Goal: Task Accomplishment & Management: Manage account settings

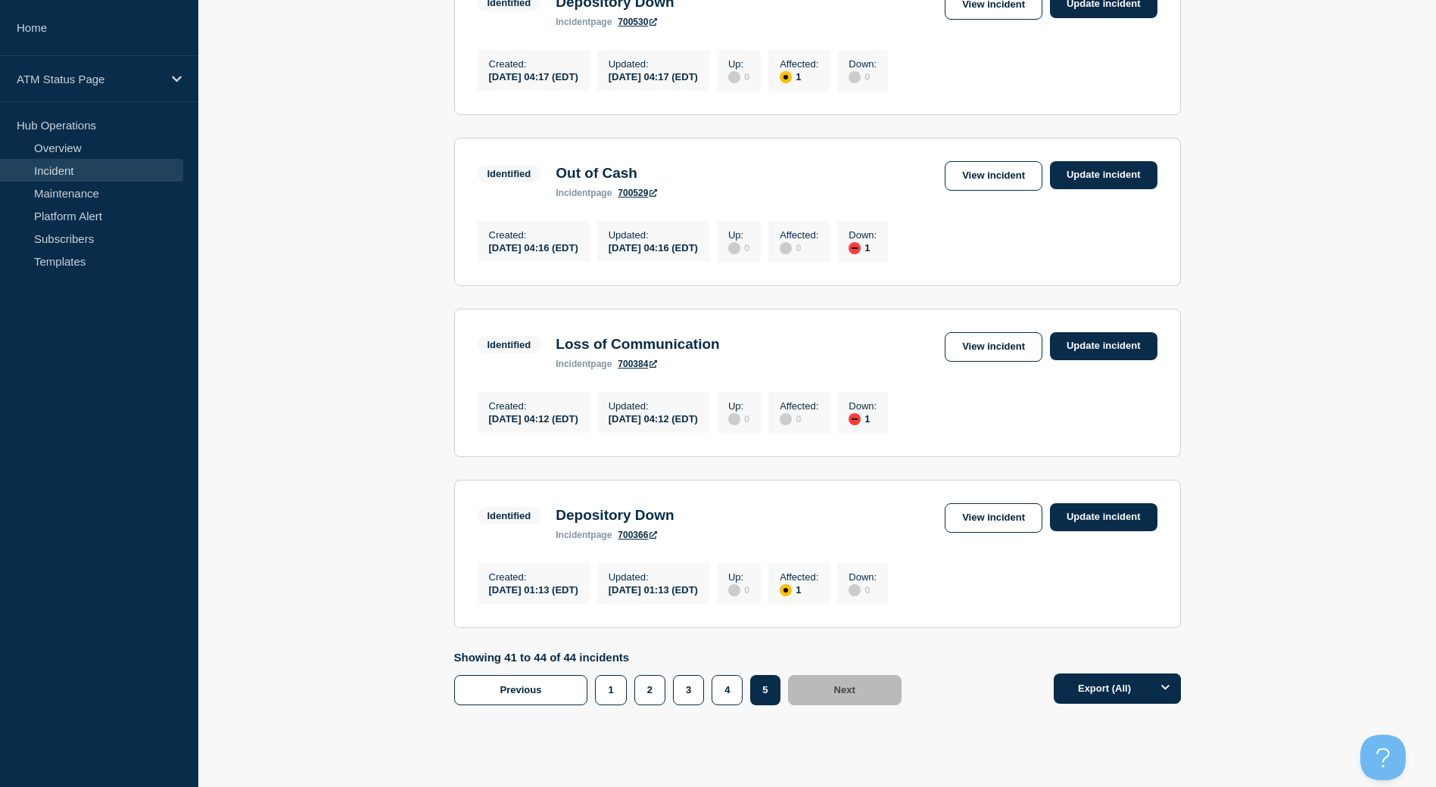
scroll to position [271, 0]
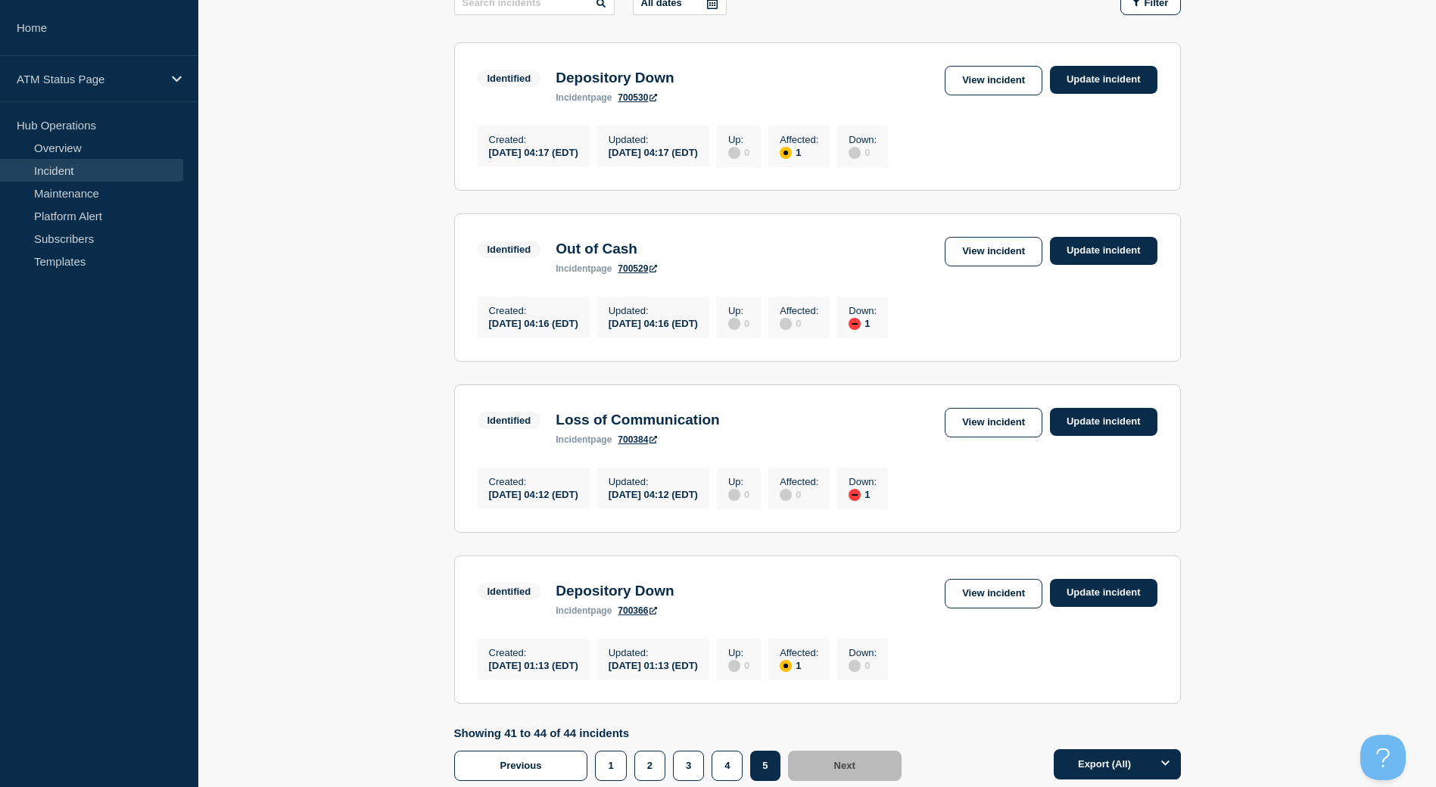
click at [1435, 263] on main "All dates Filter Identified 1 Affected Depository Down Created 2025-08-11 04:17…" at bounding box center [816, 345] width 1237 height 763
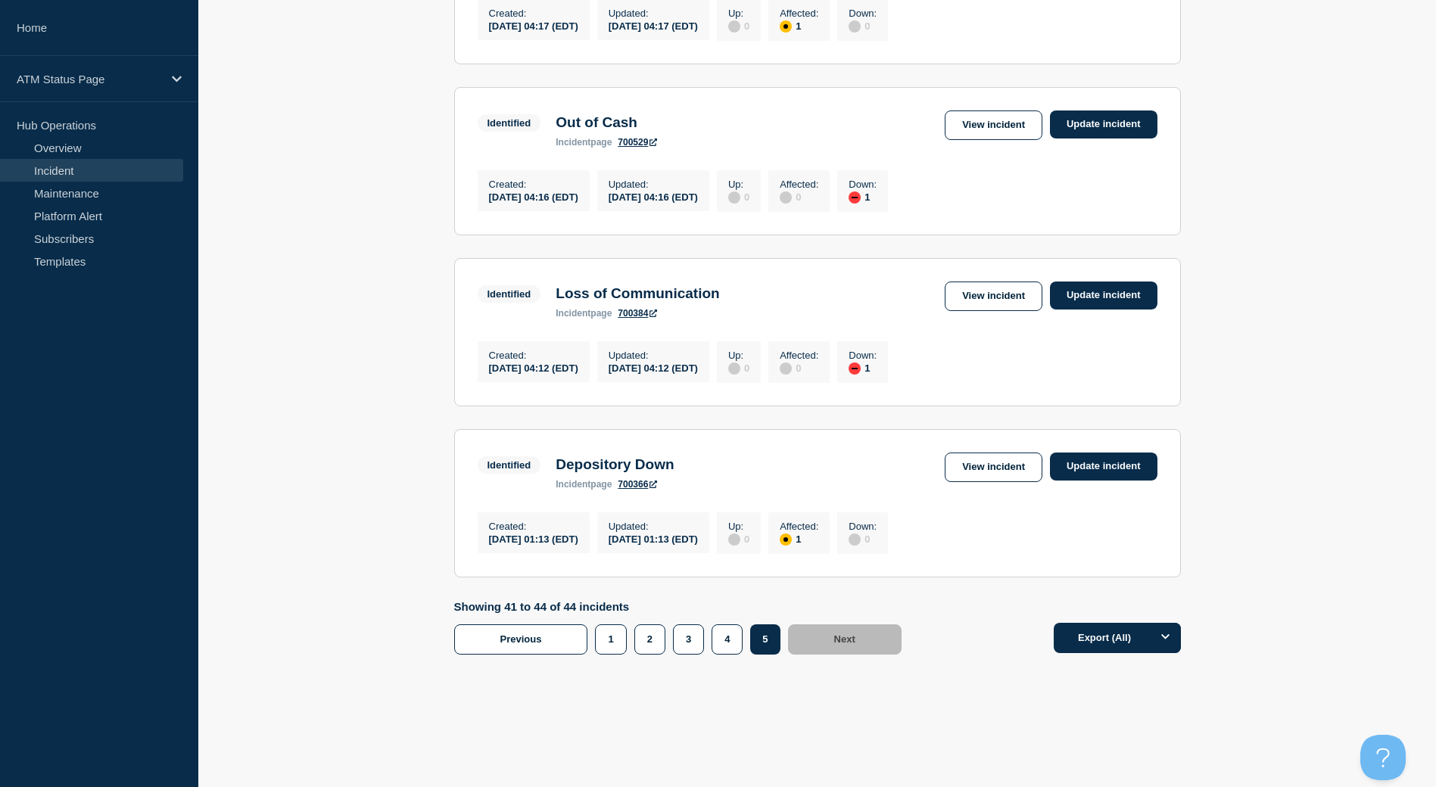
scroll to position [401, 0]
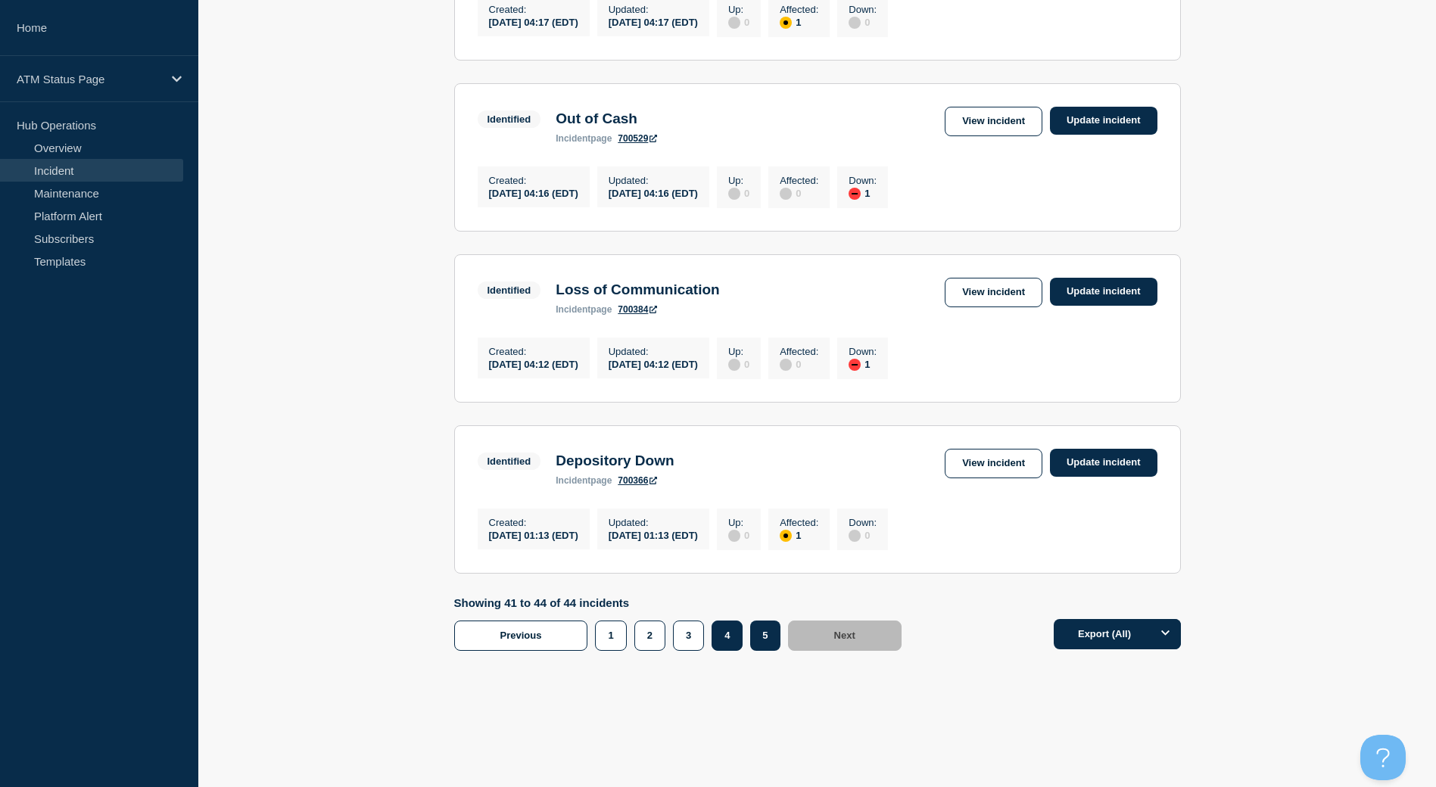
click at [728, 651] on button "4" at bounding box center [726, 636] width 31 height 30
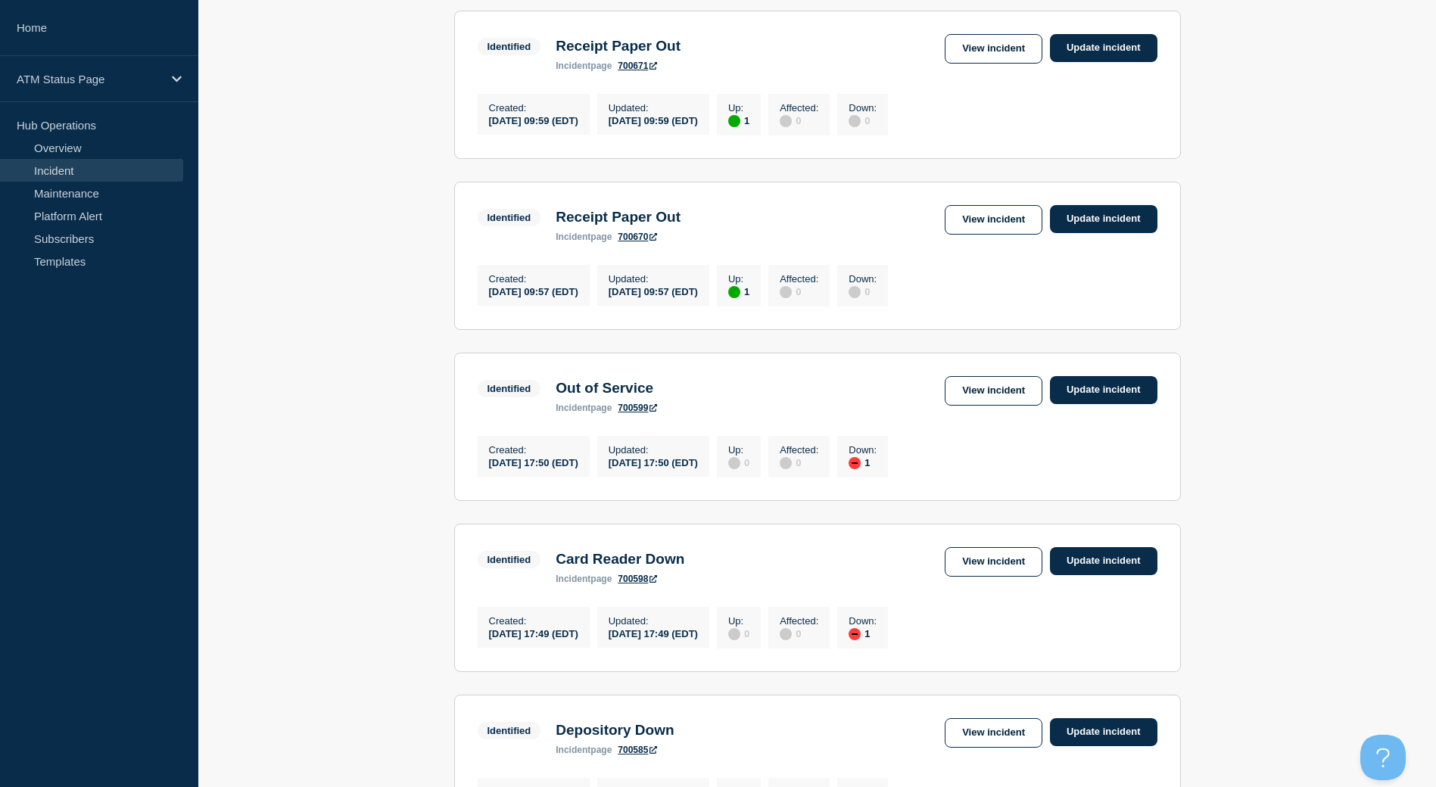
scroll to position [1082, 0]
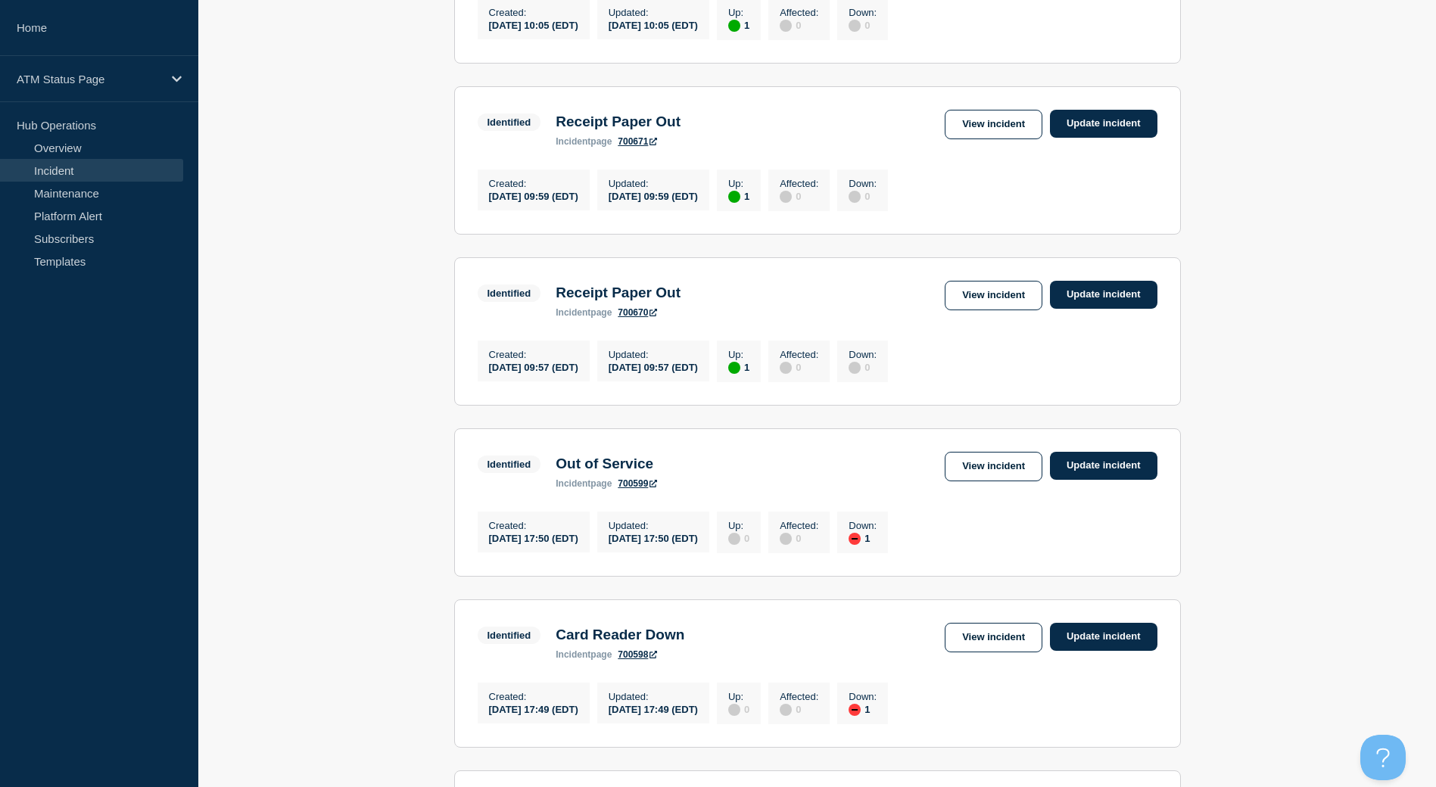
drag, startPoint x: 1305, startPoint y: 552, endPoint x: 1295, endPoint y: 564, distance: 15.5
drag, startPoint x: 1295, startPoint y: 564, endPoint x: 1260, endPoint y: 584, distance: 40.4
click at [1260, 584] on main "All dates Filter Identified 1 Down Cash Handler Down Created 2025-08-12 17:11 (…" at bounding box center [816, 46] width 1237 height 1789
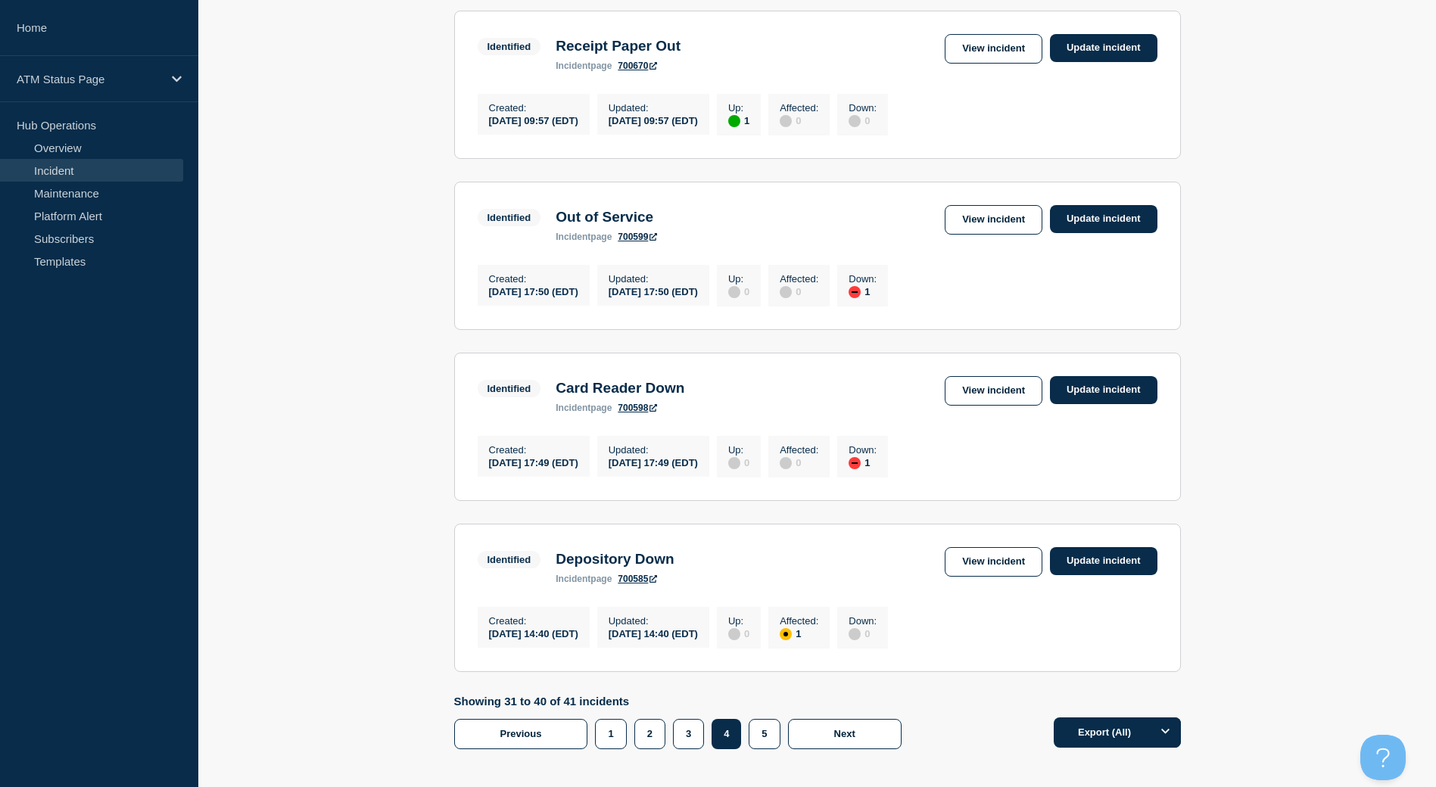
scroll to position [1253, 0]
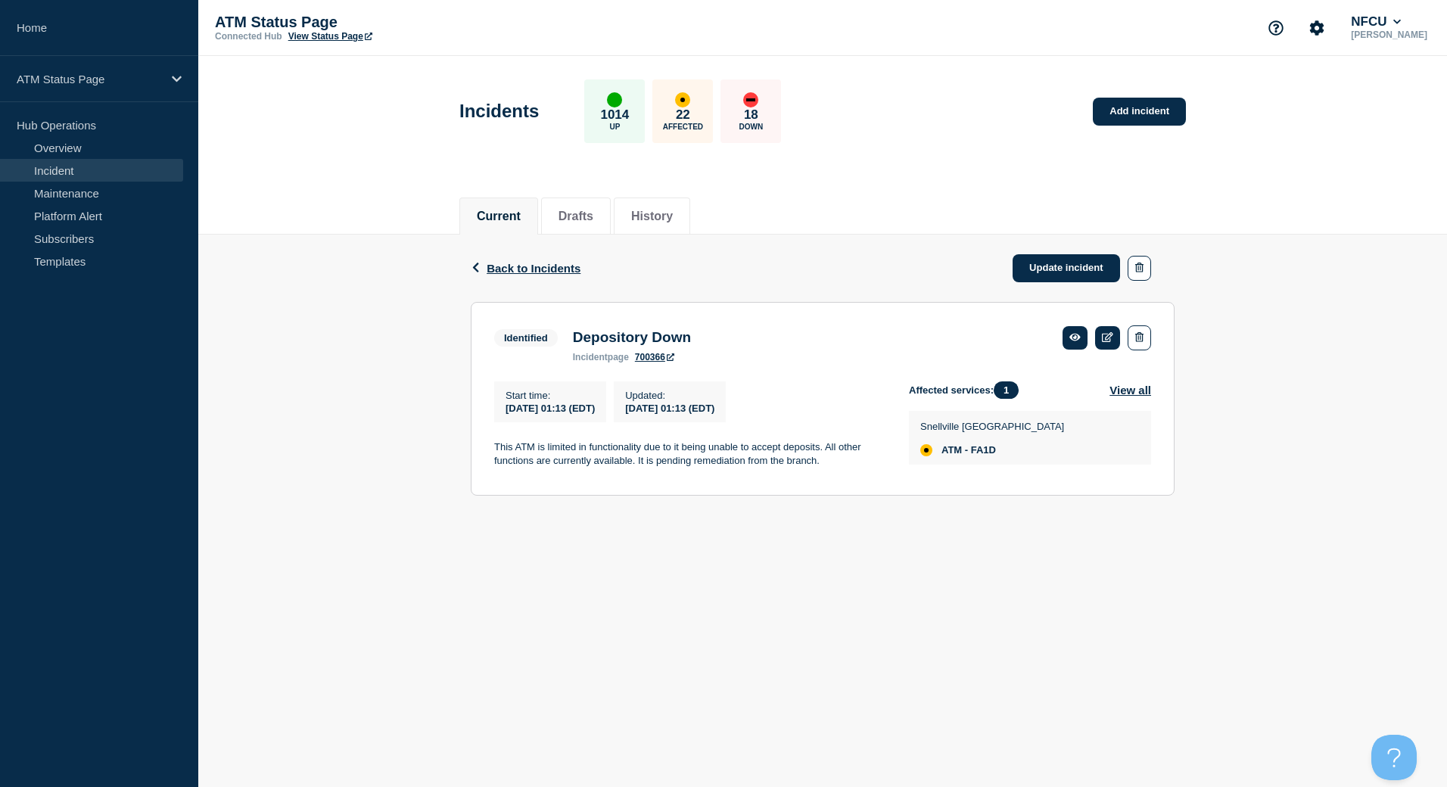
click at [985, 447] on span "ATM - FA1D" at bounding box center [968, 450] width 54 height 12
copy span "FA1D"
click at [1048, 260] on link "Update incident" at bounding box center [1066, 268] width 107 height 28
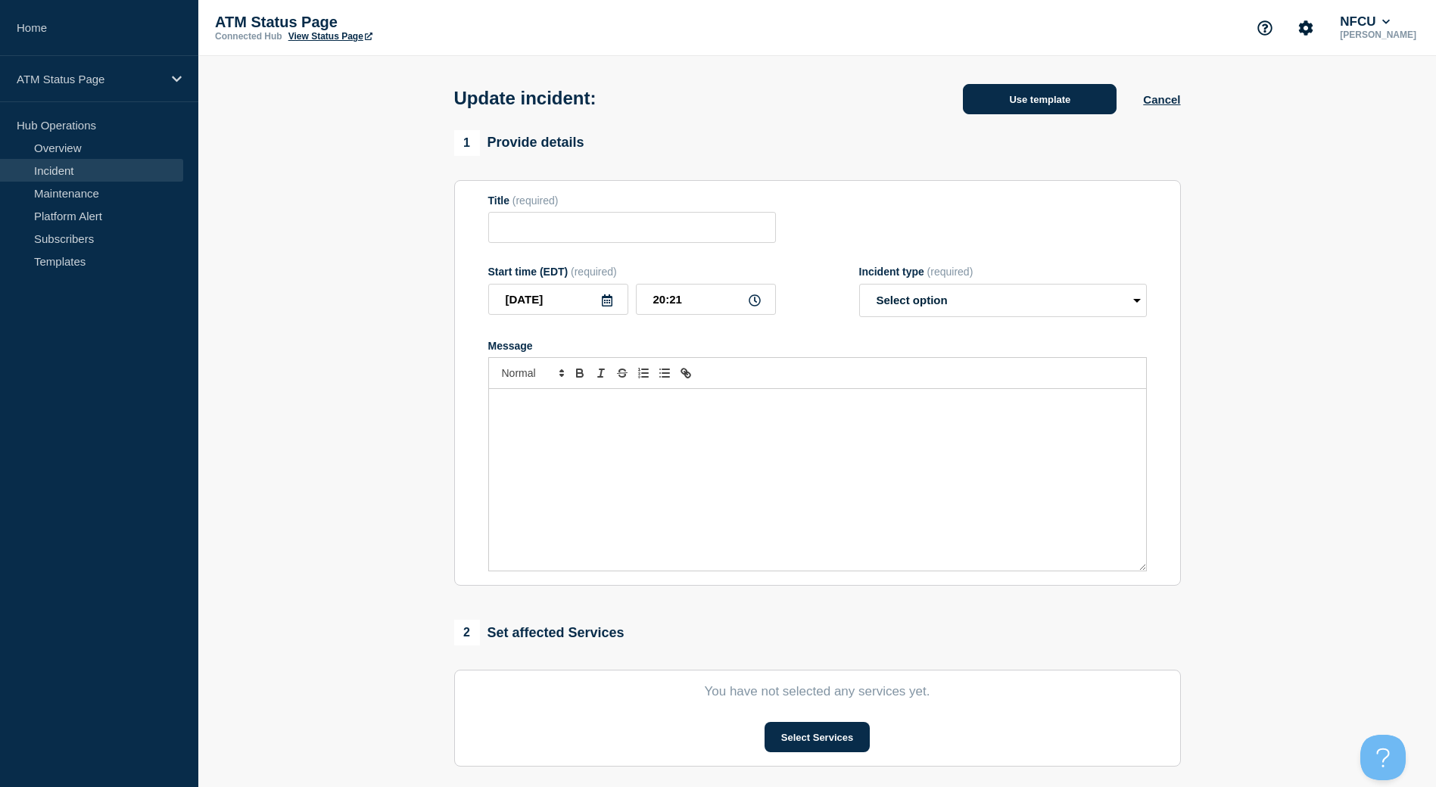
type input "Depository Down"
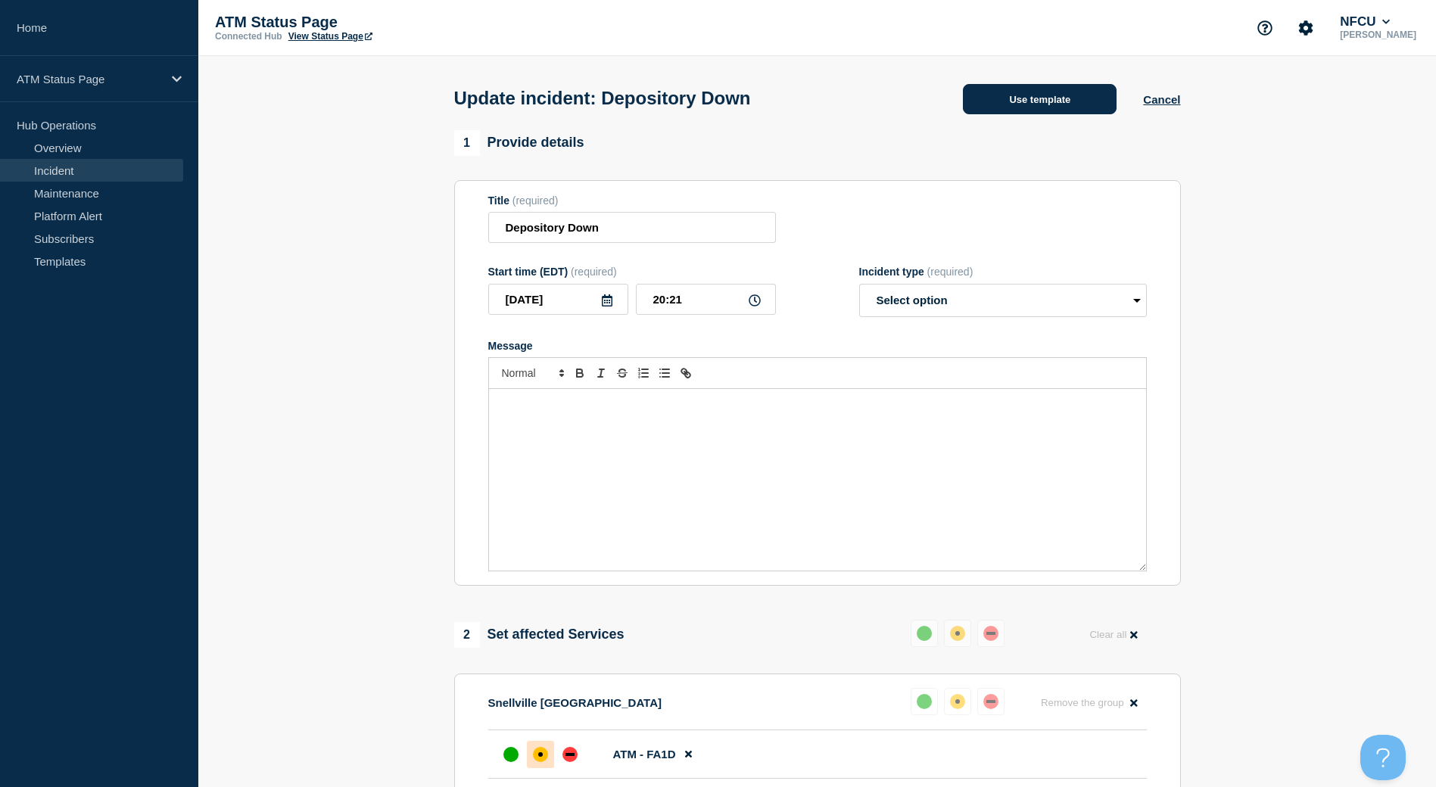
click at [1038, 101] on button "Use template" at bounding box center [1040, 99] width 154 height 30
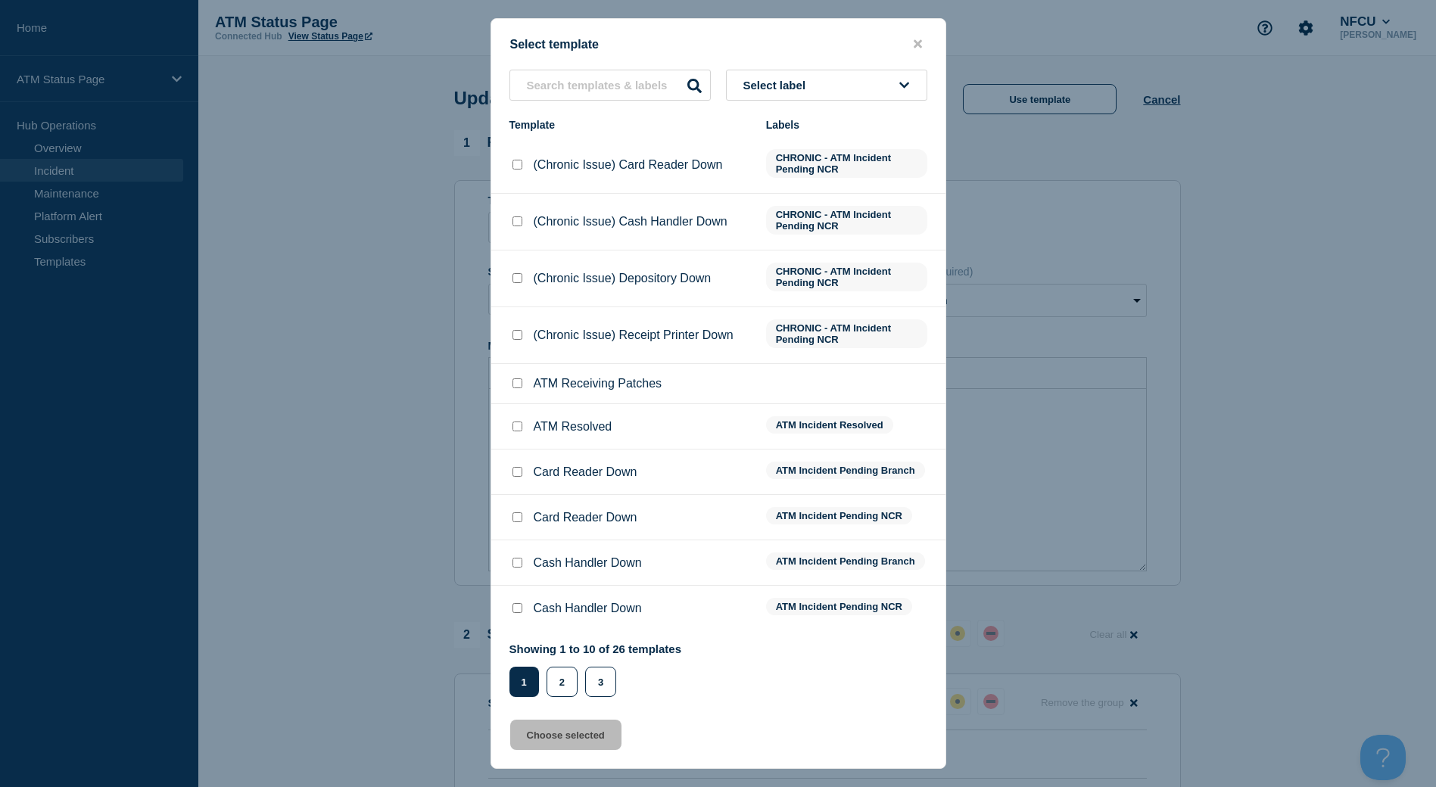
click at [855, 79] on button "Select label" at bounding box center [826, 85] width 201 height 31
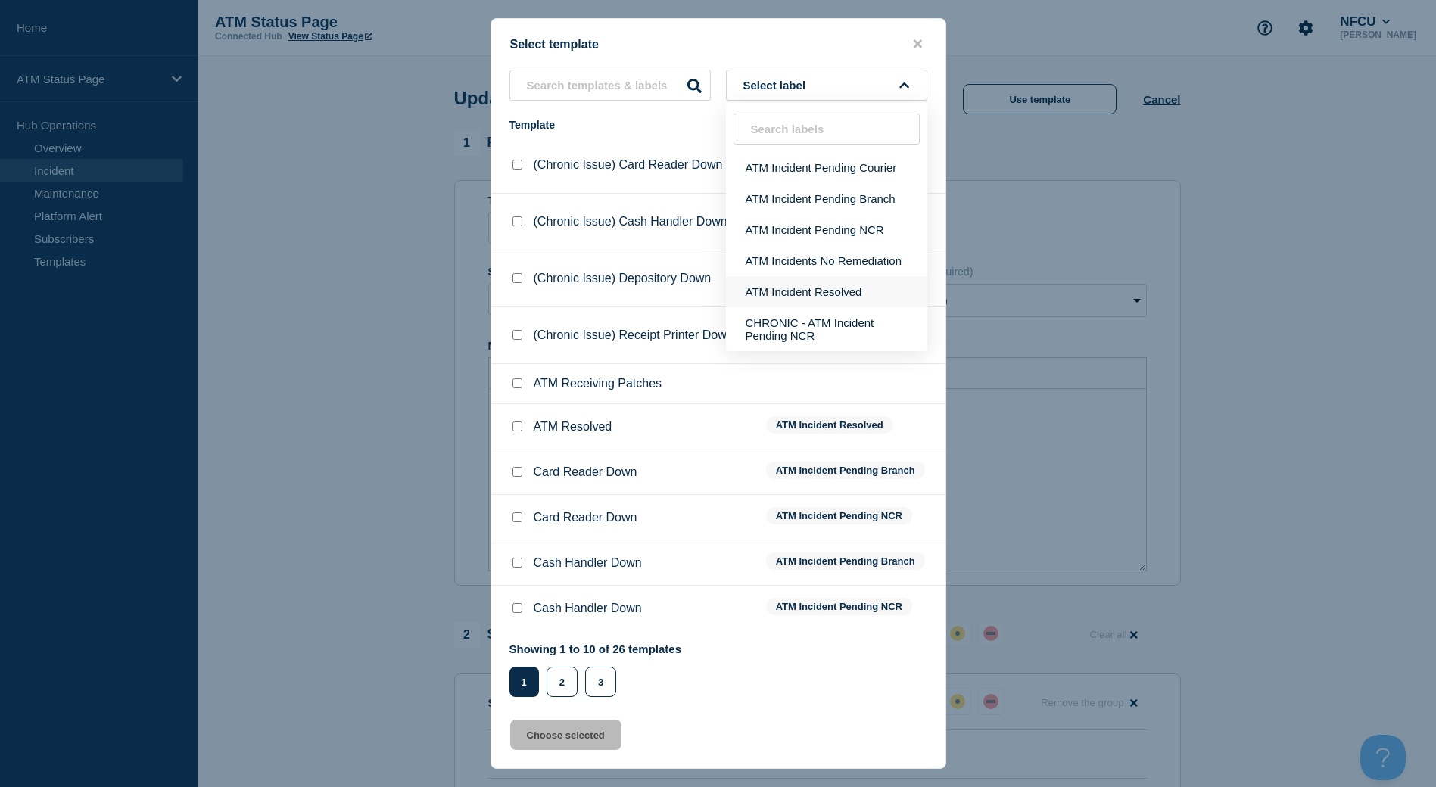
click at [826, 303] on button "ATM Incident Resolved" at bounding box center [826, 291] width 201 height 31
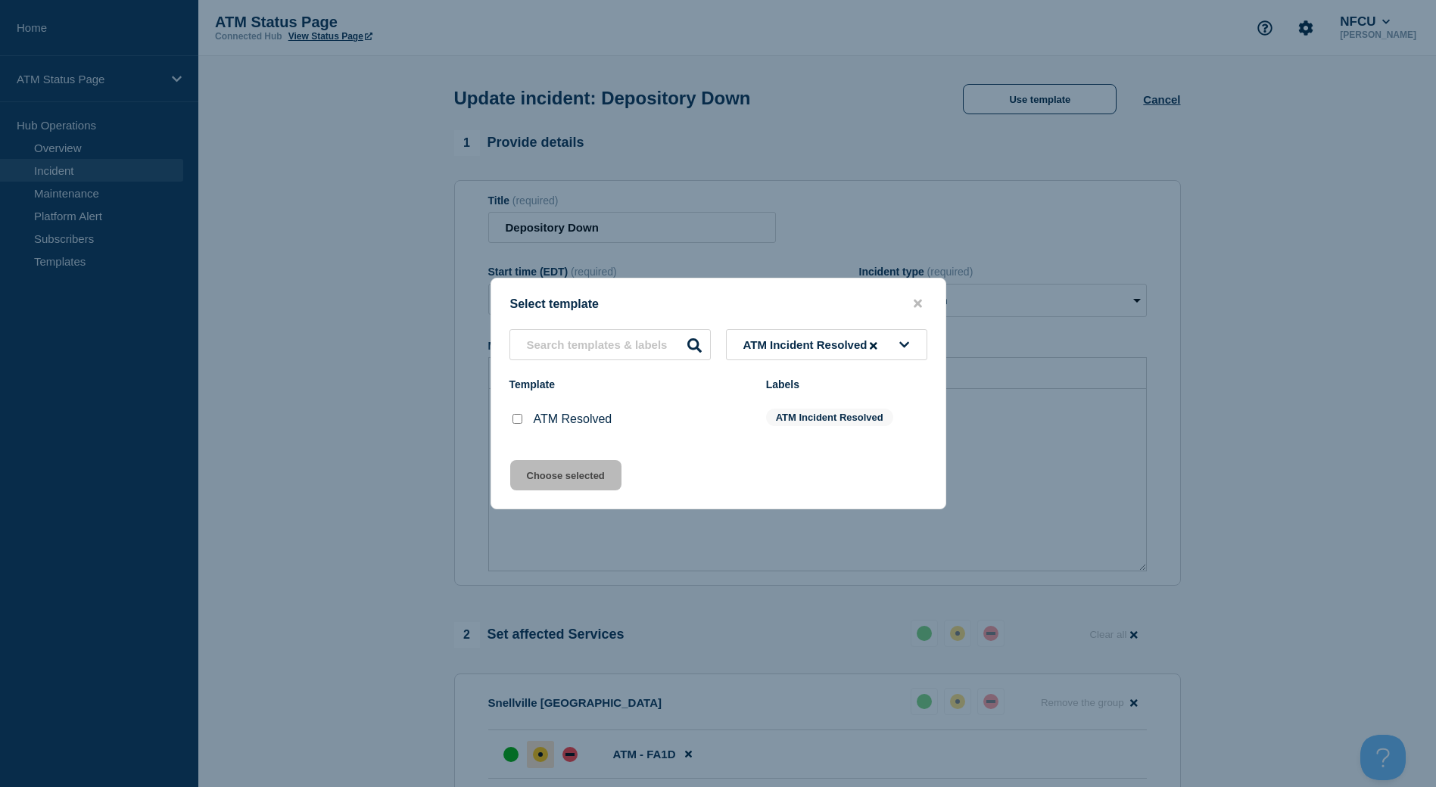
click at [517, 426] on div at bounding box center [516, 419] width 15 height 15
click at [517, 423] on input "ATM Resolved checkbox" at bounding box center [517, 419] width 10 height 10
checkbox input "true"
click at [540, 480] on button "Choose selected" at bounding box center [565, 475] width 111 height 30
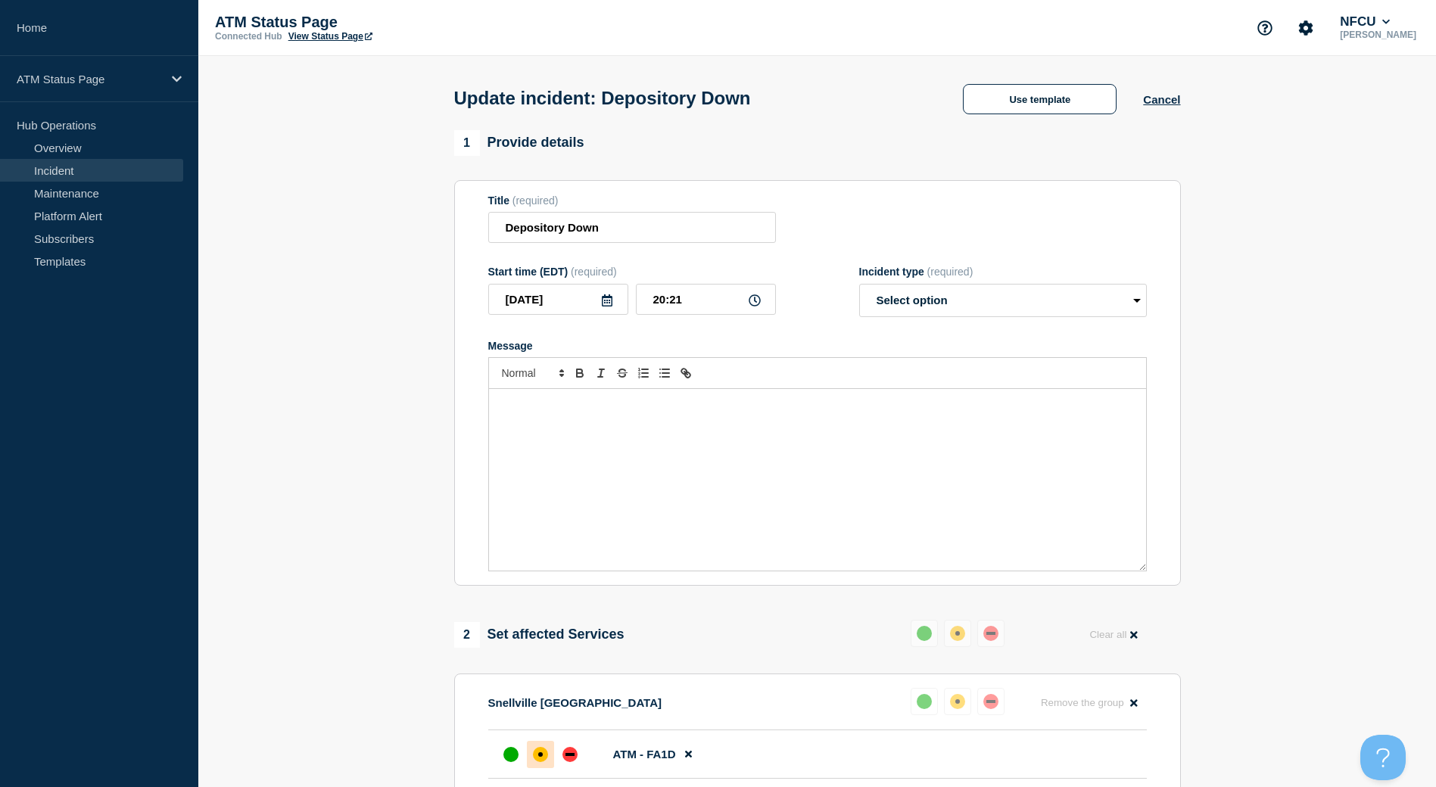
select select "resolved"
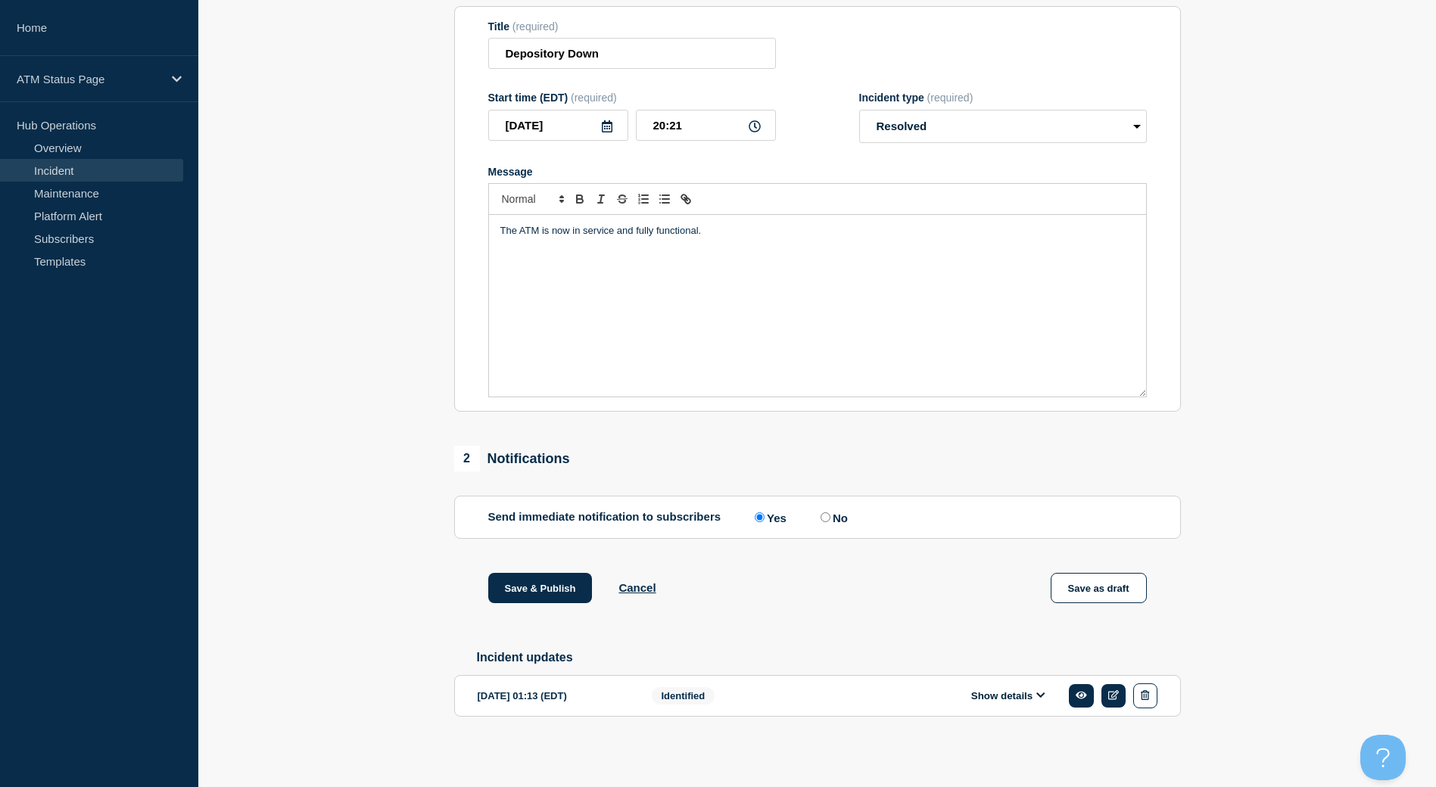
scroll to position [106, 0]
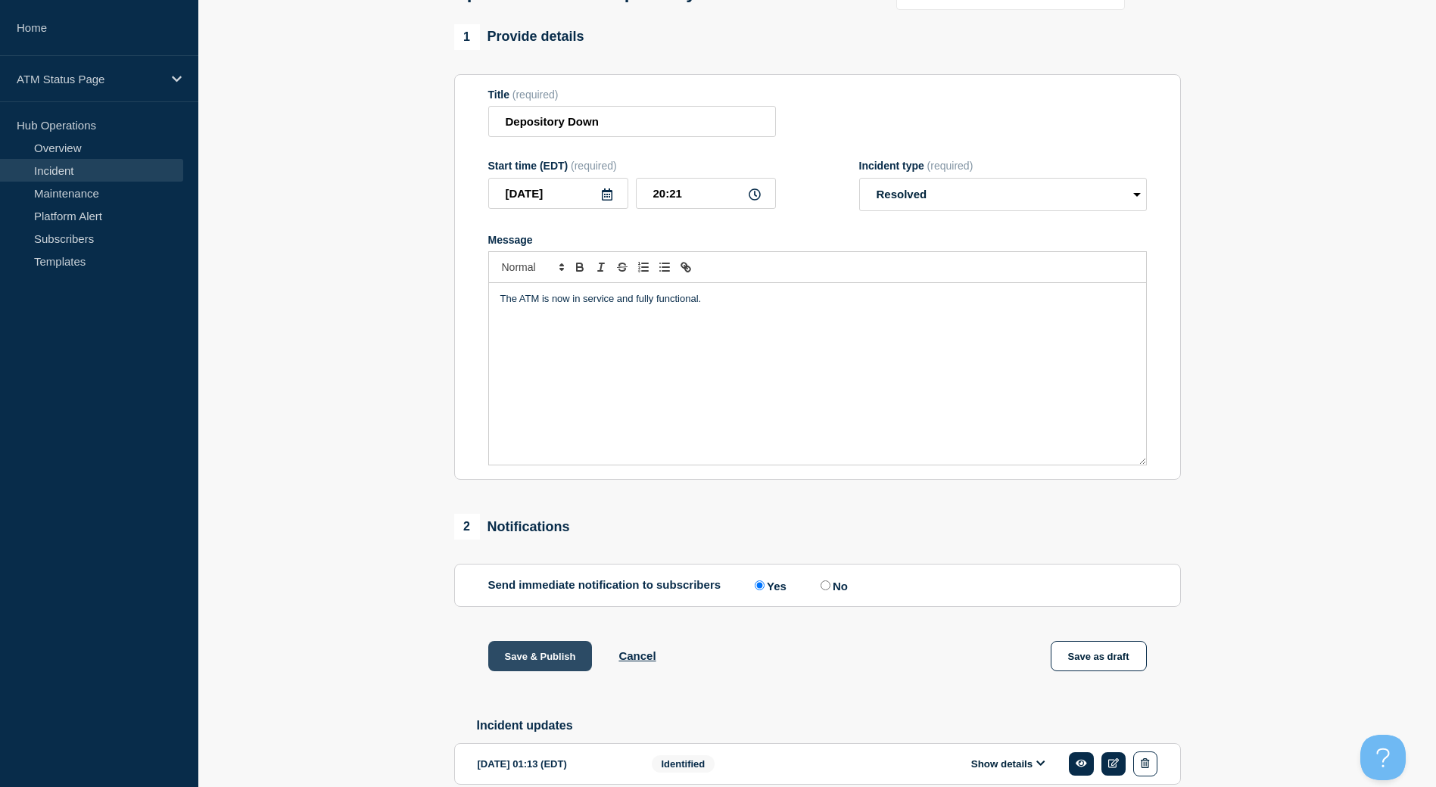
click at [557, 652] on button "Save & Publish" at bounding box center [540, 656] width 104 height 30
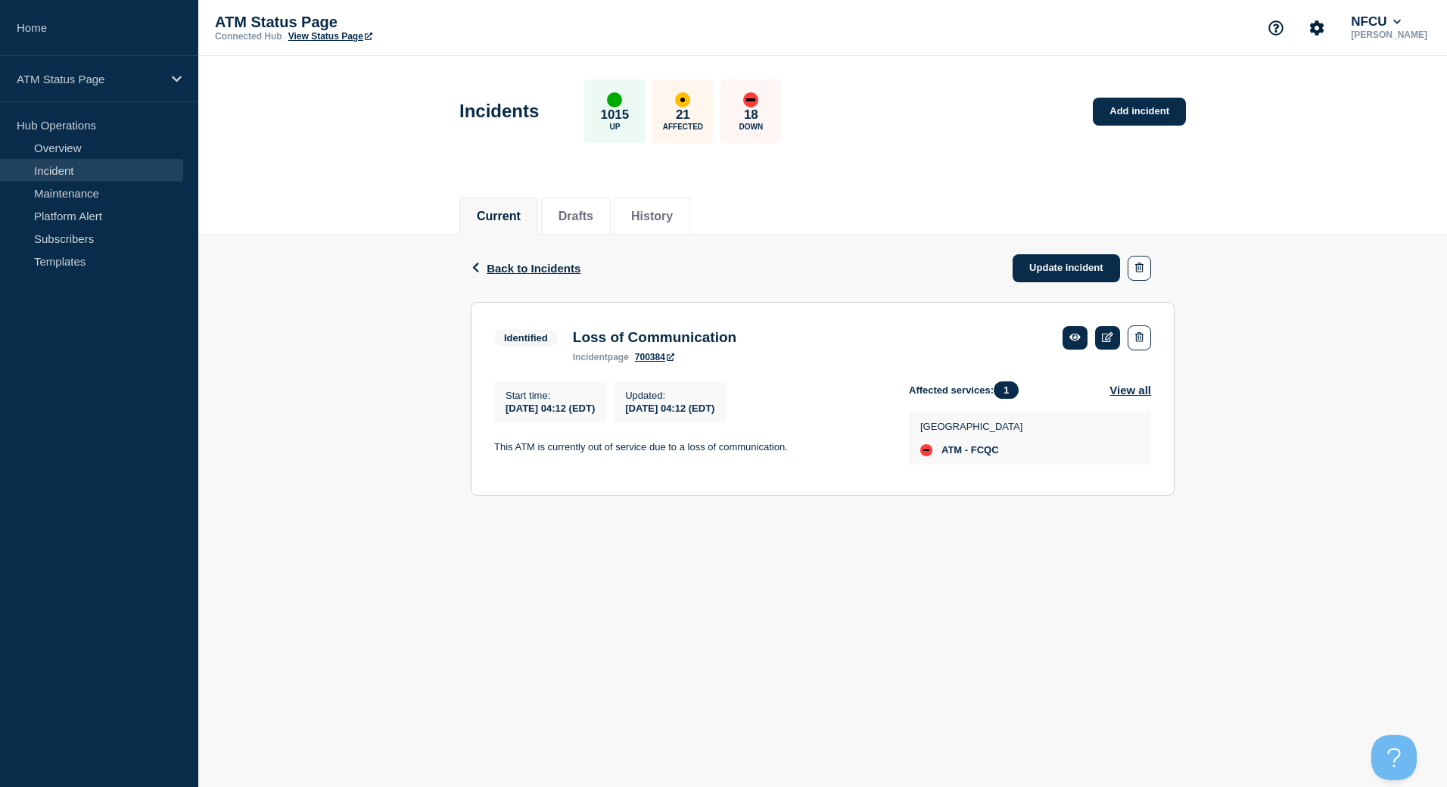
drag, startPoint x: 1036, startPoint y: 263, endPoint x: 1034, endPoint y: 207, distance: 55.3
click at [1036, 263] on link "Update incident" at bounding box center [1066, 268] width 107 height 28
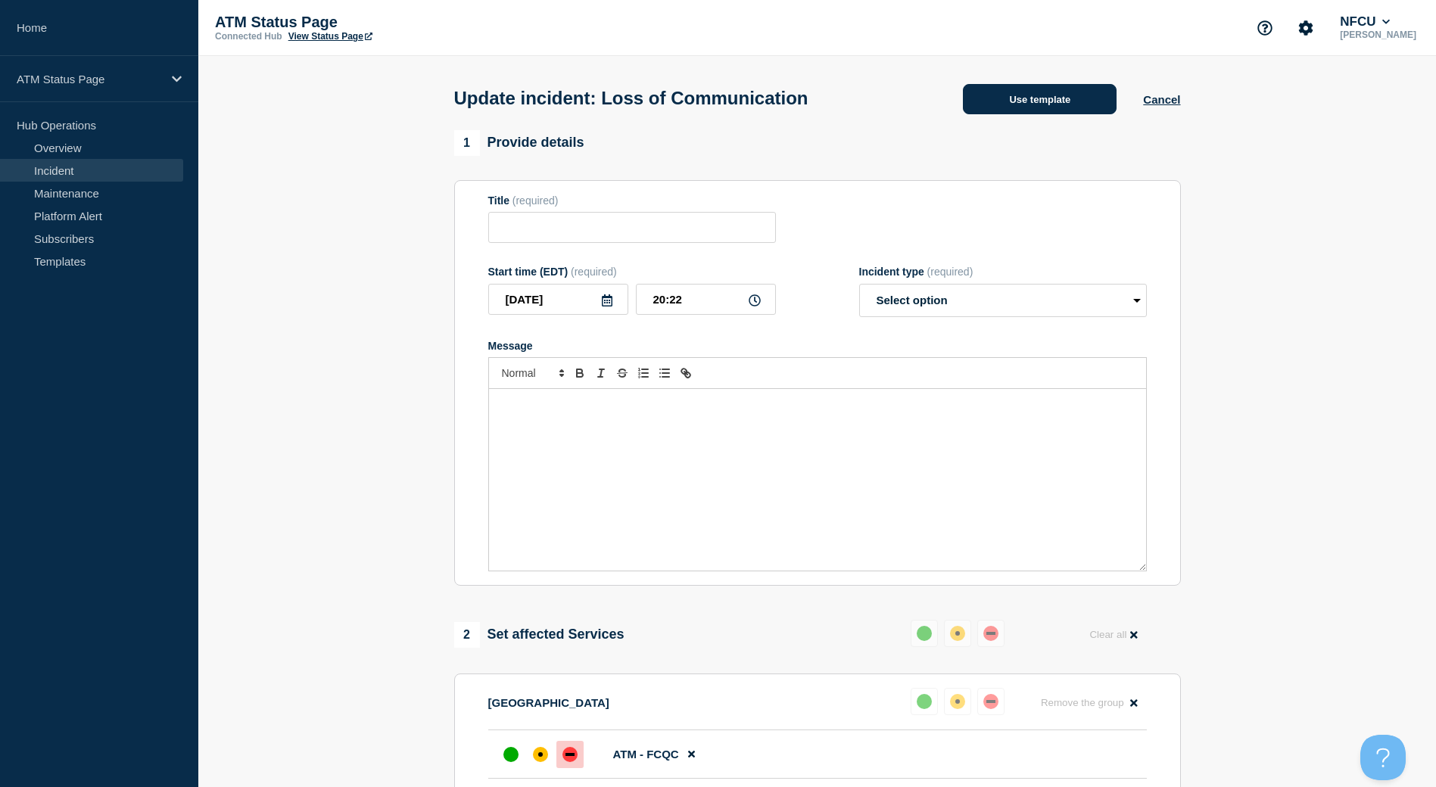
type input "Loss of Communication"
click at [1034, 114] on button "Use template" at bounding box center [1040, 99] width 154 height 30
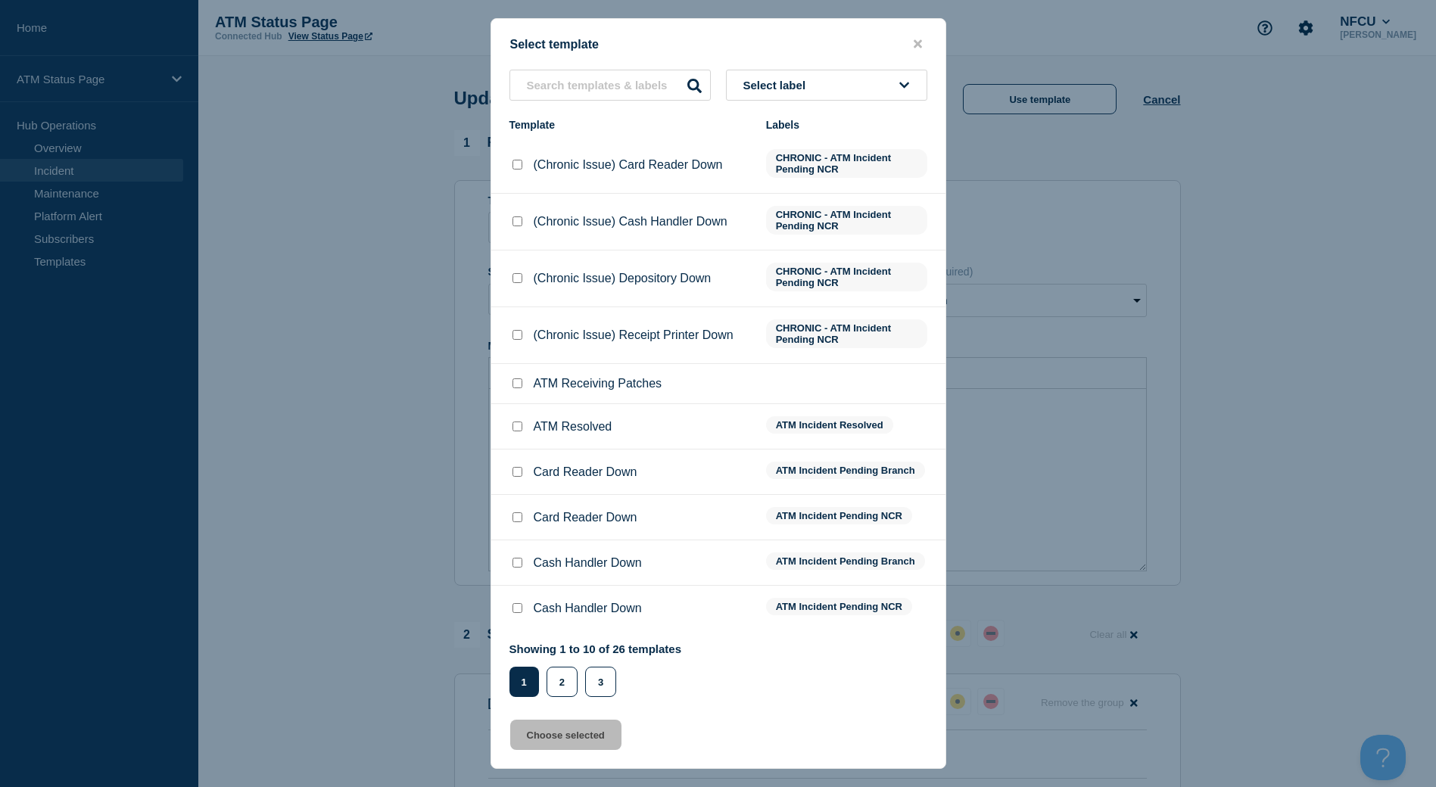
click at [834, 74] on button "Select label" at bounding box center [826, 85] width 201 height 31
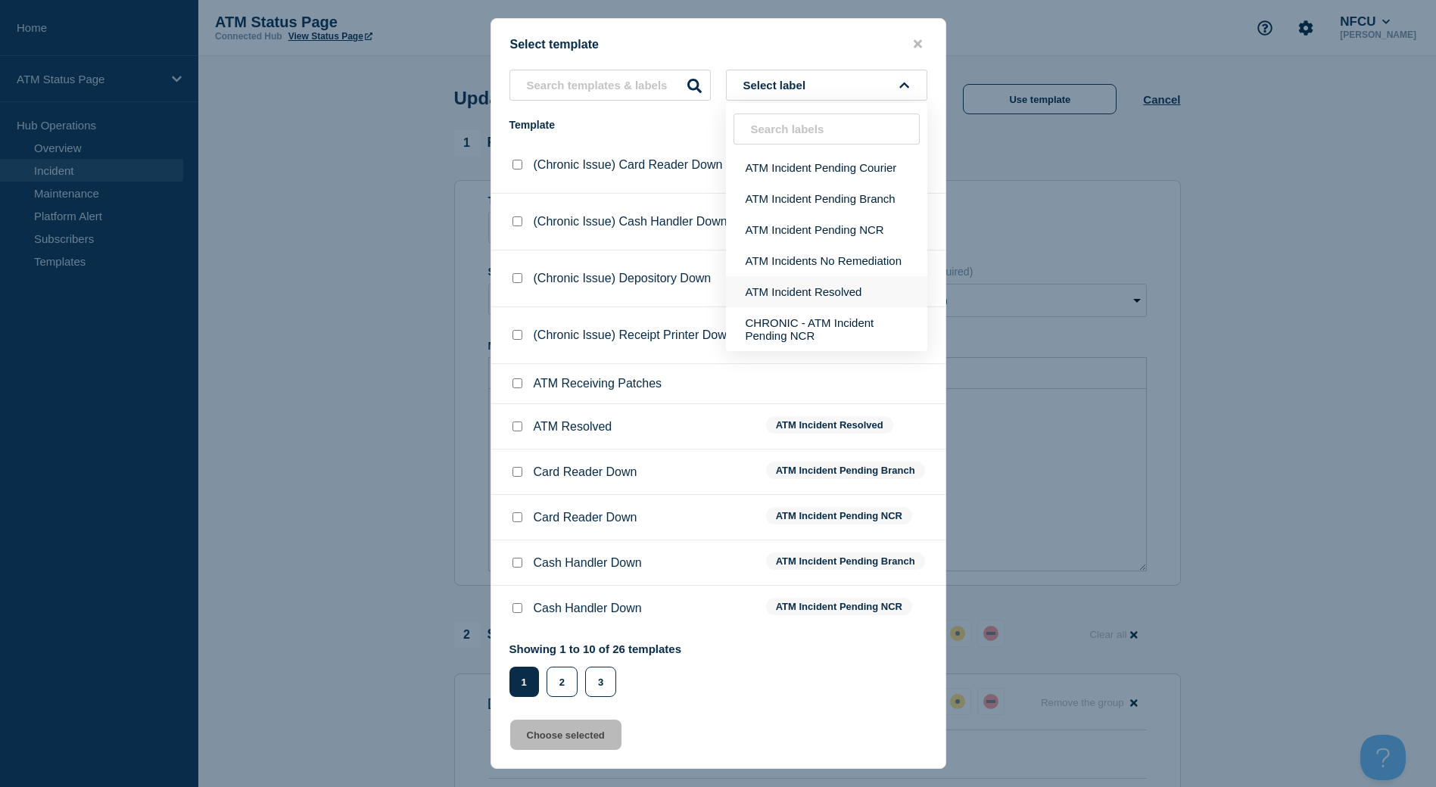
click at [800, 280] on button "ATM Incident Resolved" at bounding box center [826, 291] width 201 height 31
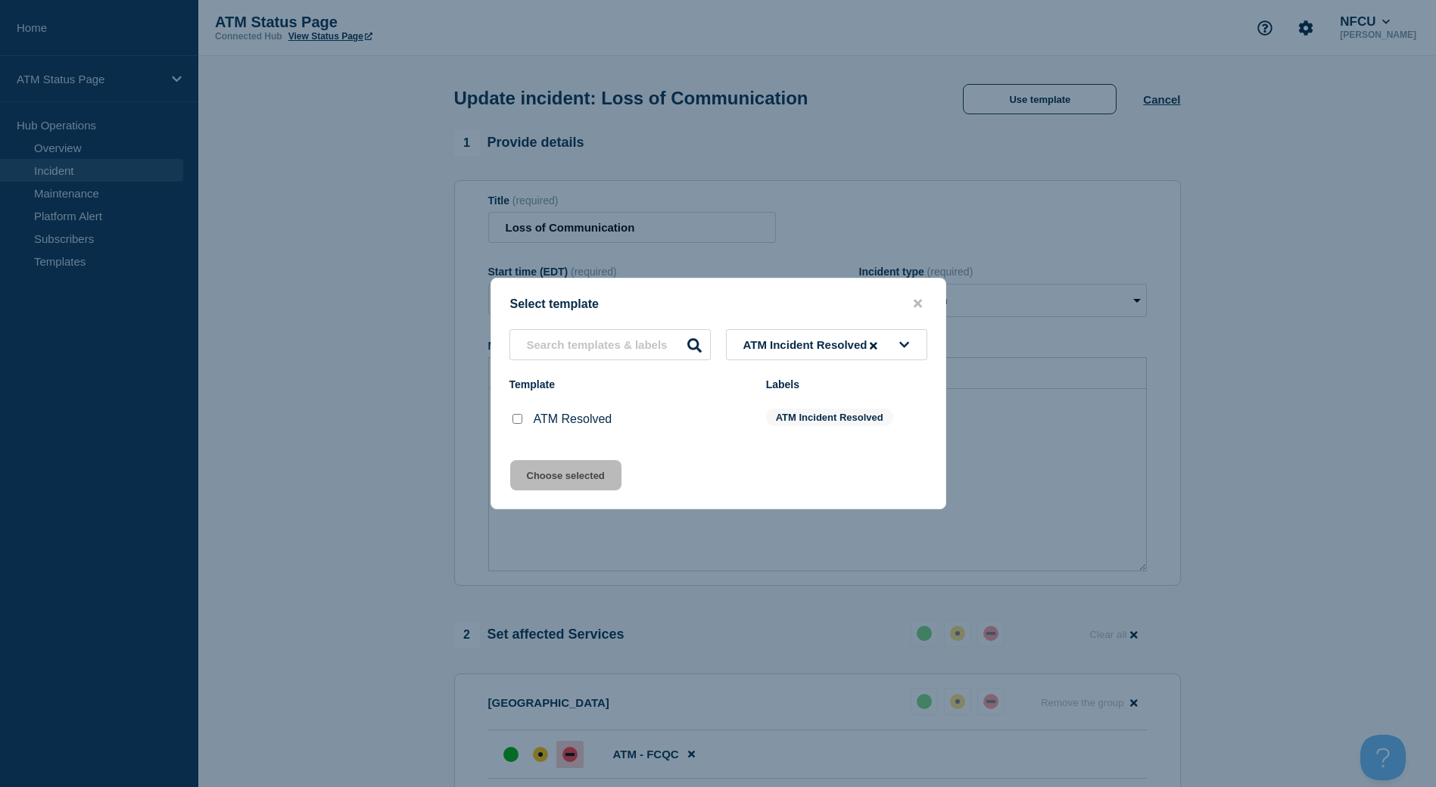
click at [525, 414] on div "ATM Resolved" at bounding box center [629, 419] width 241 height 15
click at [521, 423] on input "ATM Resolved checkbox" at bounding box center [517, 419] width 10 height 10
checkbox input "true"
click at [539, 477] on button "Choose selected" at bounding box center [565, 475] width 111 height 30
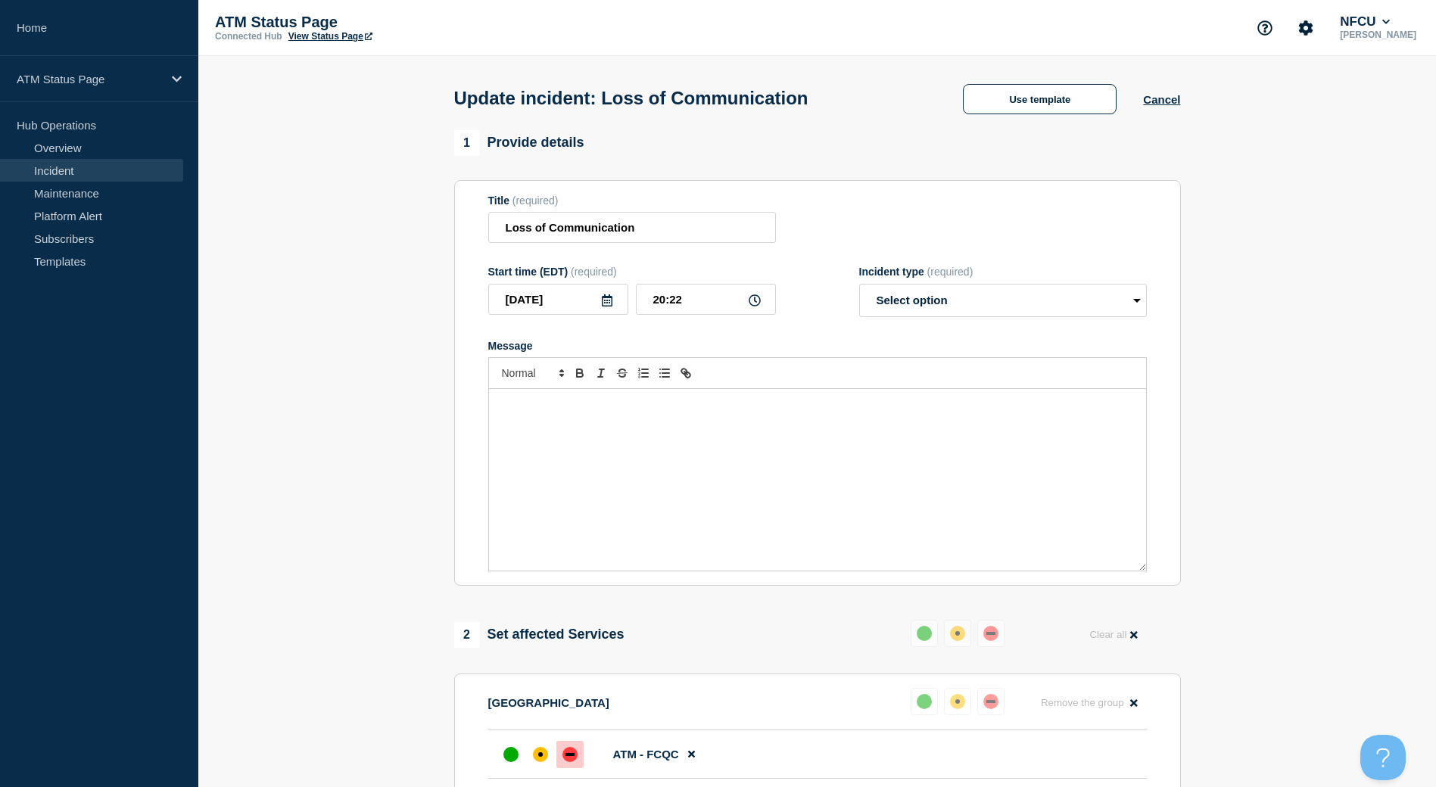
select select "resolved"
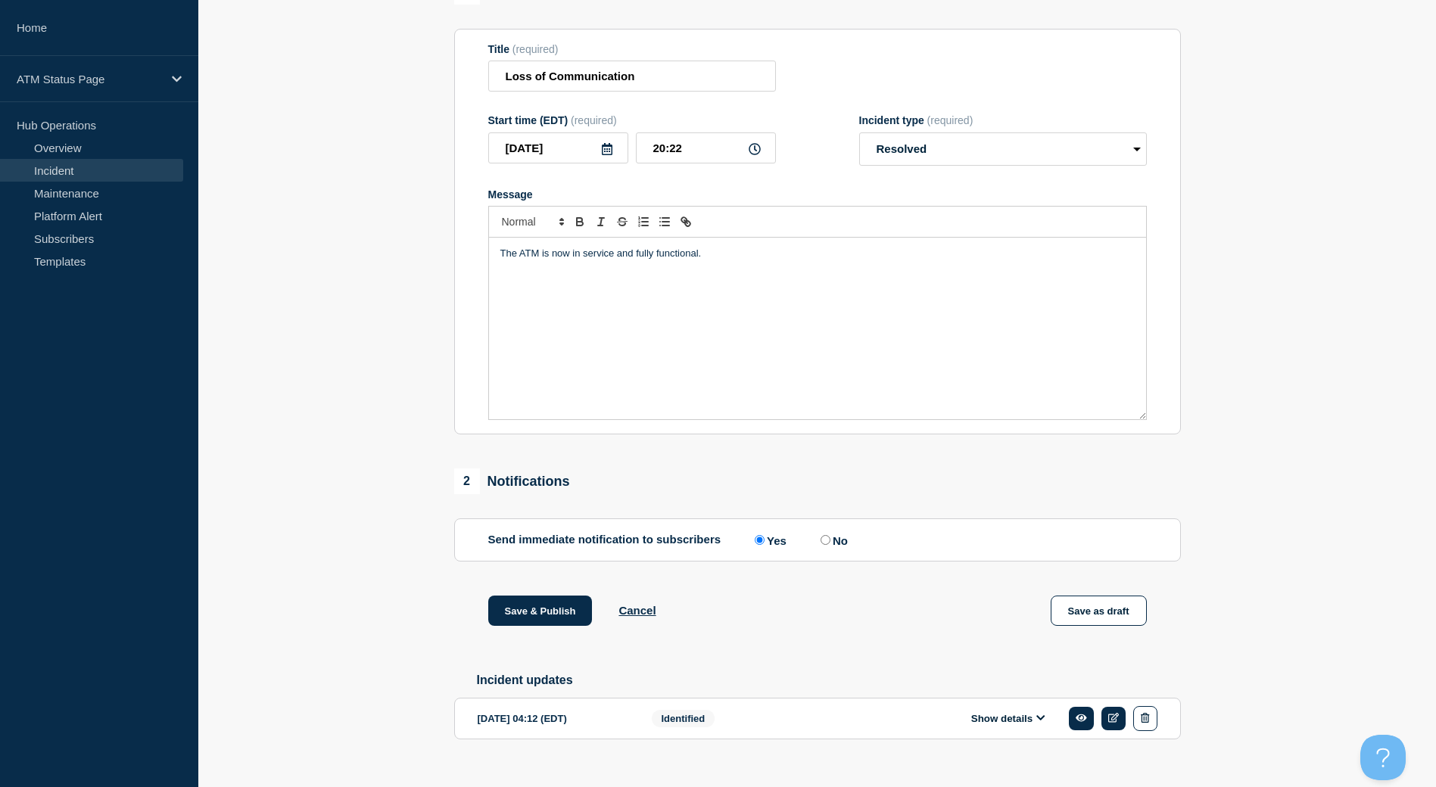
scroll to position [182, 0]
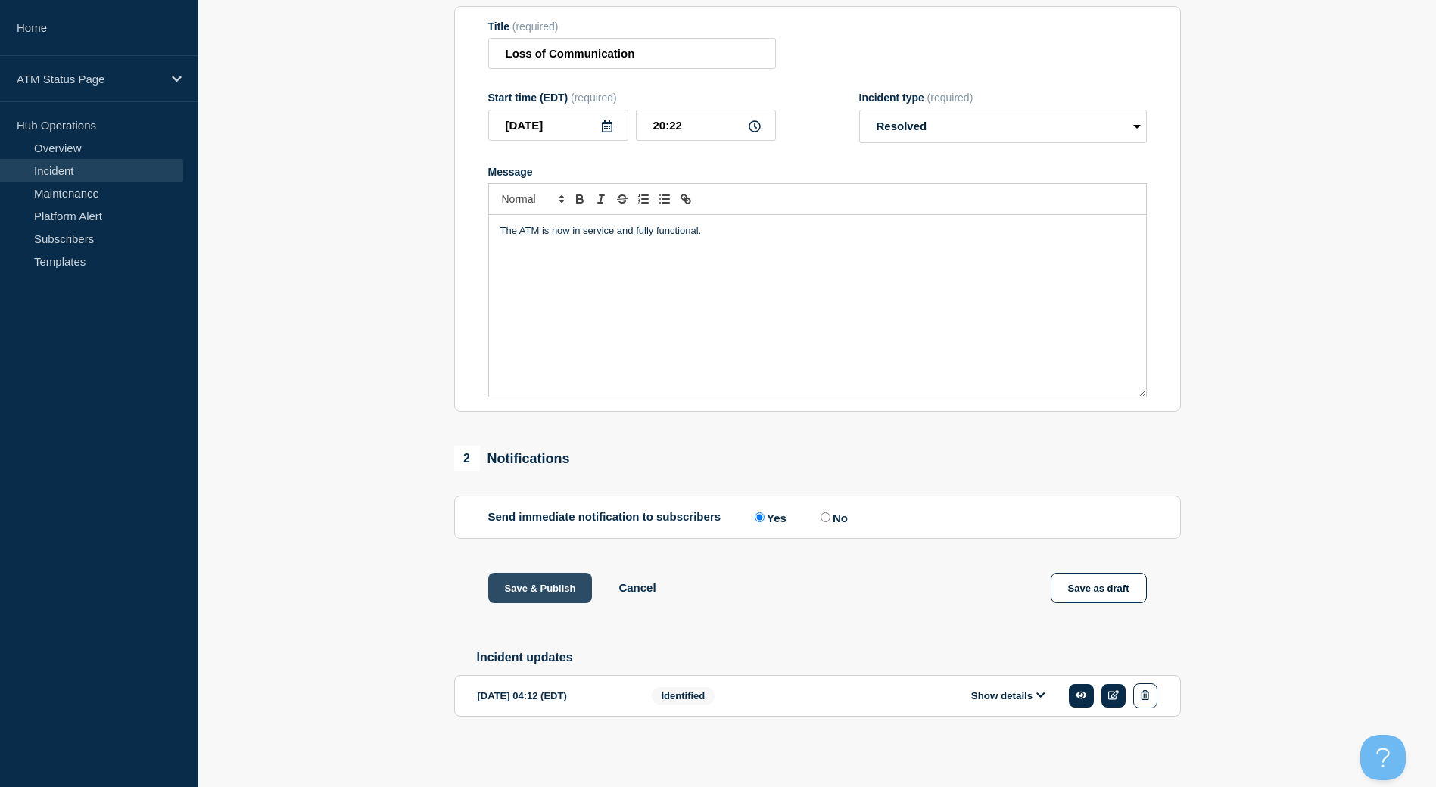
click at [534, 581] on button "Save & Publish" at bounding box center [540, 588] width 104 height 30
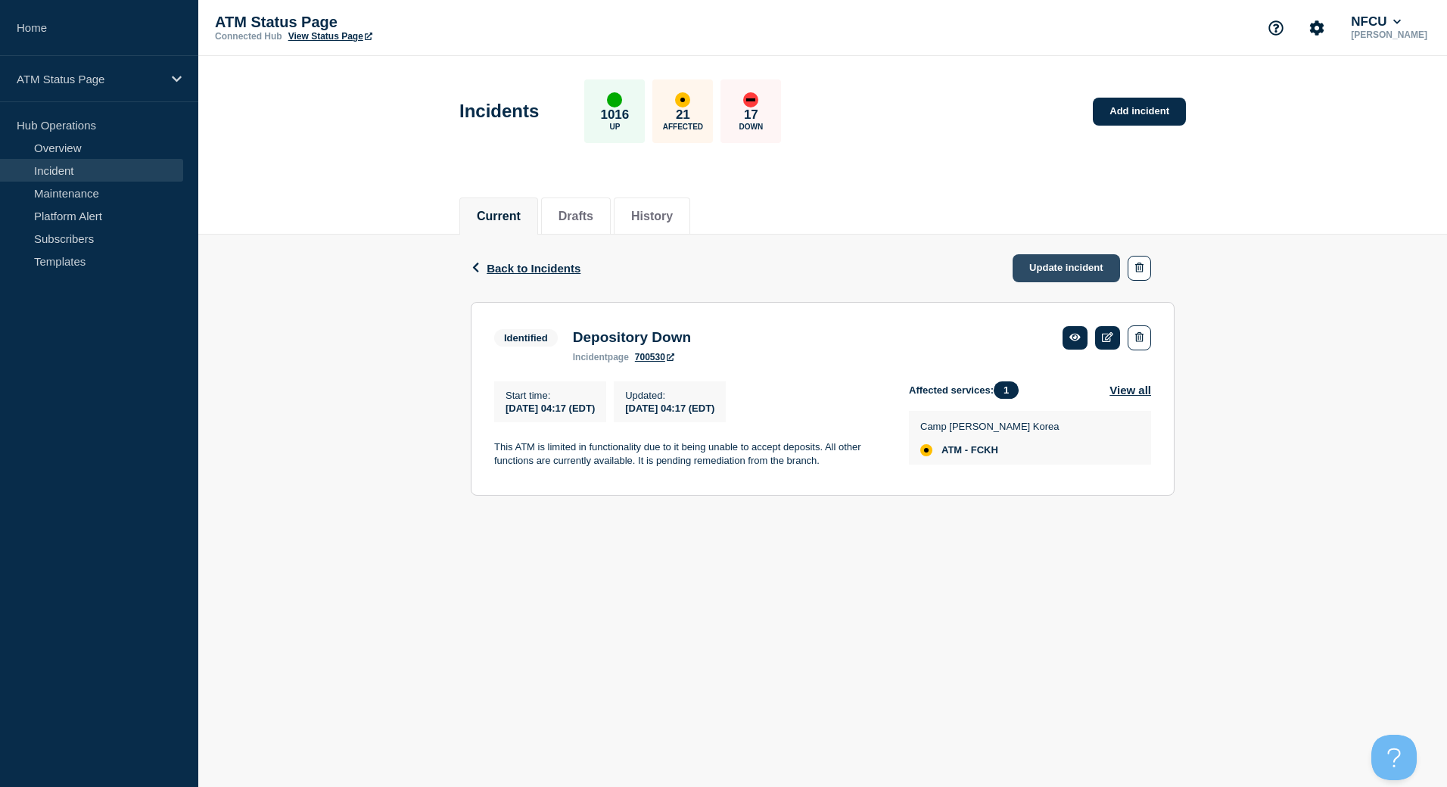
click at [1064, 259] on link "Update incident" at bounding box center [1066, 268] width 107 height 28
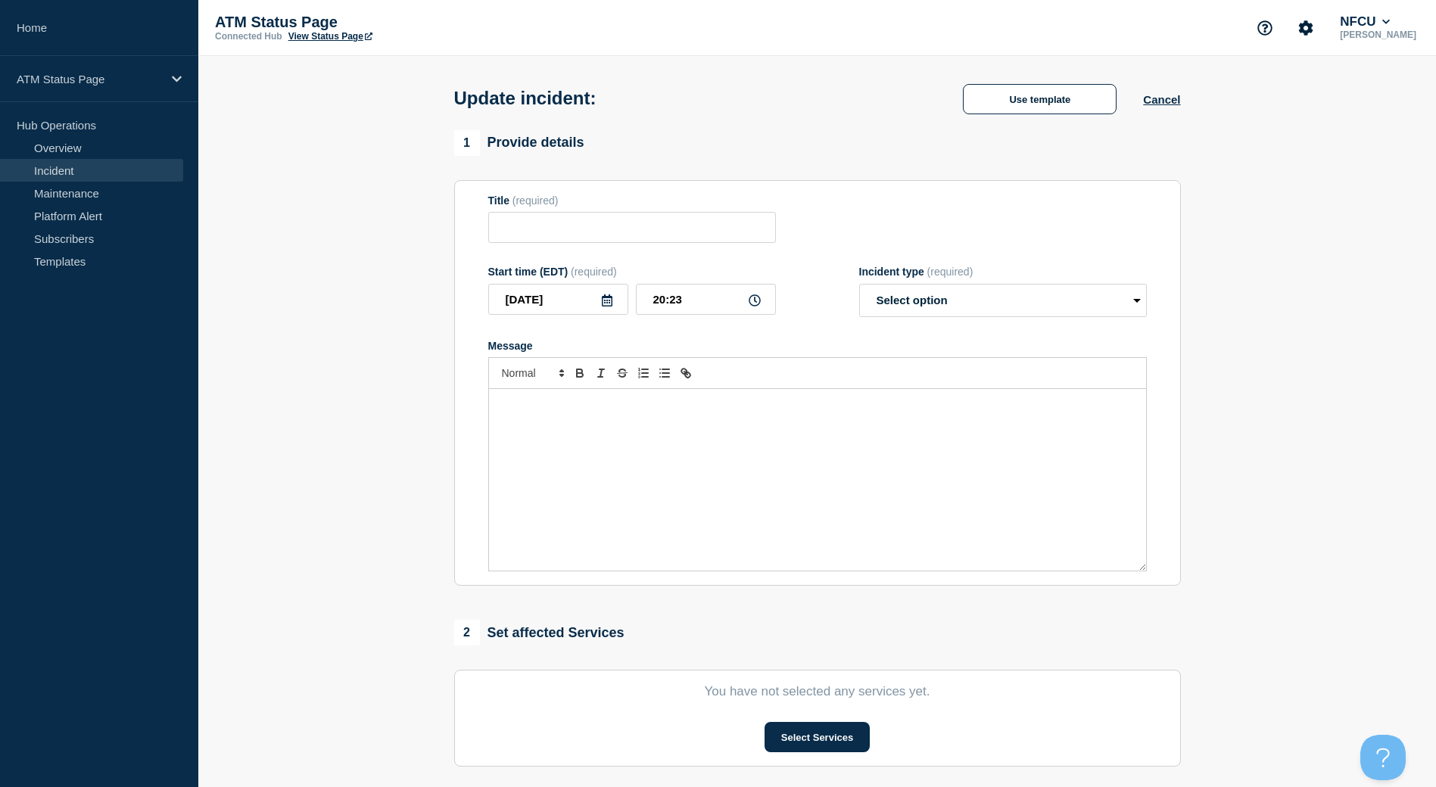
type input "Depository Down"
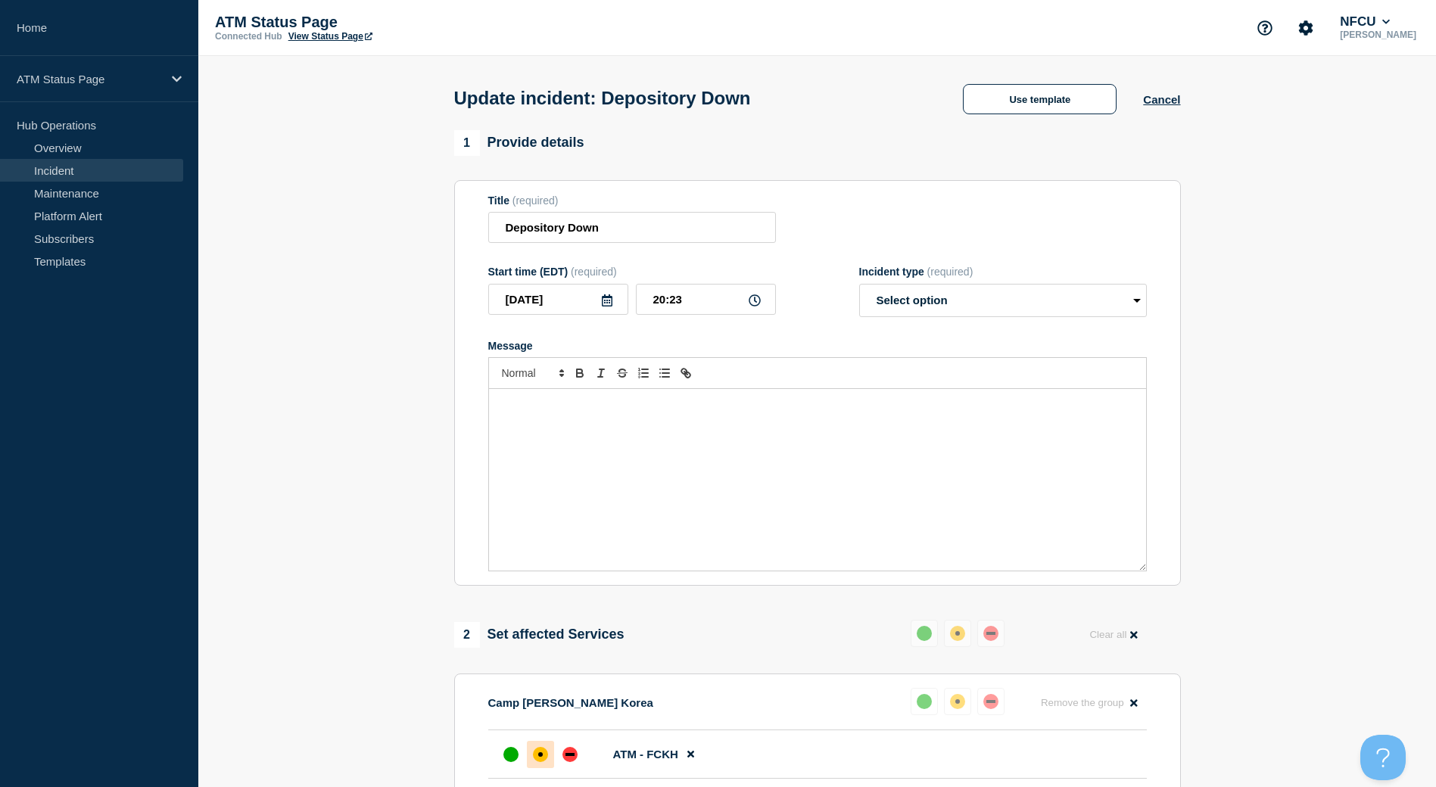
click at [1007, 78] on div "Update incident: Depository Down Use template Cancel" at bounding box center [817, 93] width 761 height 74
click at [1013, 101] on button "Use template" at bounding box center [1040, 99] width 154 height 30
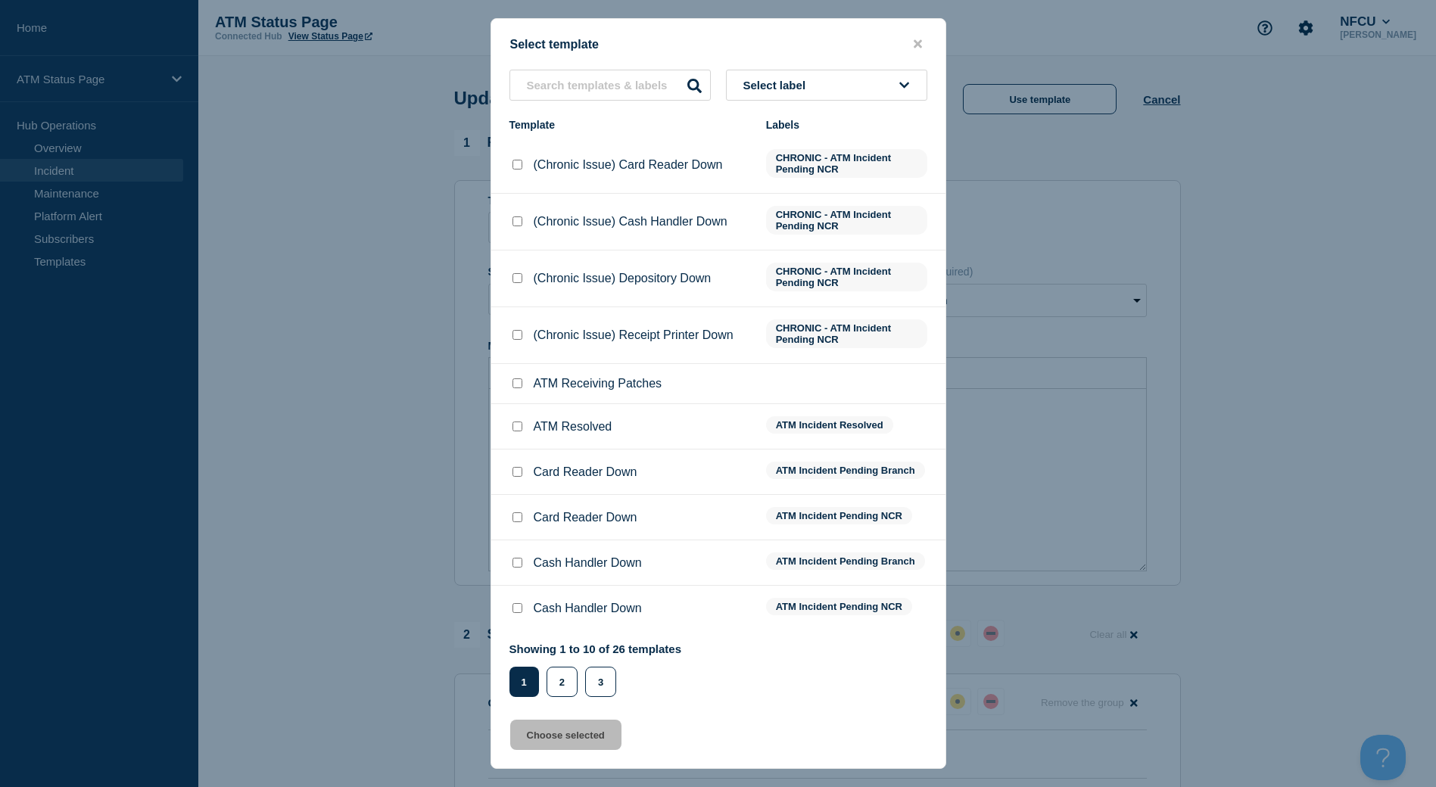
click at [867, 77] on button "Select label" at bounding box center [826, 85] width 201 height 31
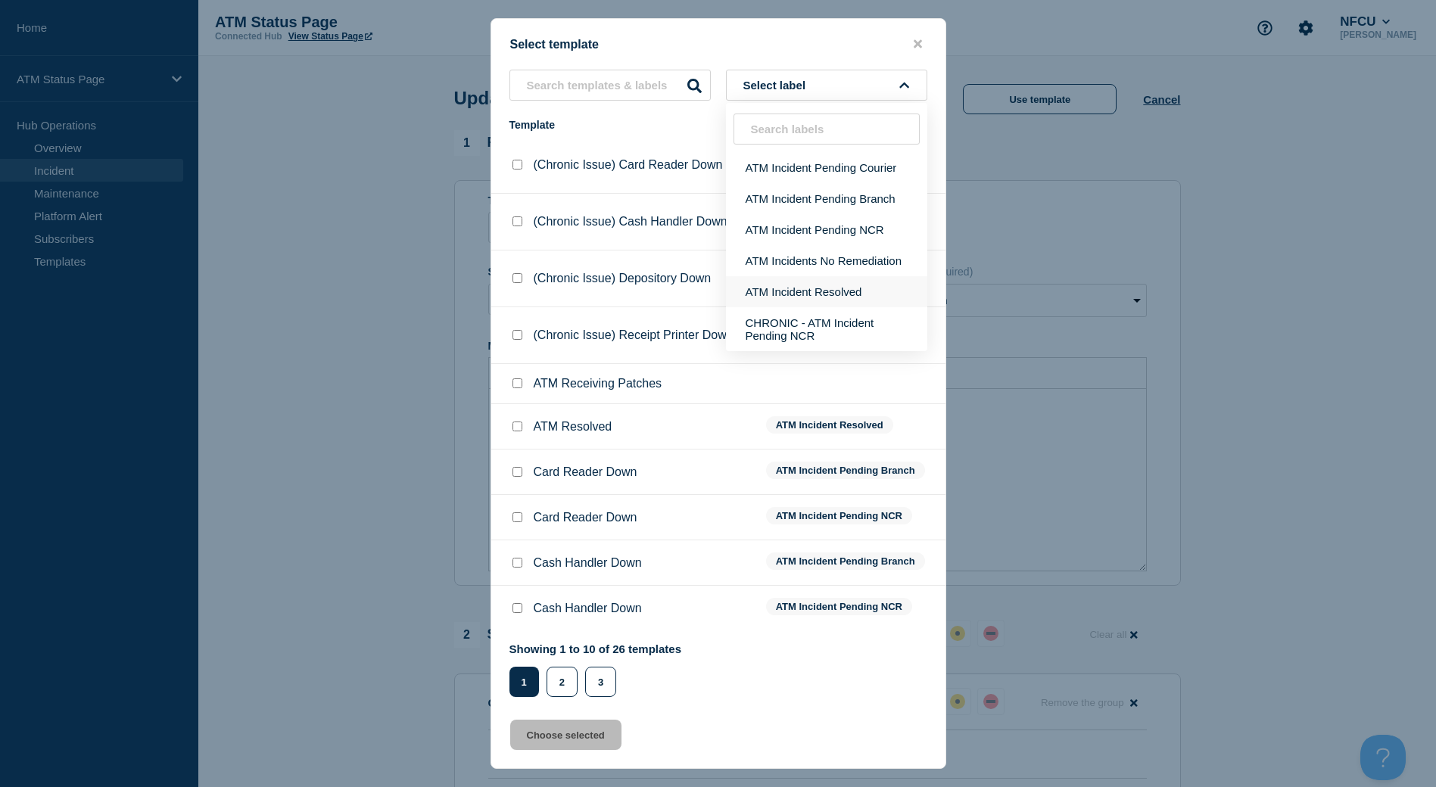
click at [879, 292] on button "ATM Incident Resolved" at bounding box center [826, 291] width 201 height 31
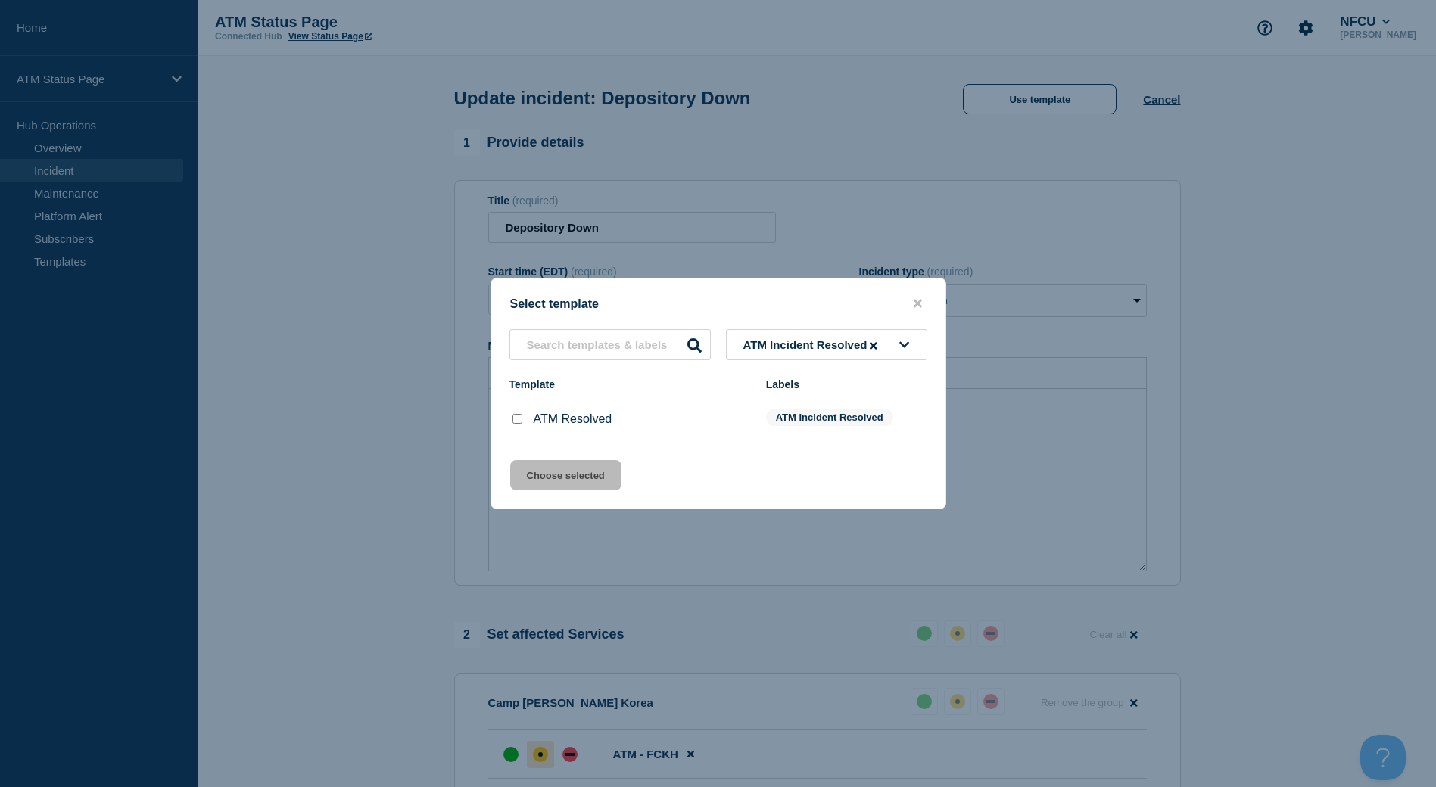
click at [514, 421] on input "ATM Resolved checkbox" at bounding box center [517, 419] width 10 height 10
checkbox input "true"
click at [554, 482] on button "Choose selected" at bounding box center [565, 475] width 111 height 30
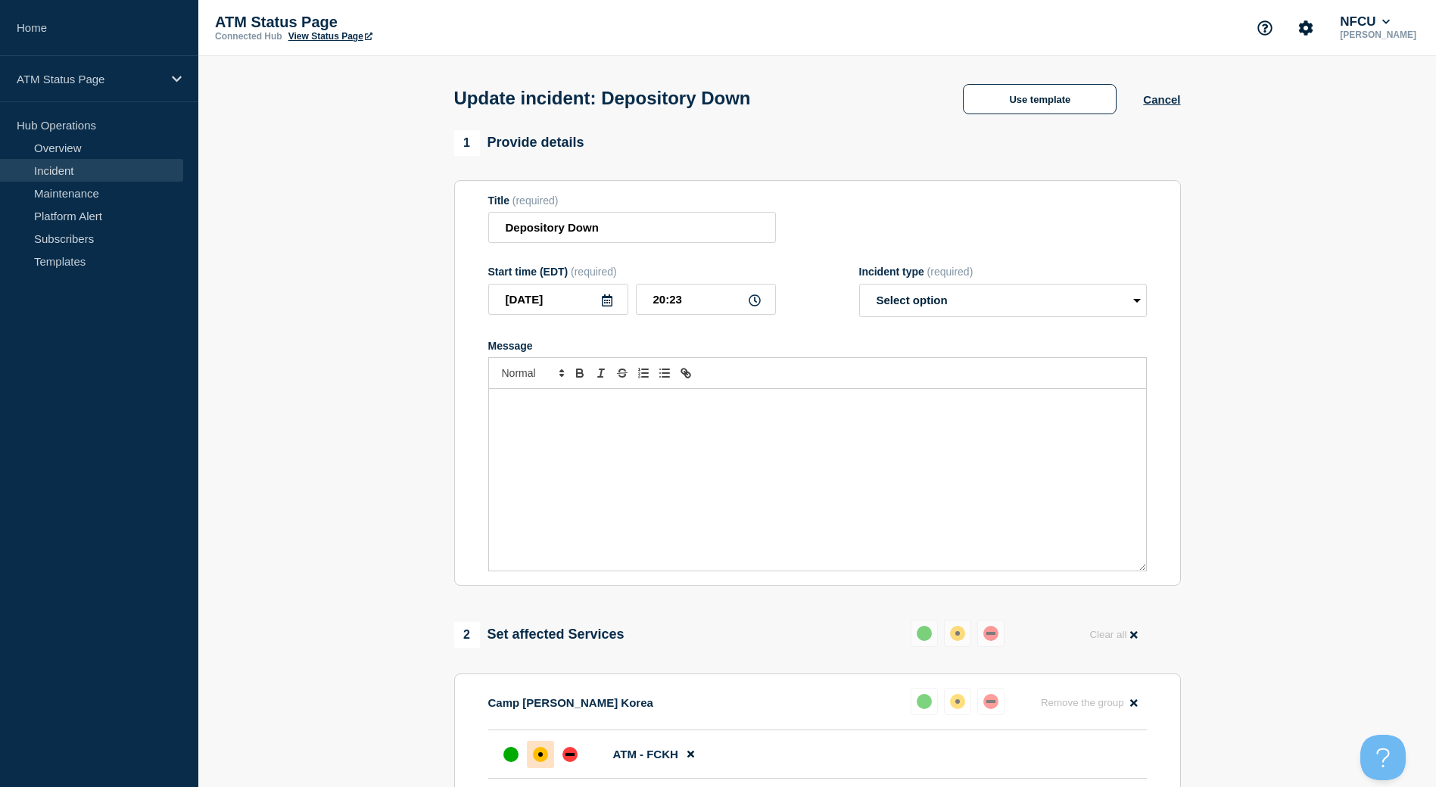
select select "resolved"
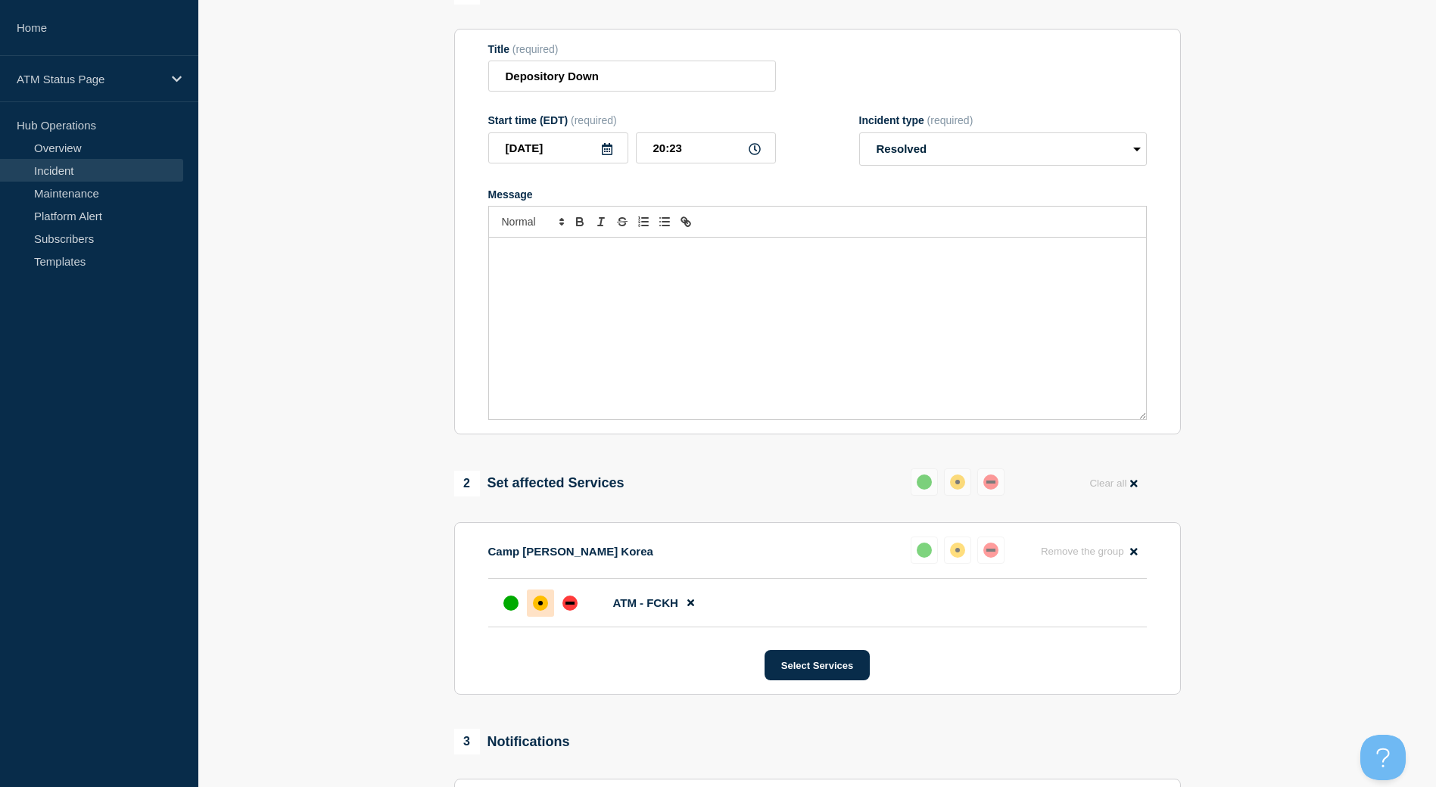
scroll to position [182, 0]
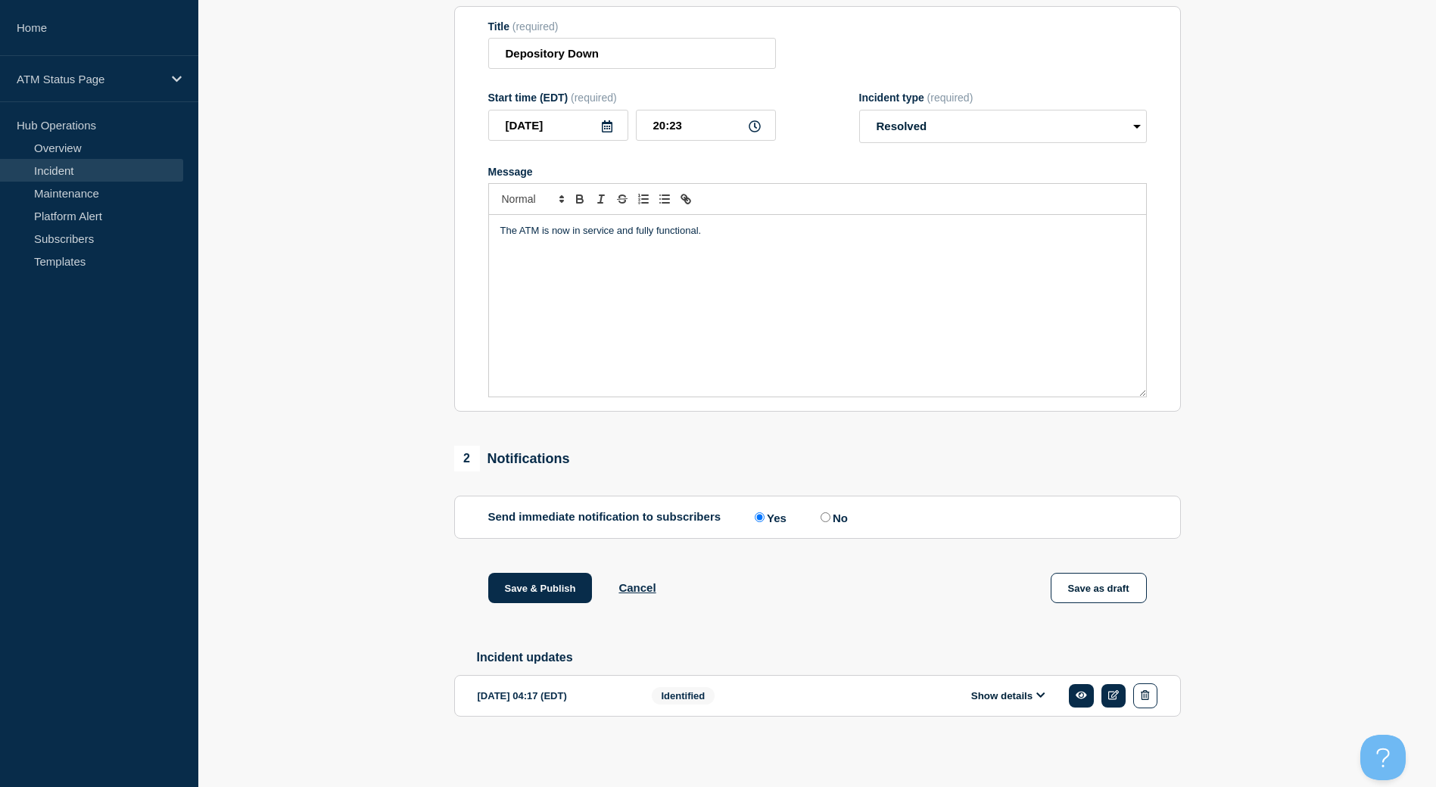
click at [555, 568] on div "1 Provide details Title (required) Depository Down Start time (EDT) (required) …" at bounding box center [817, 360] width 744 height 808
click at [555, 579] on button "Save & Publish" at bounding box center [540, 588] width 104 height 30
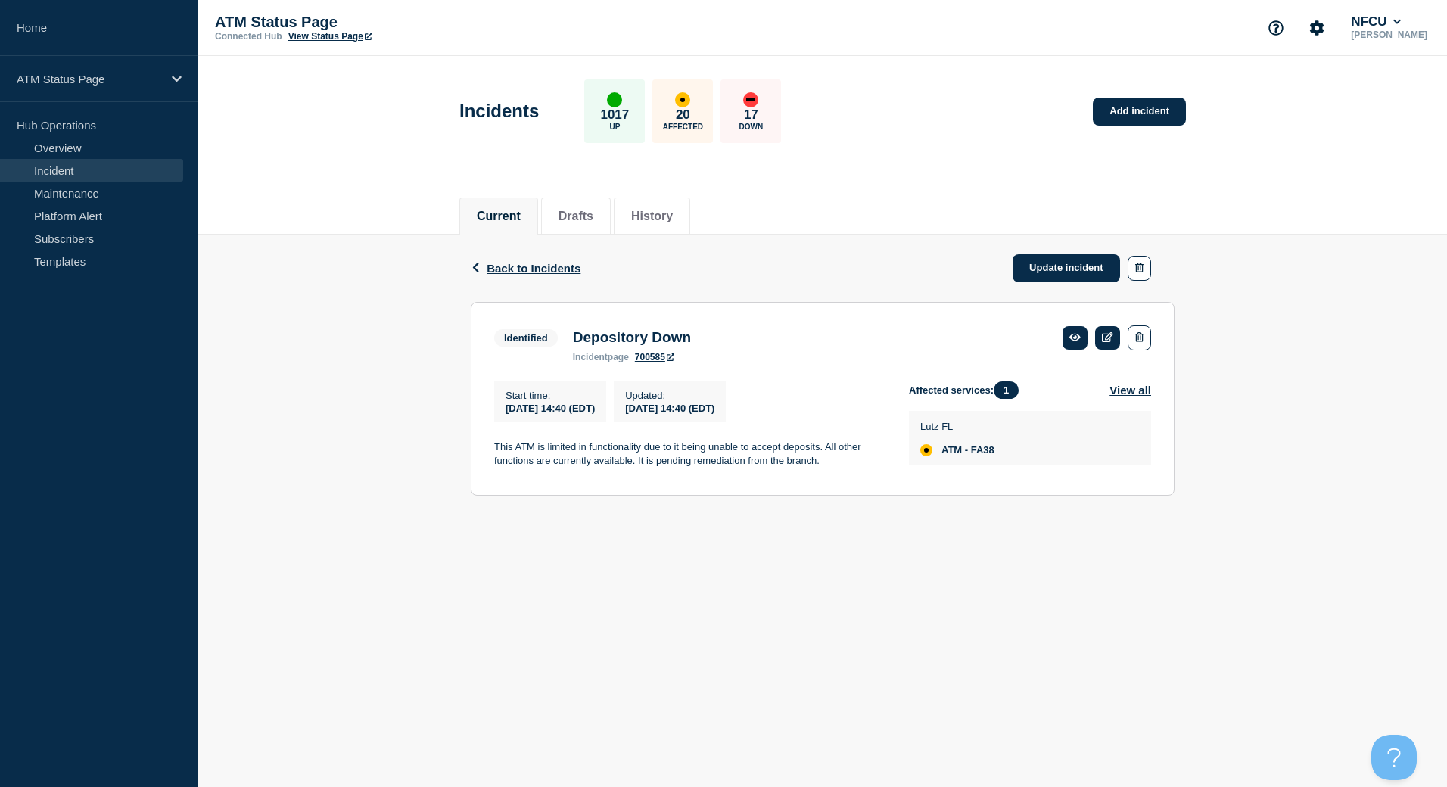
click at [993, 453] on span "ATM - FA38" at bounding box center [967, 450] width 53 height 12
copy span "FA38"
click at [975, 456] on span "ATM - FA38" at bounding box center [967, 450] width 53 height 12
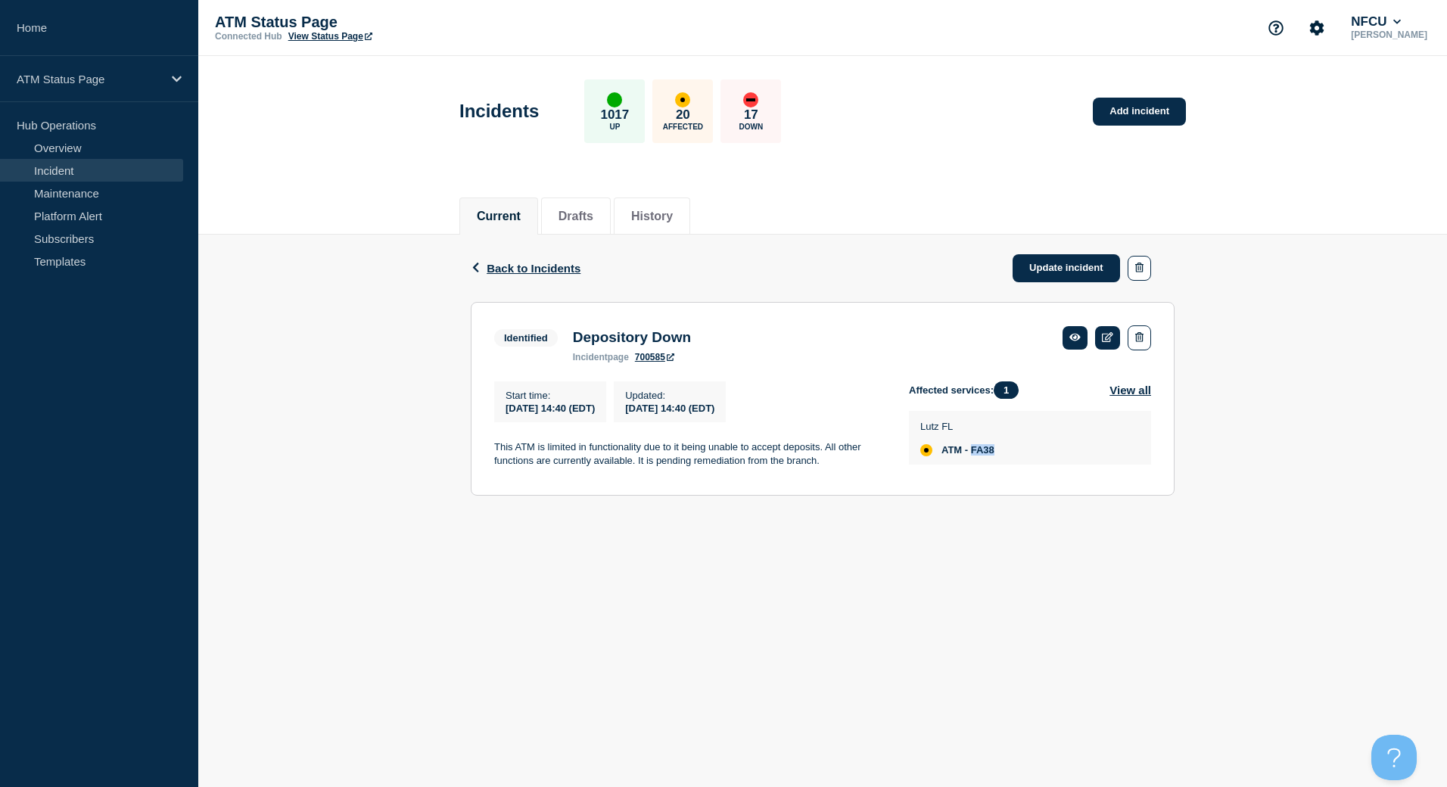
drag, startPoint x: 1100, startPoint y: 261, endPoint x: 1064, endPoint y: 12, distance: 251.6
click at [1100, 261] on link "Update incident" at bounding box center [1066, 268] width 107 height 28
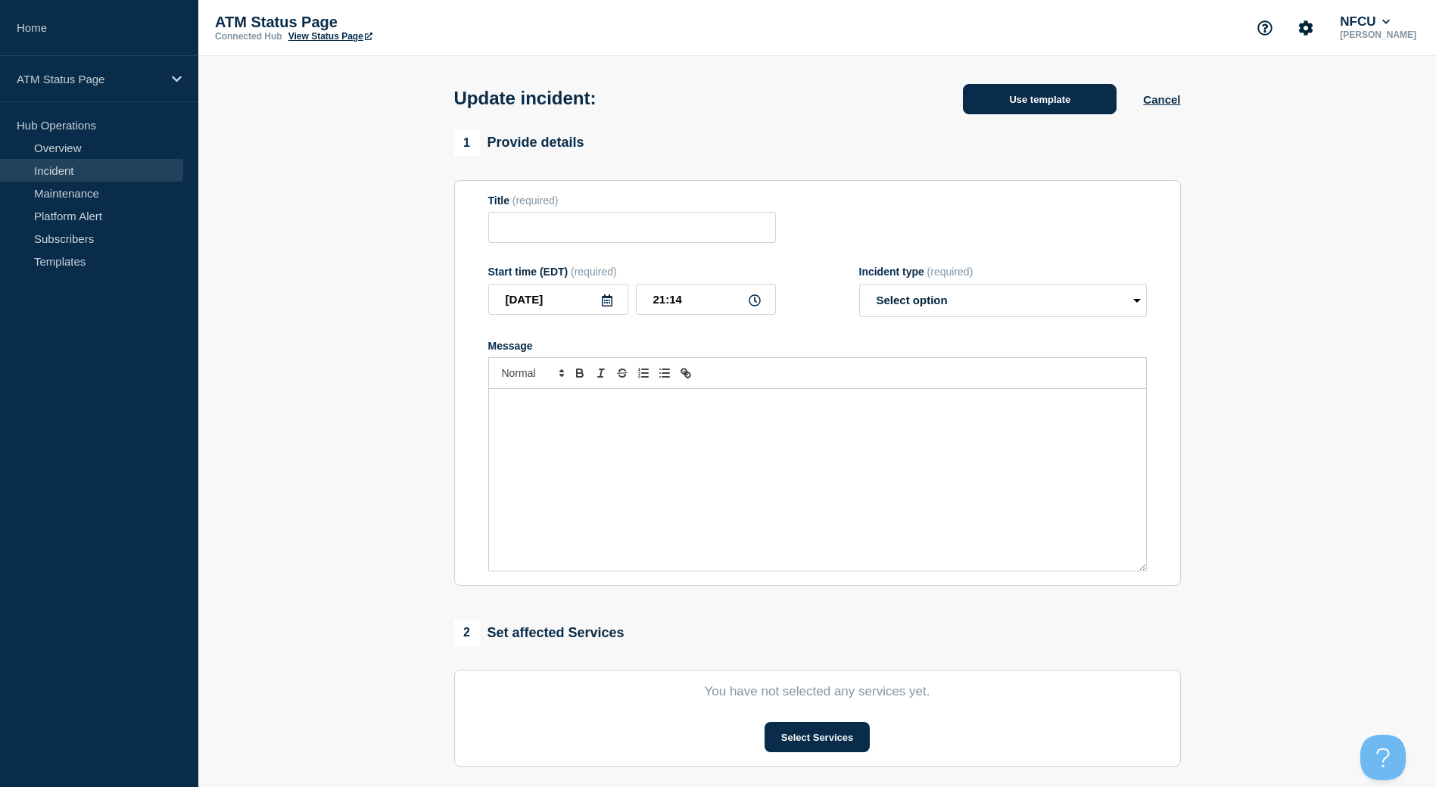
type input "Depository Down"
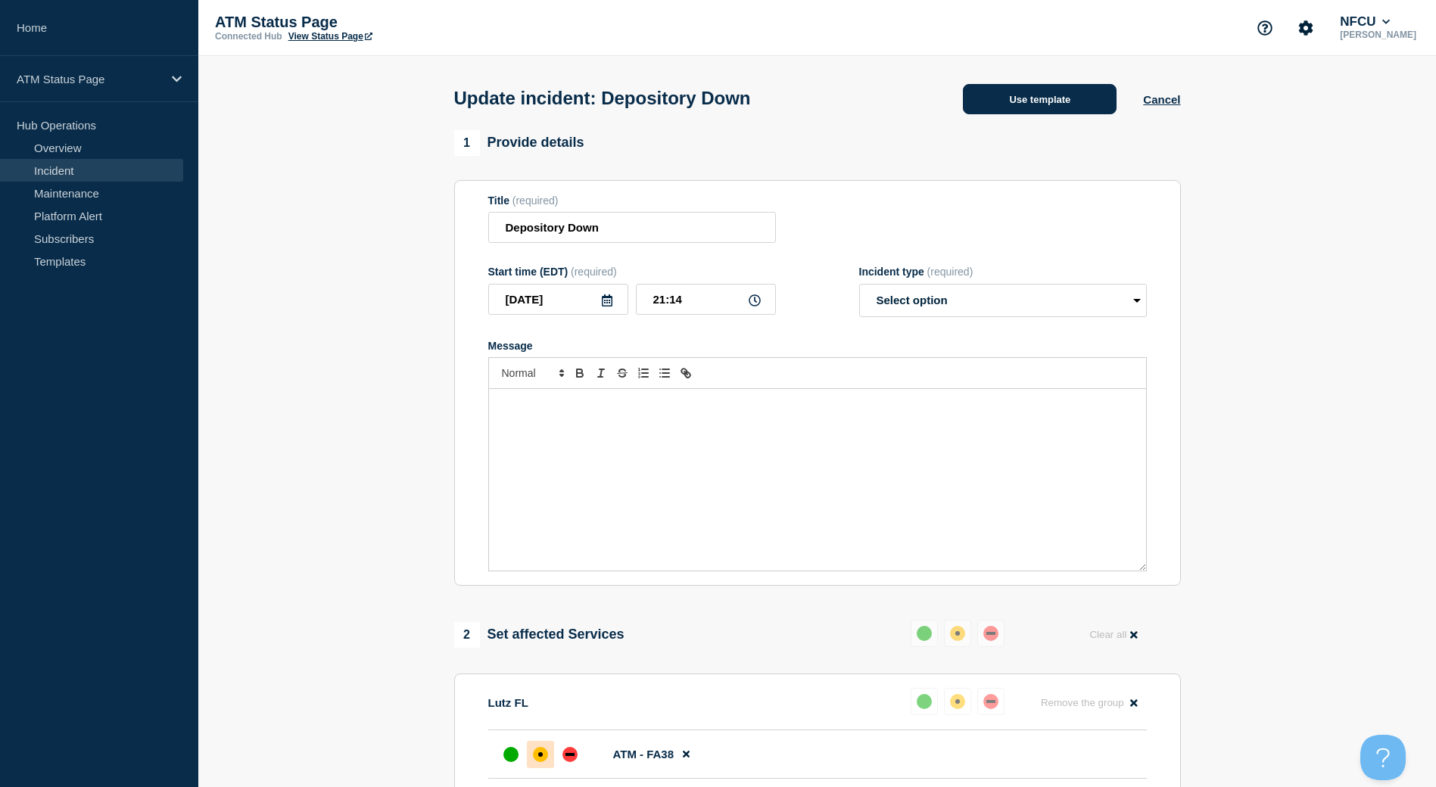
click at [1026, 95] on button "Use template" at bounding box center [1040, 99] width 154 height 30
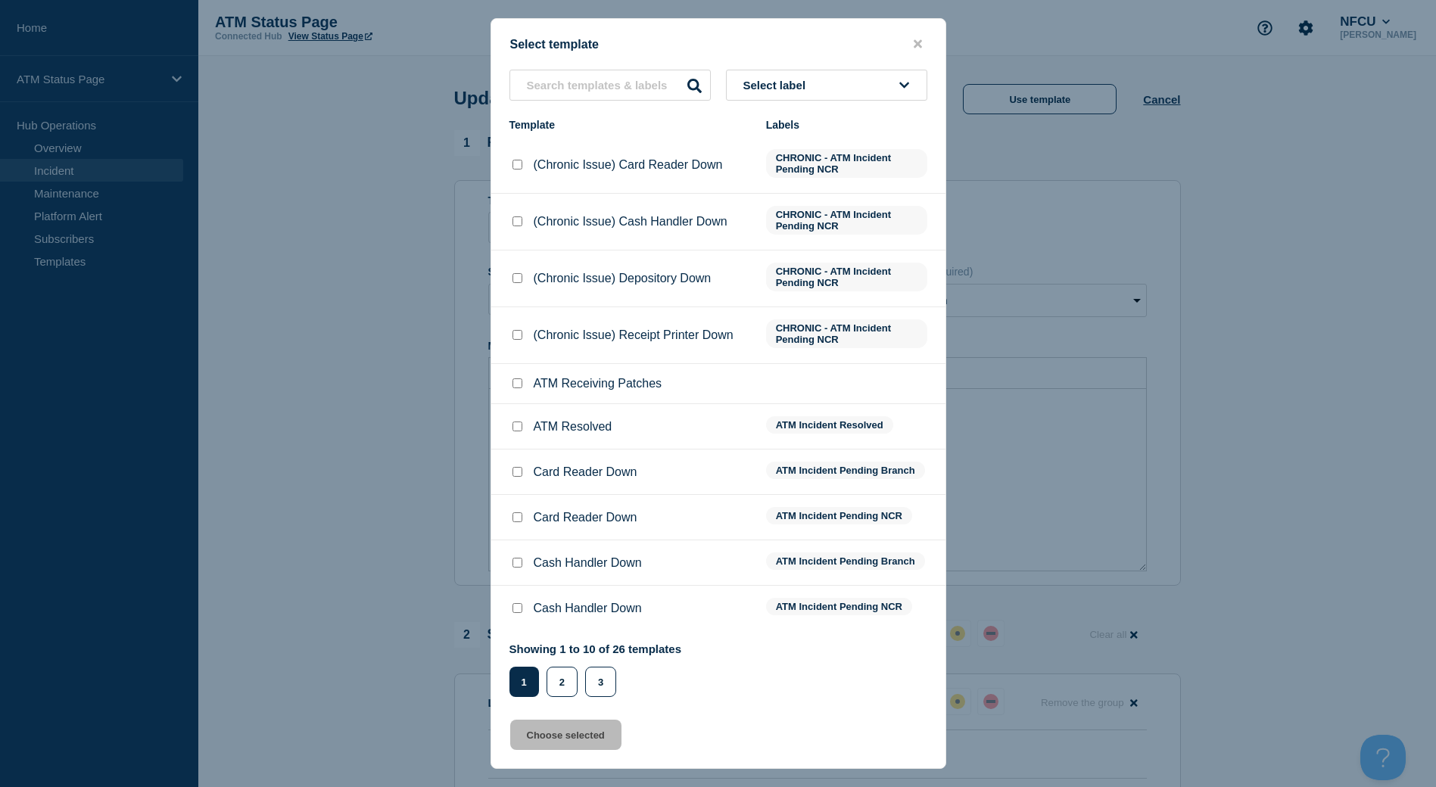
click at [879, 73] on button "Select label" at bounding box center [826, 85] width 201 height 31
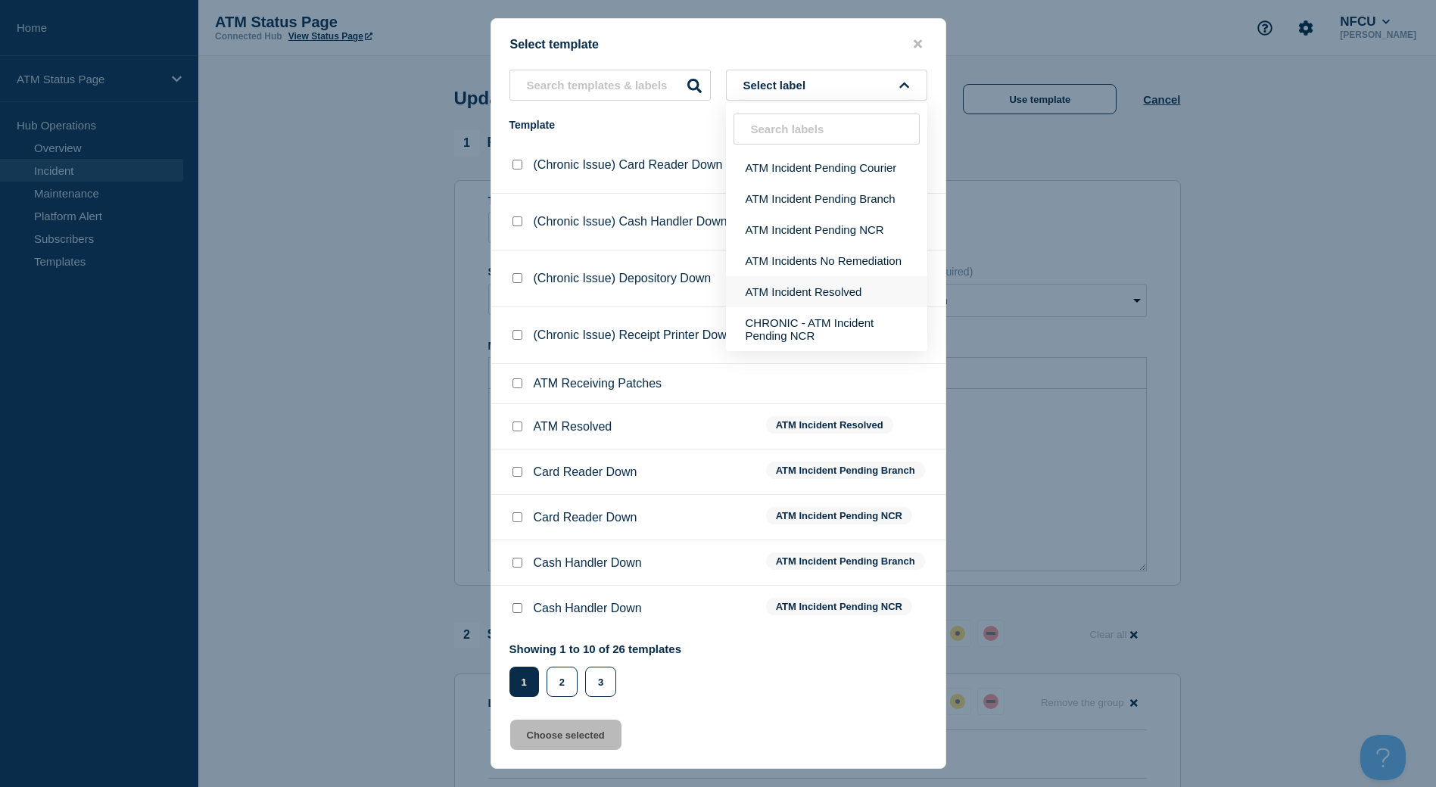
click at [826, 285] on button "ATM Incident Resolved" at bounding box center [826, 291] width 201 height 31
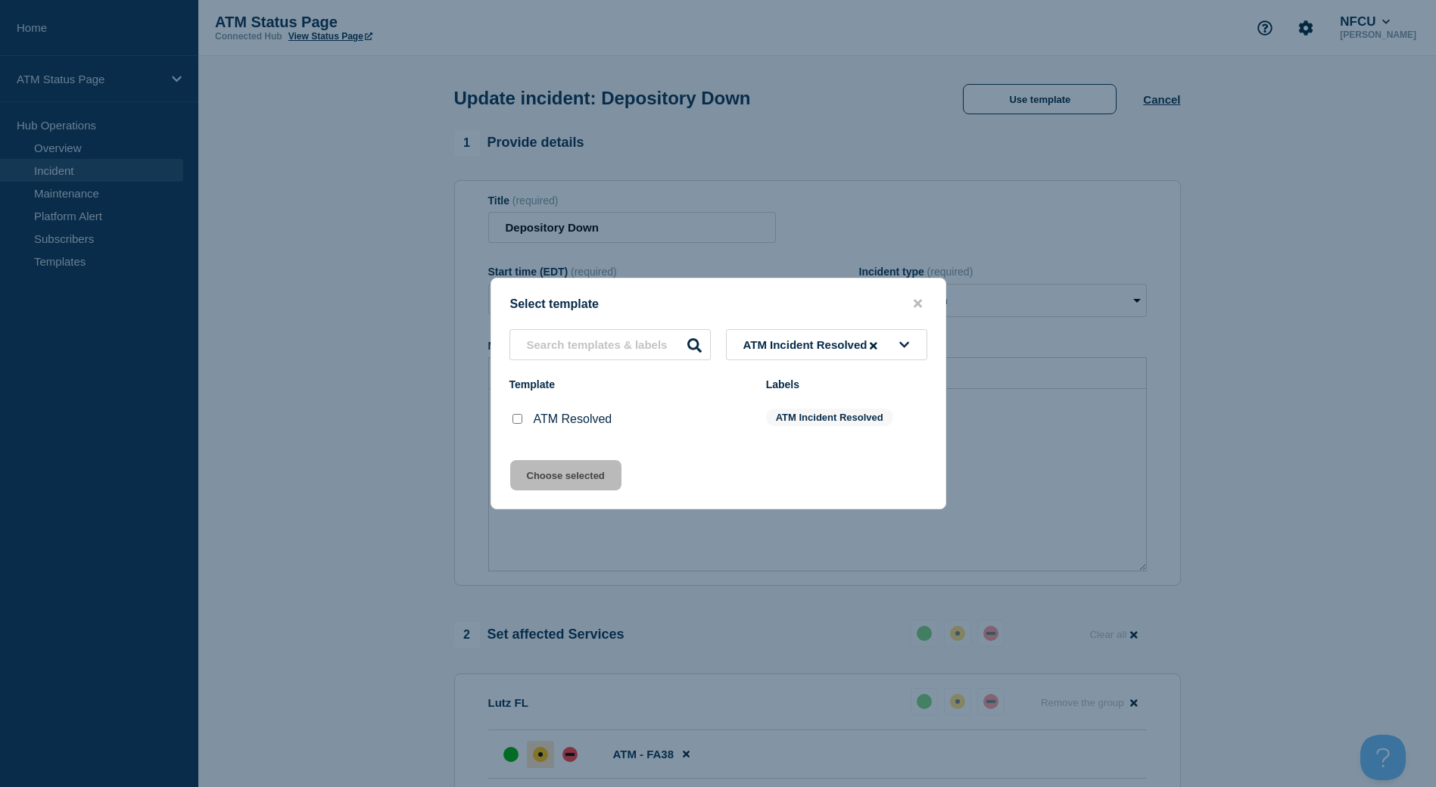
click at [521, 422] on input "ATM Resolved checkbox" at bounding box center [517, 419] width 10 height 10
checkbox input "true"
click at [539, 460] on div "Select template ATM Incident Resolved Template Labels ATM Resolved ATM Incident…" at bounding box center [718, 394] width 456 height 232
click at [539, 466] on button "Choose selected" at bounding box center [565, 475] width 111 height 30
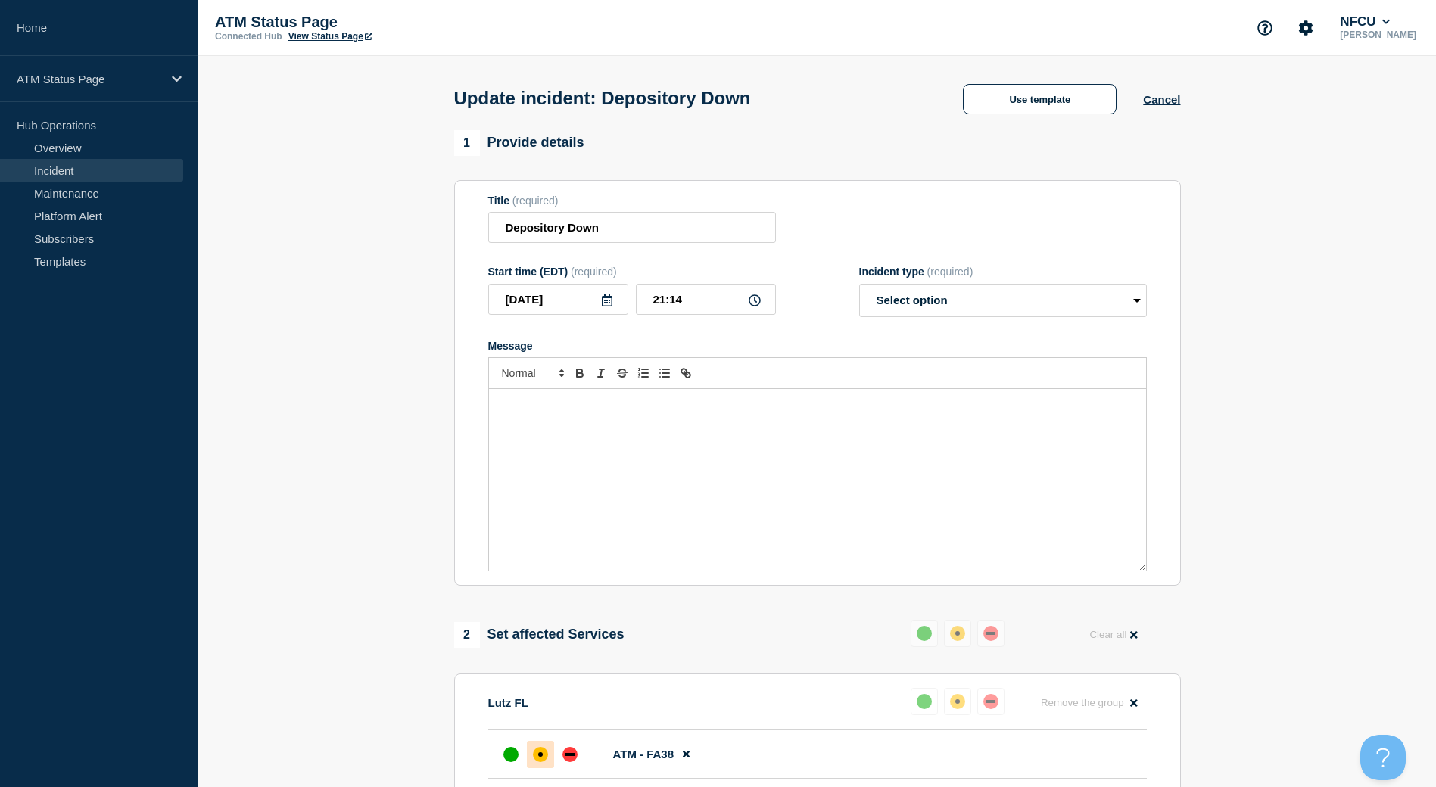
select select "resolved"
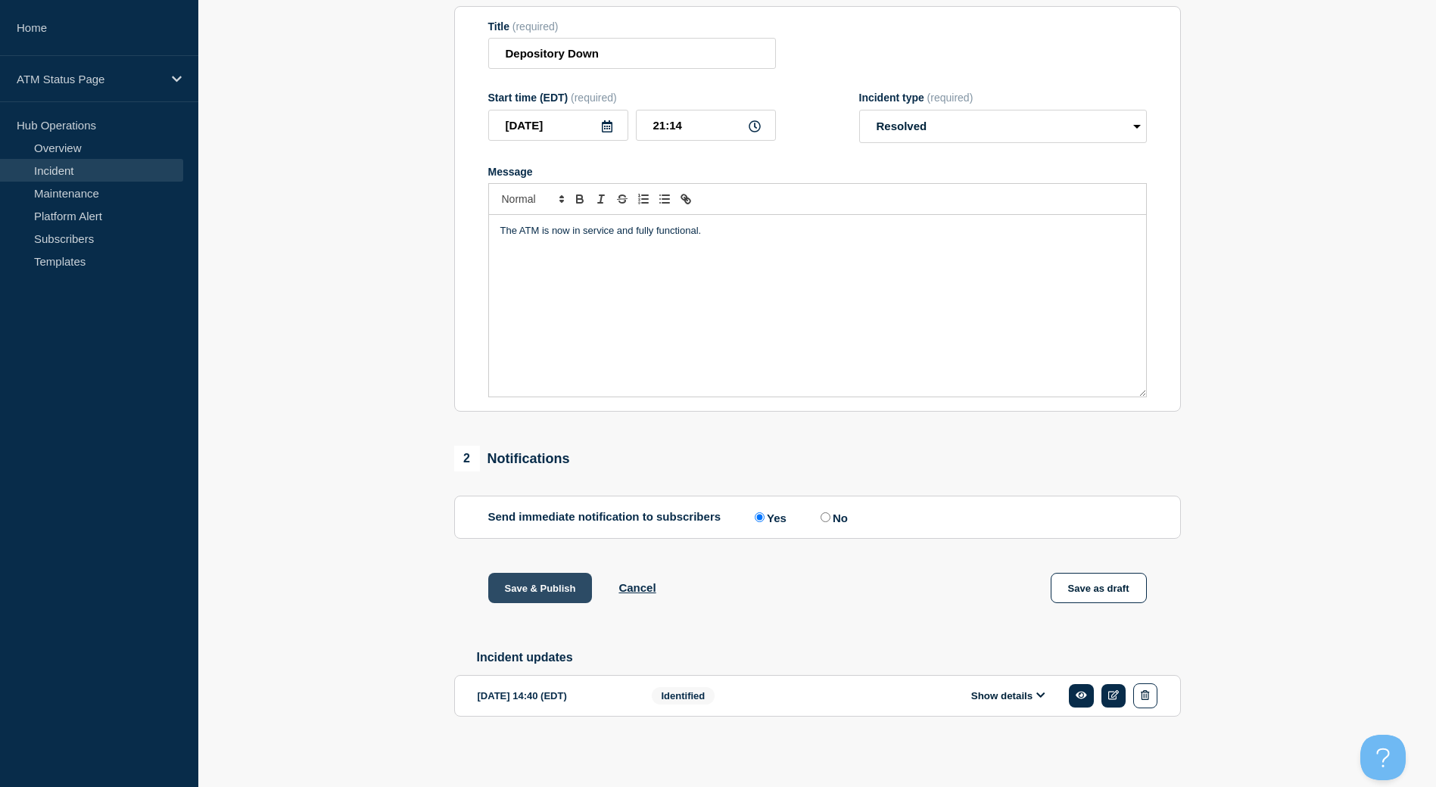
click at [540, 573] on button "Save & Publish" at bounding box center [540, 588] width 104 height 30
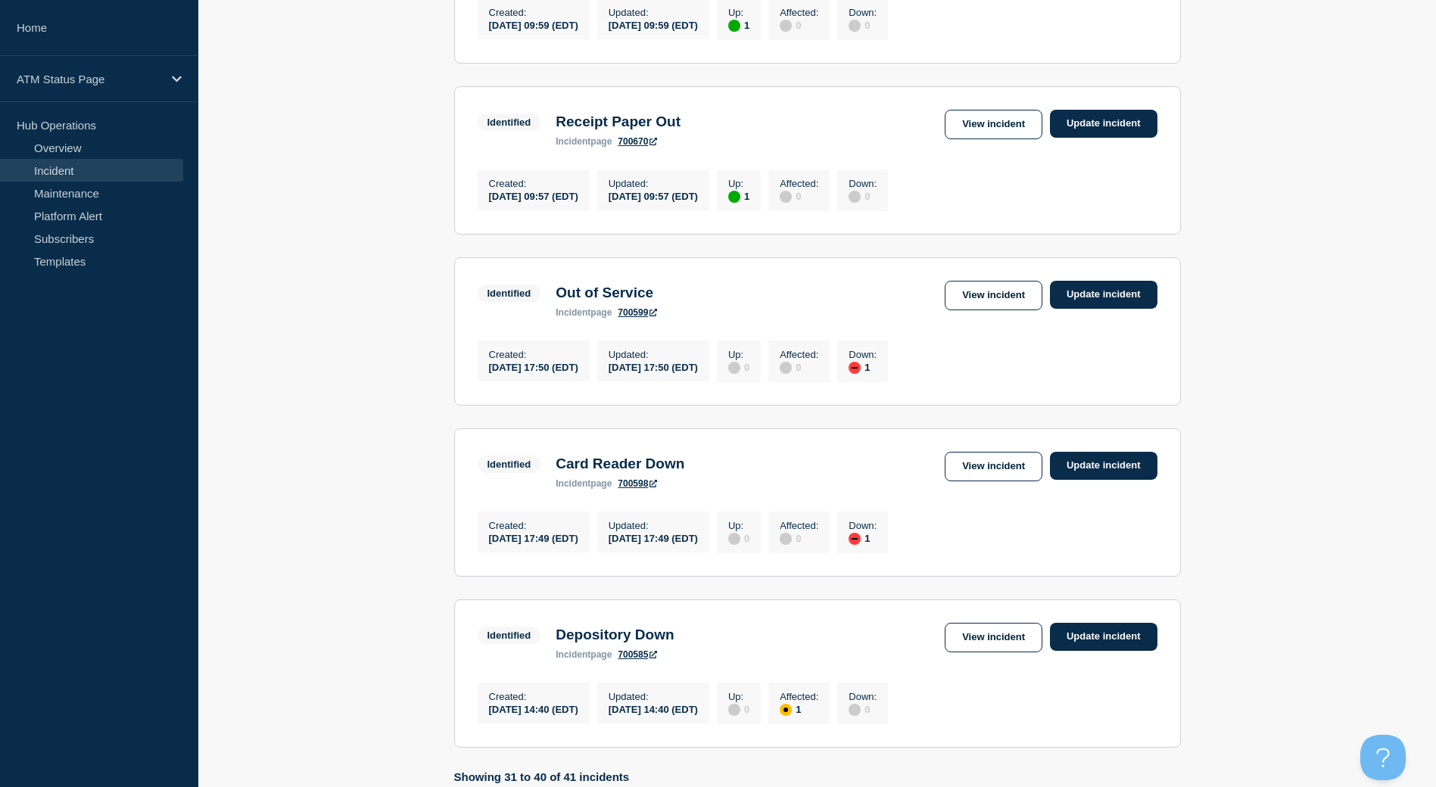
scroll to position [1253, 0]
drag, startPoint x: 972, startPoint y: 499, endPoint x: 1026, endPoint y: 331, distance: 176.4
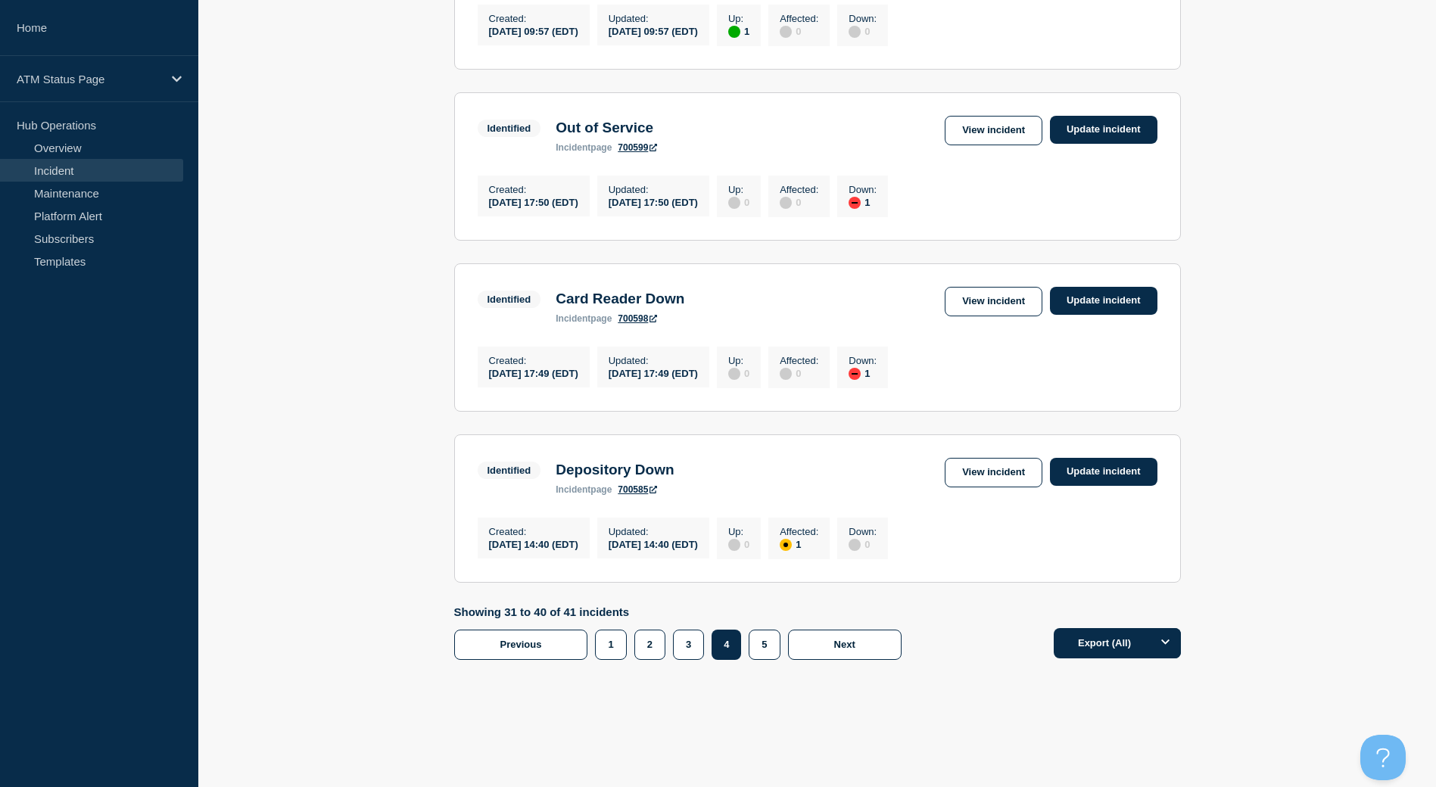
scroll to position [1480, 0]
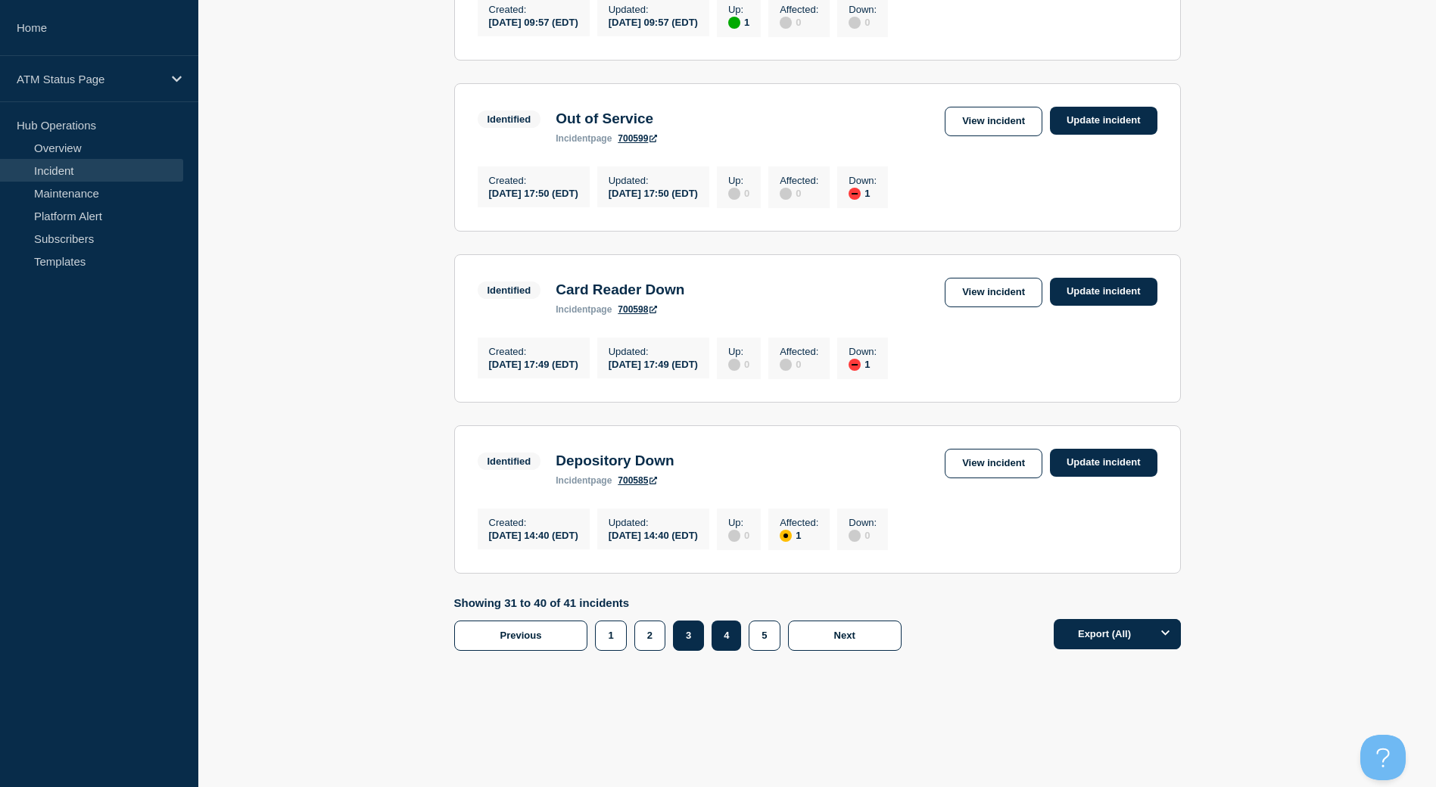
click at [689, 621] on button "3" at bounding box center [688, 636] width 31 height 30
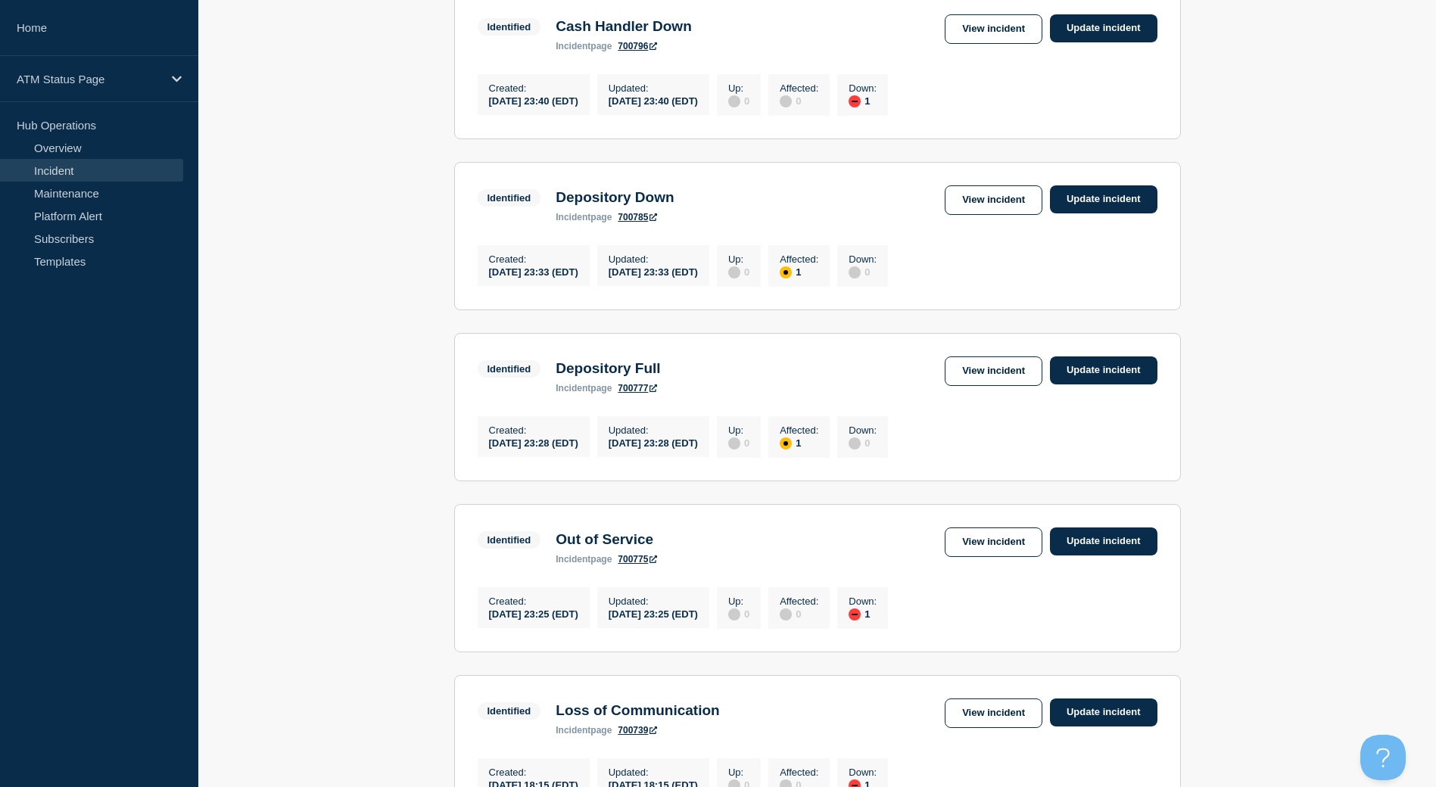
scroll to position [1253, 0]
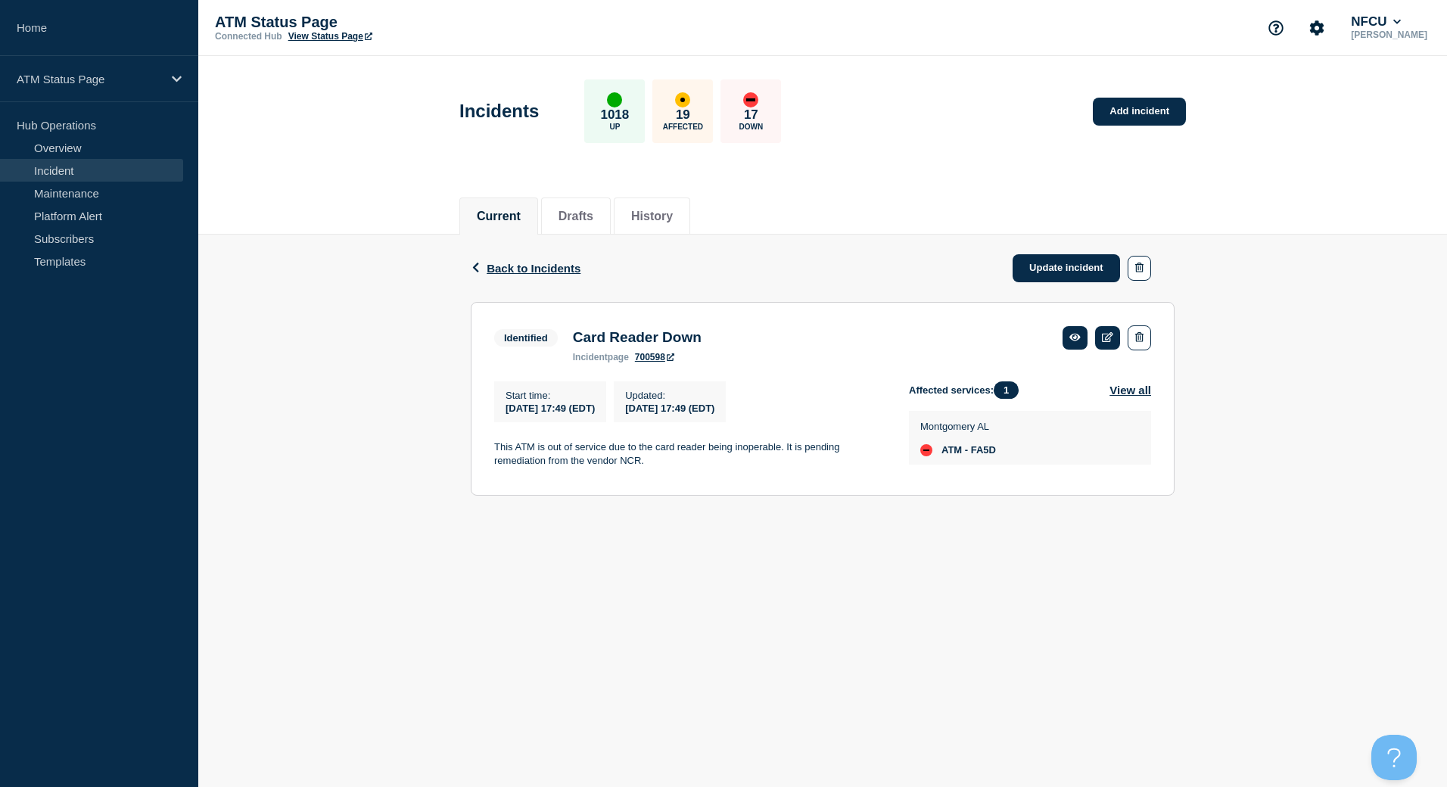
click at [991, 455] on span "ATM - FA5D" at bounding box center [968, 450] width 54 height 12
copy span "FA5D"
drag, startPoint x: 1054, startPoint y: 272, endPoint x: 1054, endPoint y: 262, distance: 10.6
click at [1054, 272] on link "Update incident" at bounding box center [1066, 268] width 107 height 28
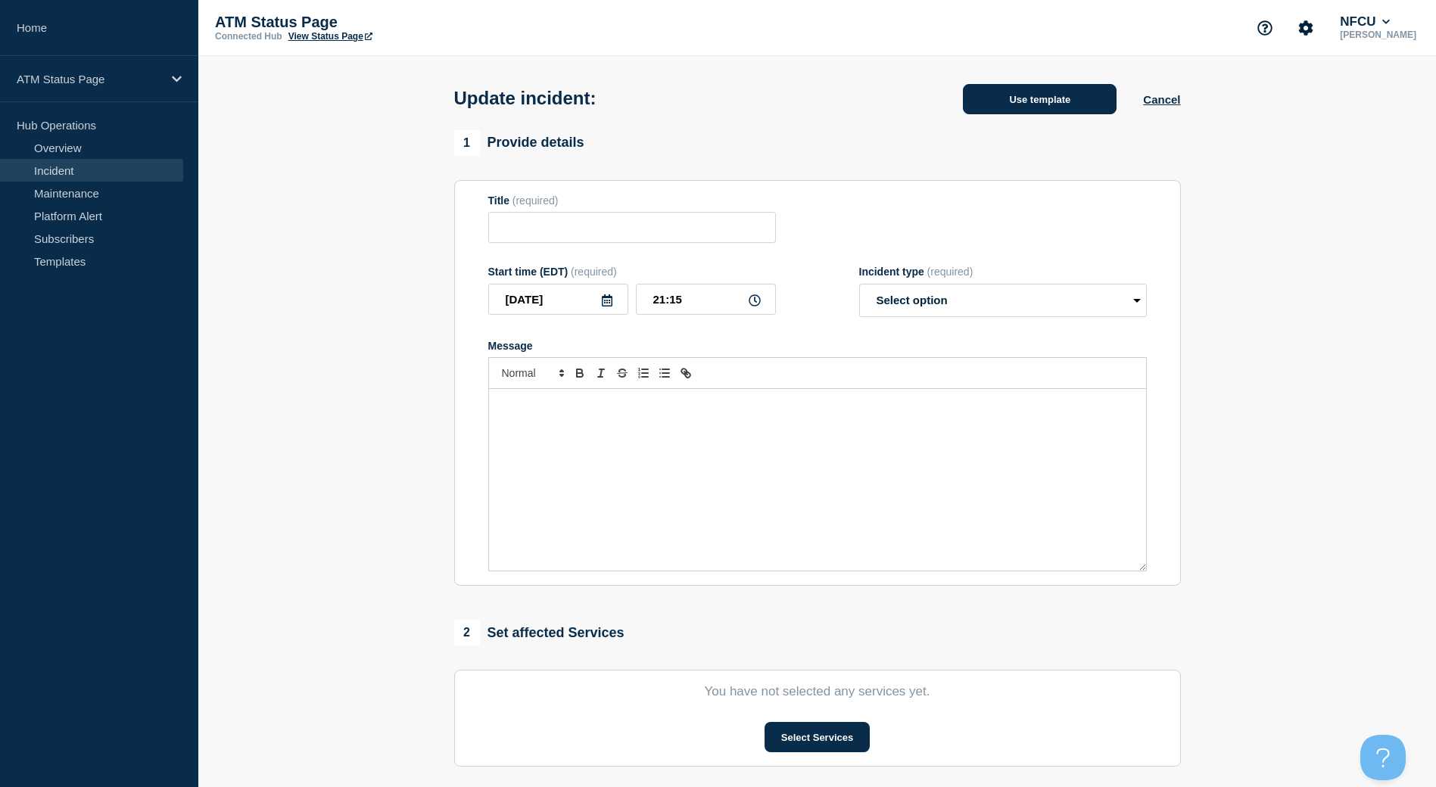
type input "Out of Service"
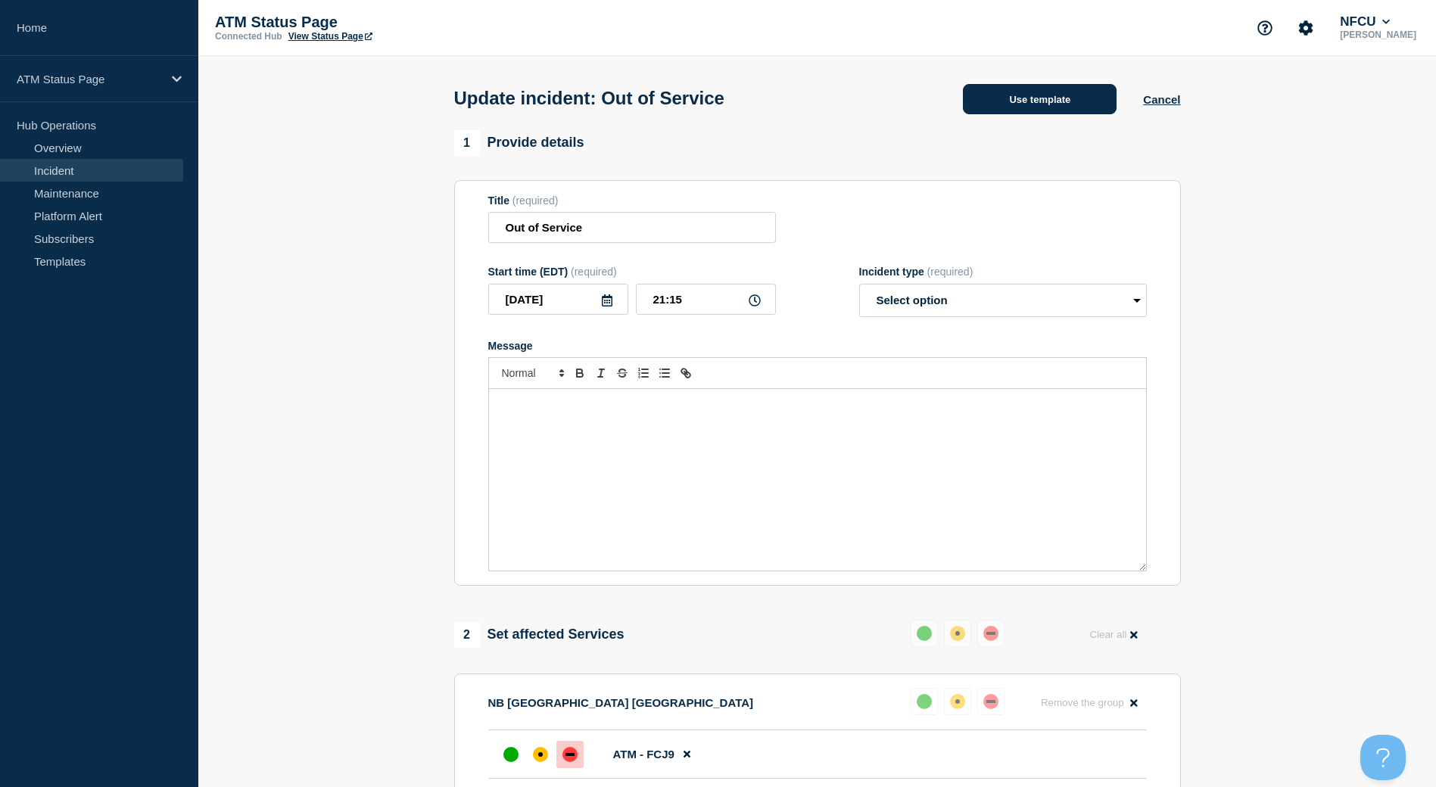
click at [988, 111] on button "Use template" at bounding box center [1040, 99] width 154 height 30
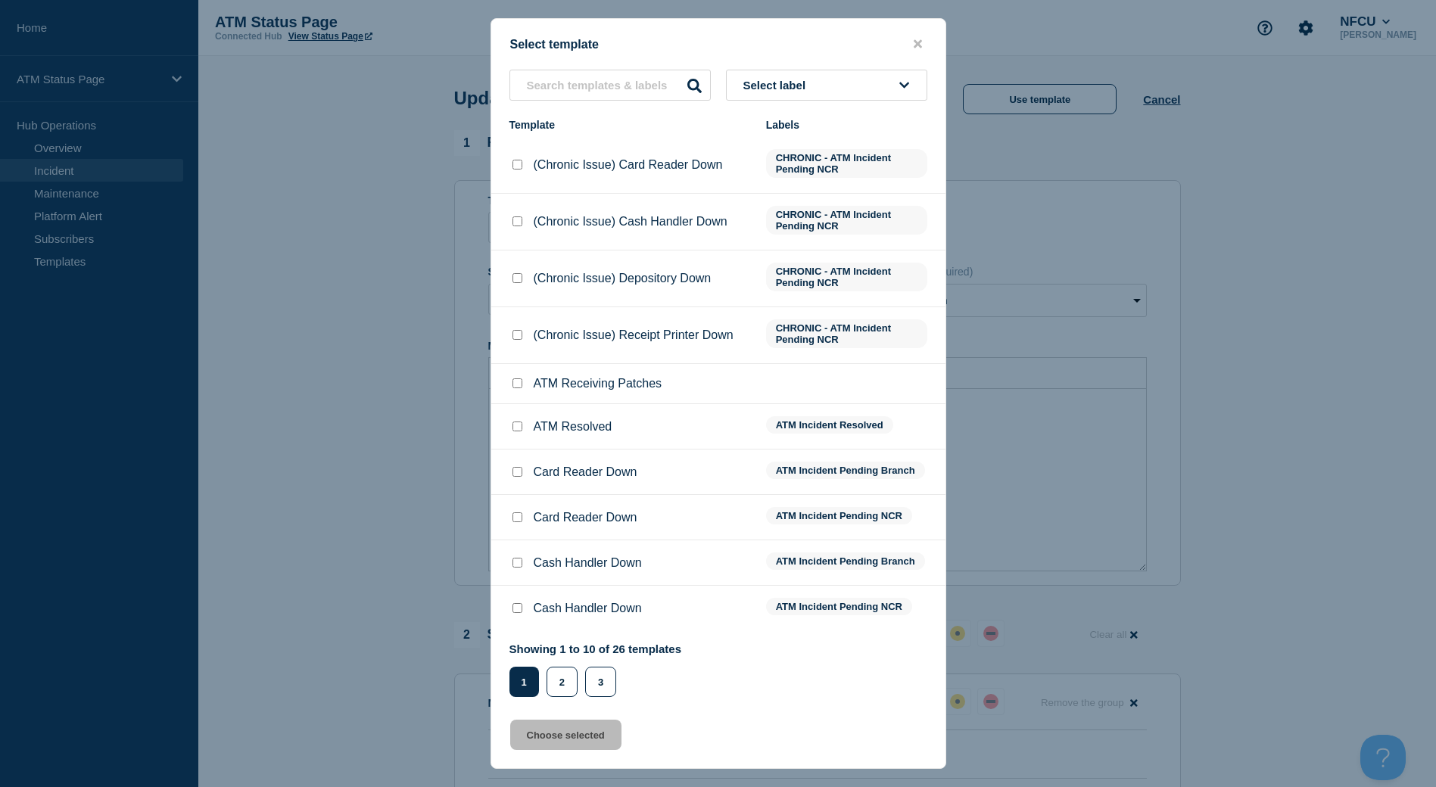
click at [805, 64] on div "Select template Select label Template Labels (Chronic Issue) Card Reader Down C…" at bounding box center [718, 393] width 456 height 751
click at [807, 79] on span "Select label" at bounding box center [777, 85] width 69 height 13
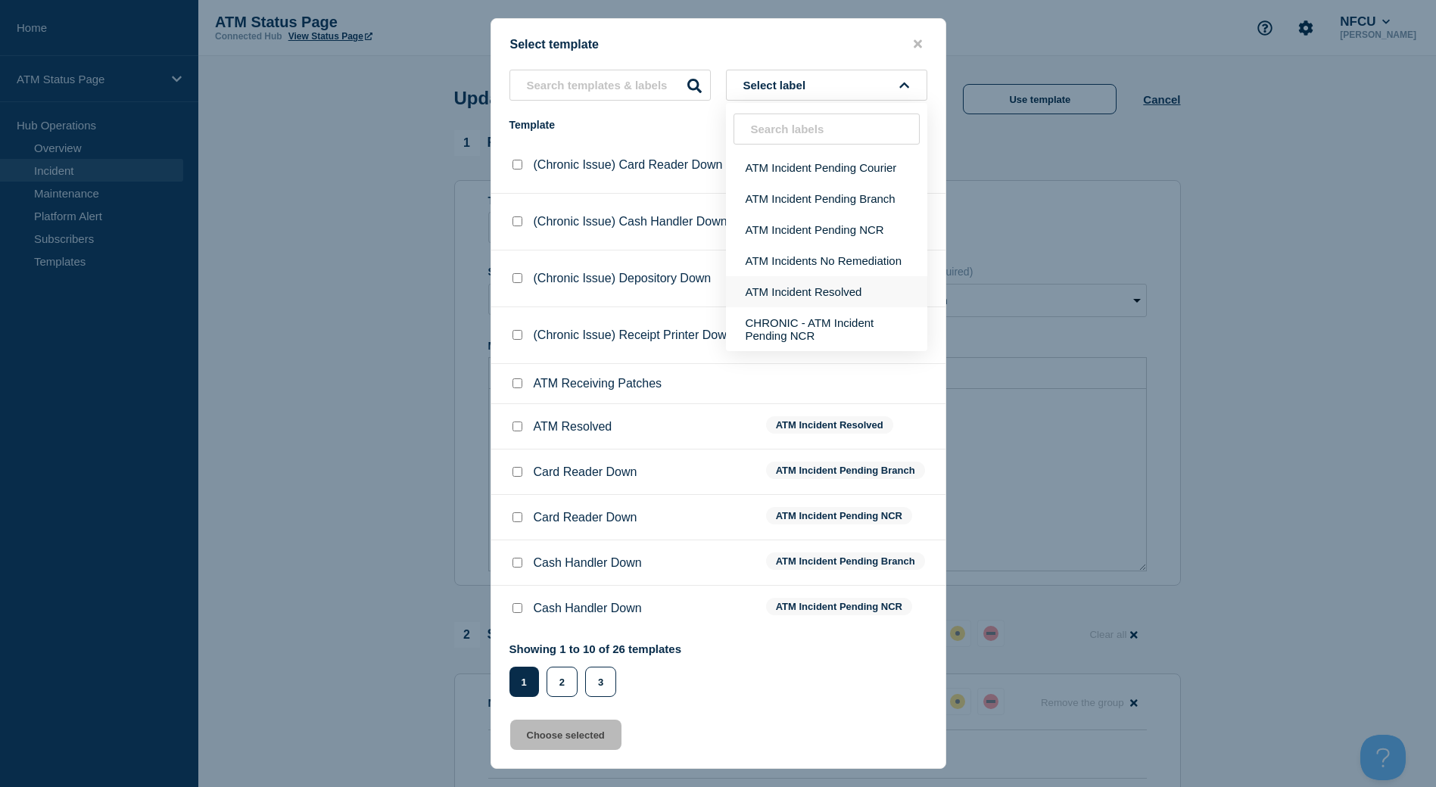
click at [830, 294] on button "ATM Incident Resolved" at bounding box center [826, 291] width 201 height 31
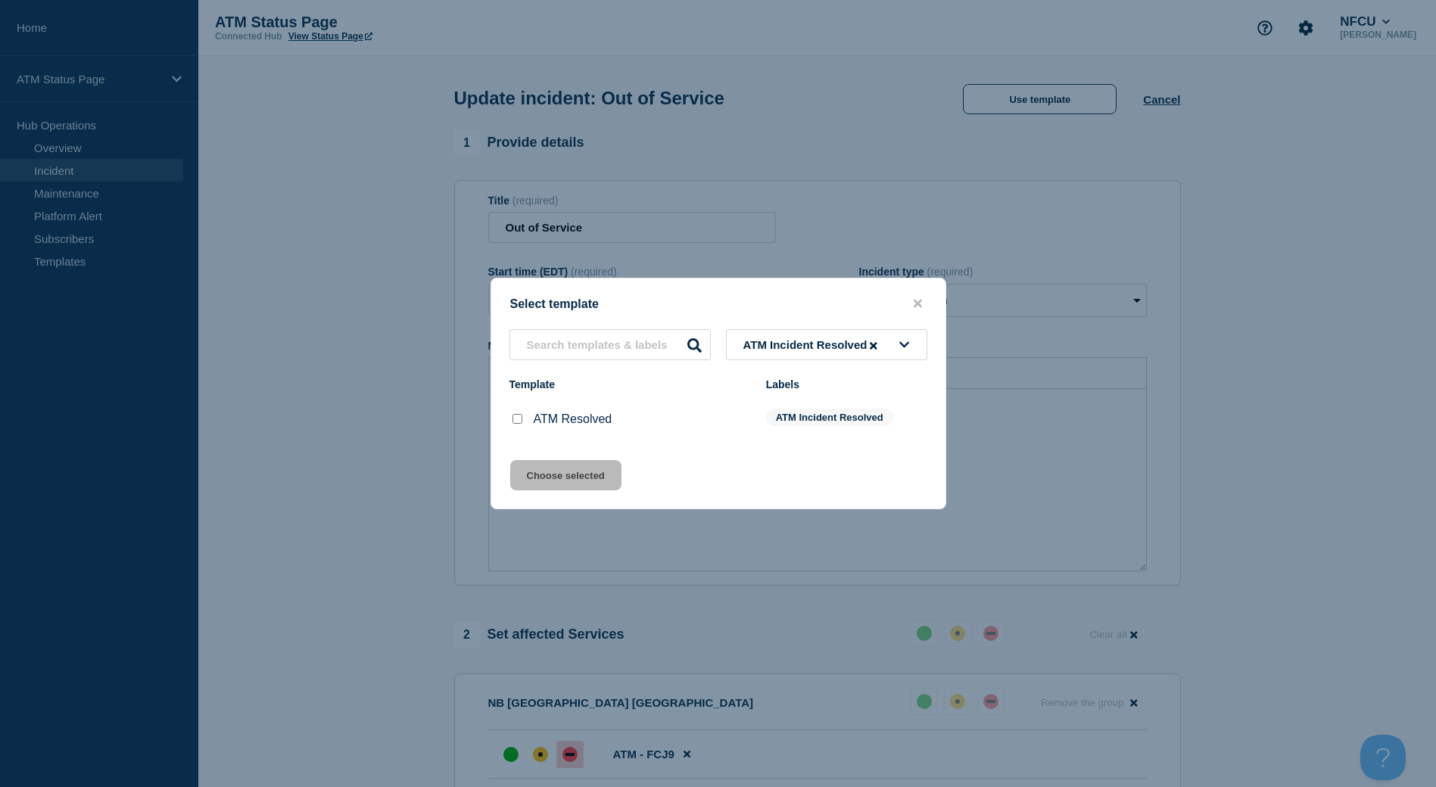
click at [517, 422] on input "ATM Resolved checkbox" at bounding box center [517, 419] width 10 height 10
checkbox input "true"
click at [536, 472] on button "Choose selected" at bounding box center [565, 475] width 111 height 30
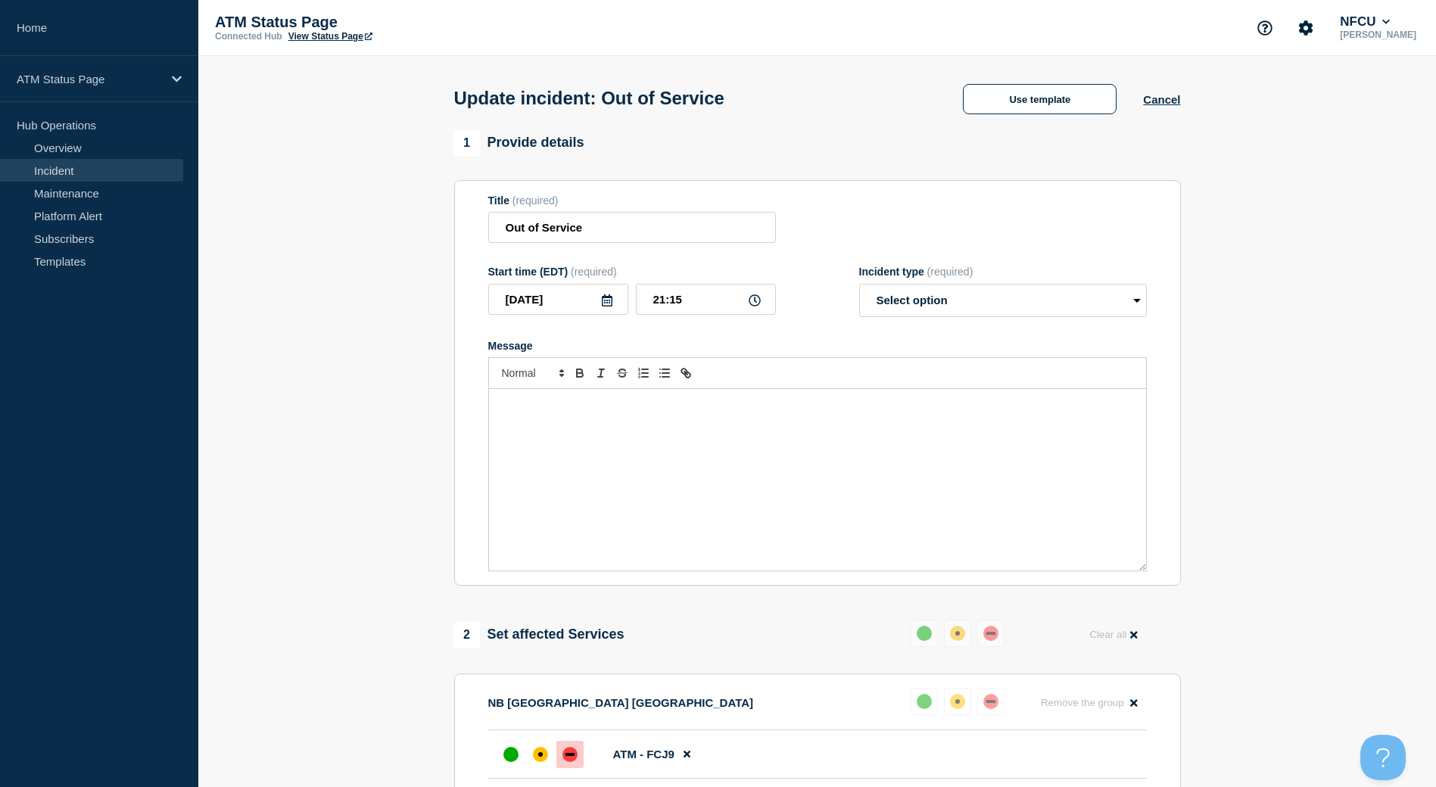
select select "resolved"
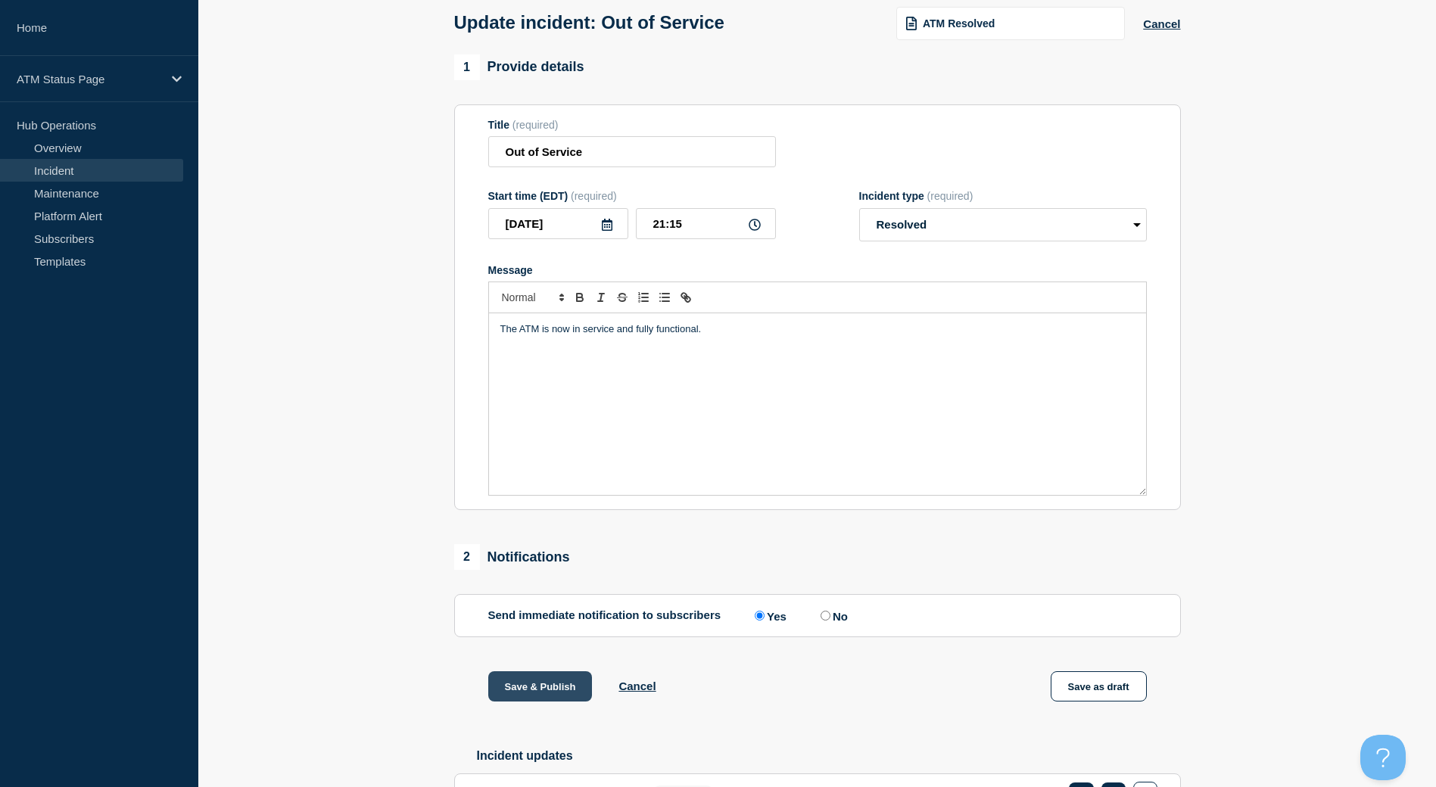
click at [553, 677] on button "Save & Publish" at bounding box center [540, 686] width 104 height 30
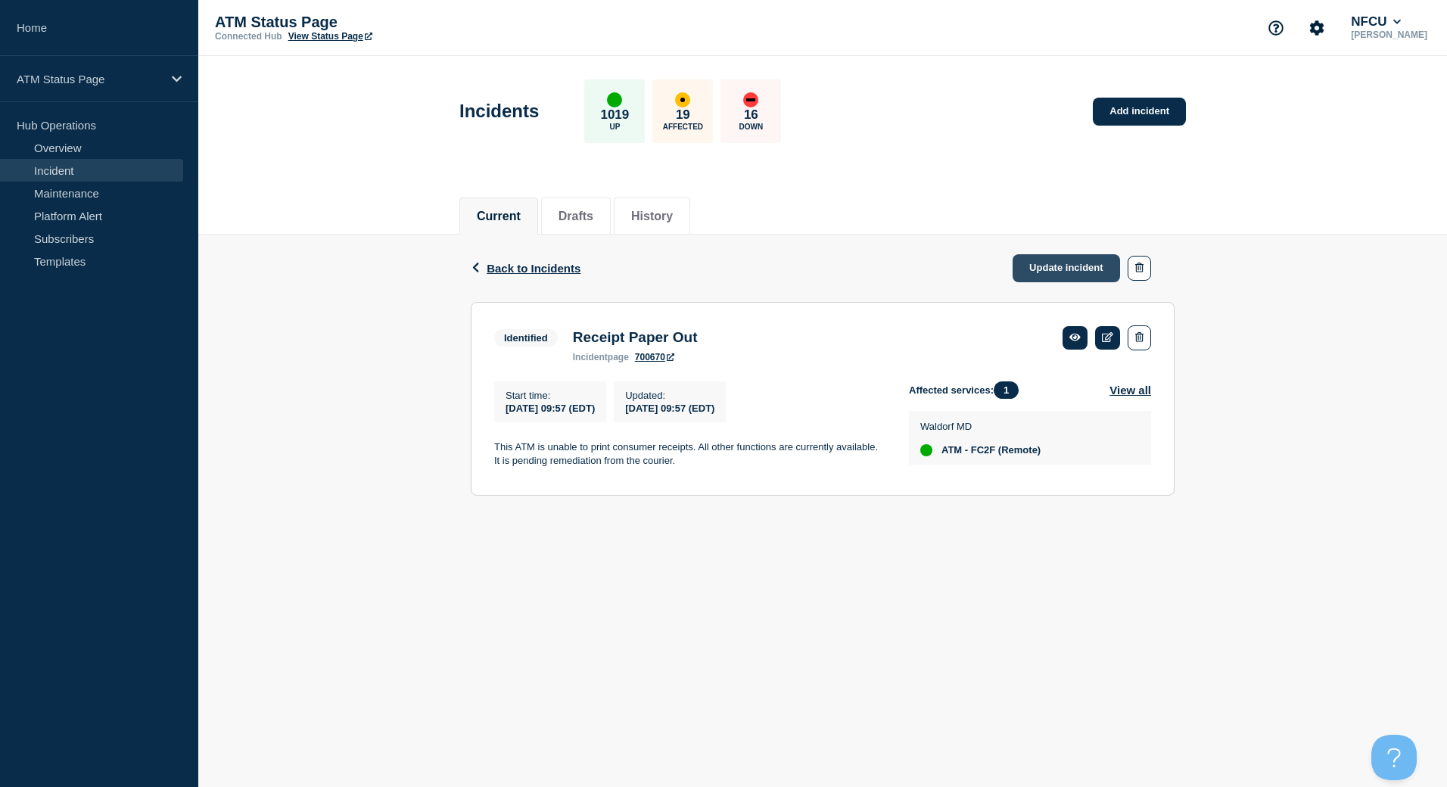
click at [1024, 260] on link "Update incident" at bounding box center [1066, 268] width 107 height 28
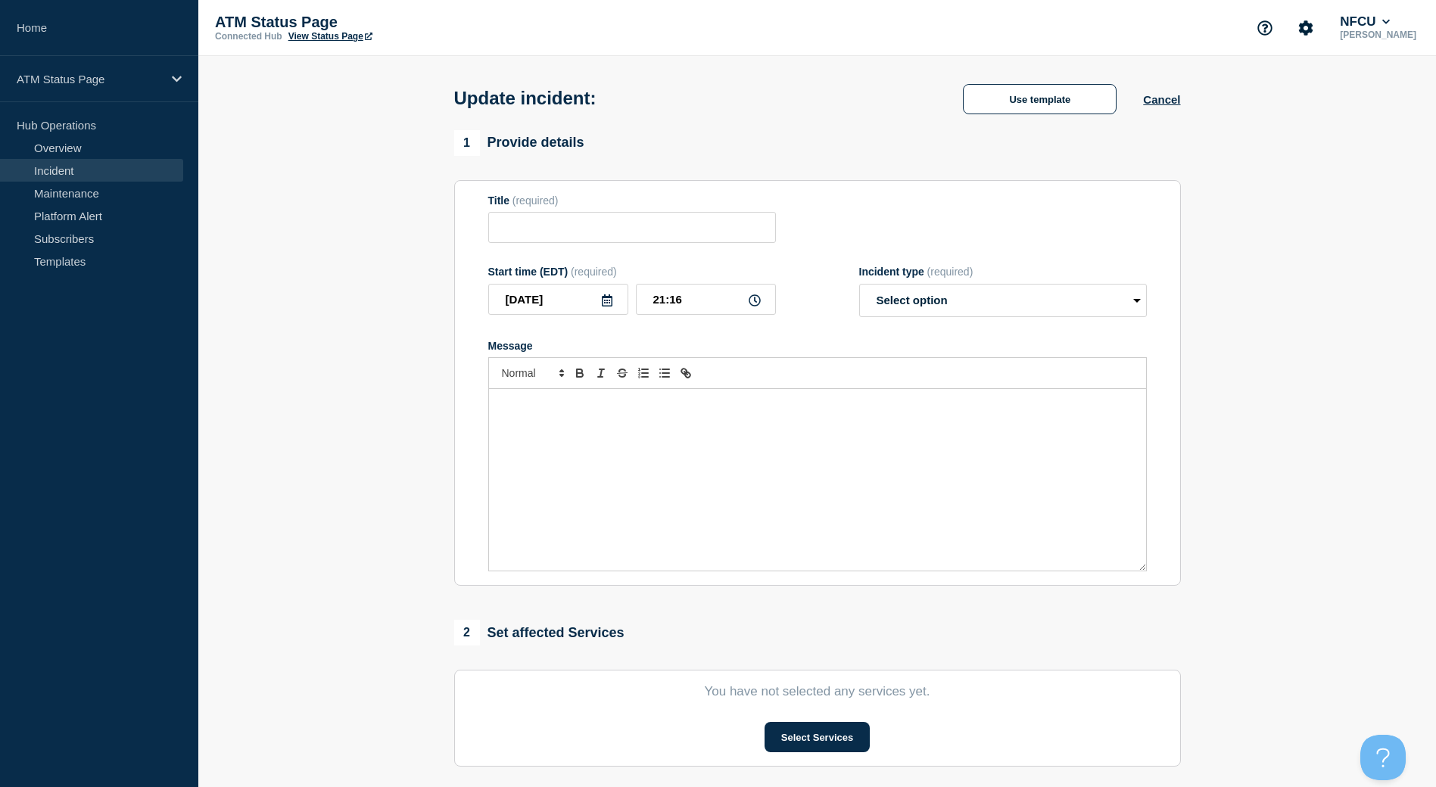
type input "Receipt Paper Out"
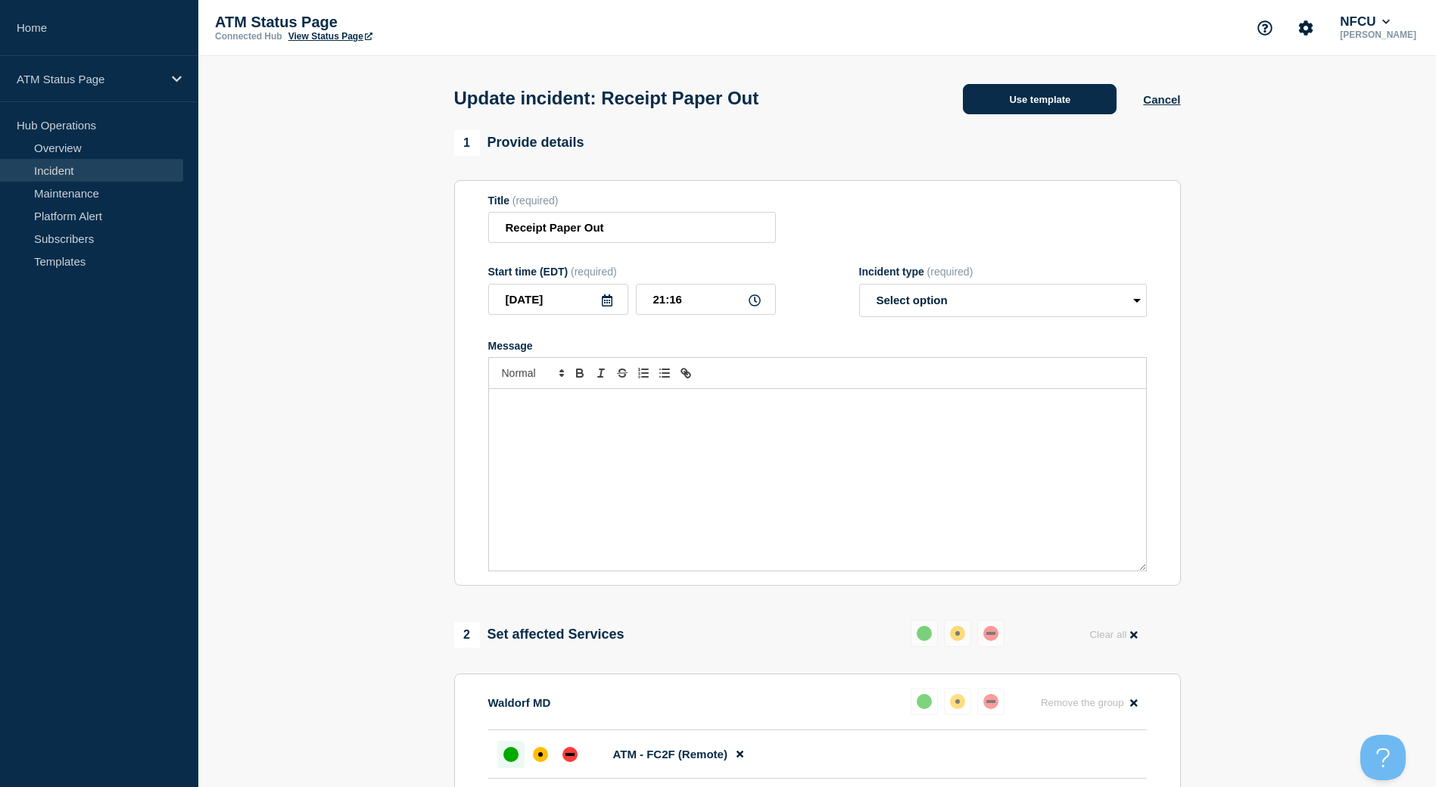
click at [988, 104] on button "Use template" at bounding box center [1040, 99] width 154 height 30
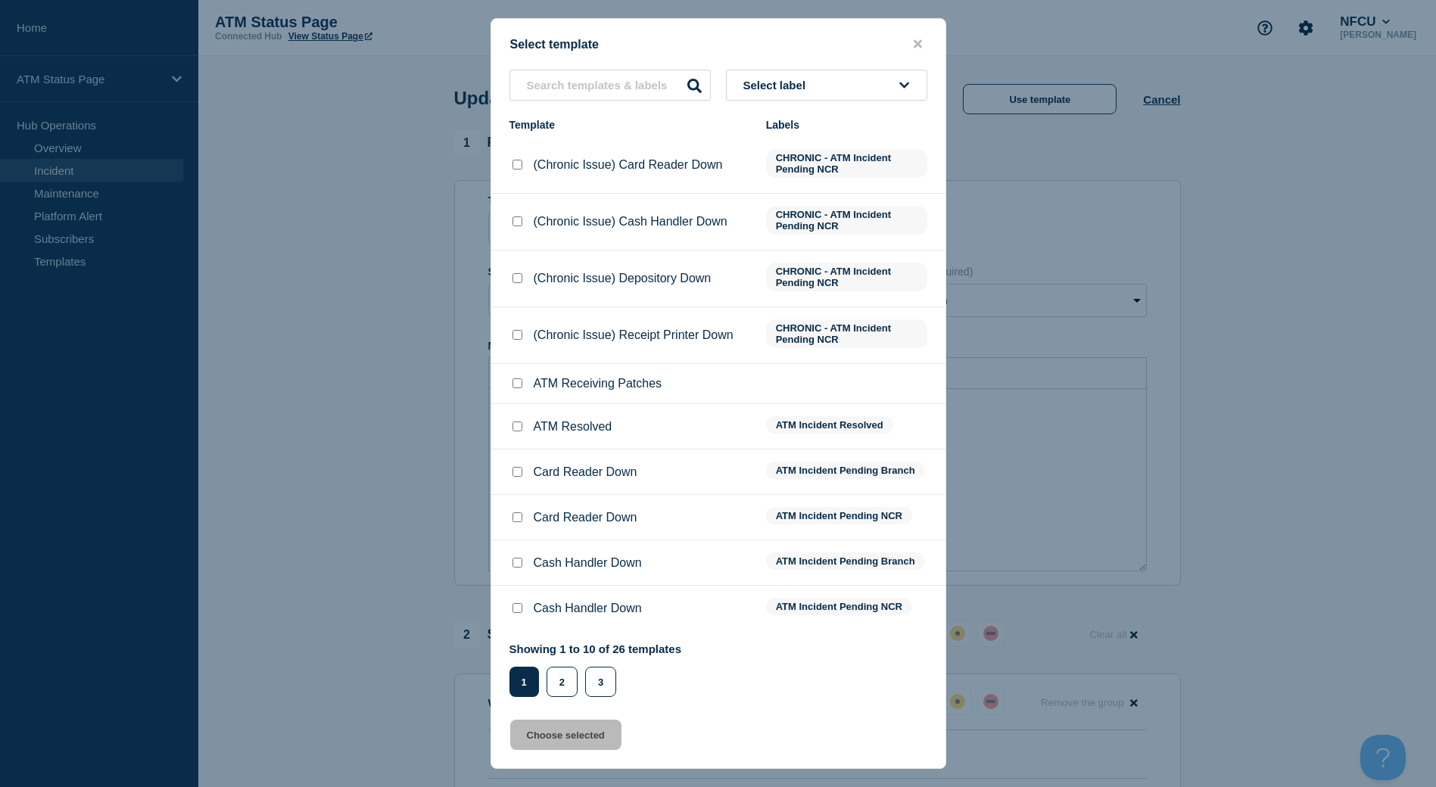
click at [842, 78] on button "Select label" at bounding box center [826, 85] width 201 height 31
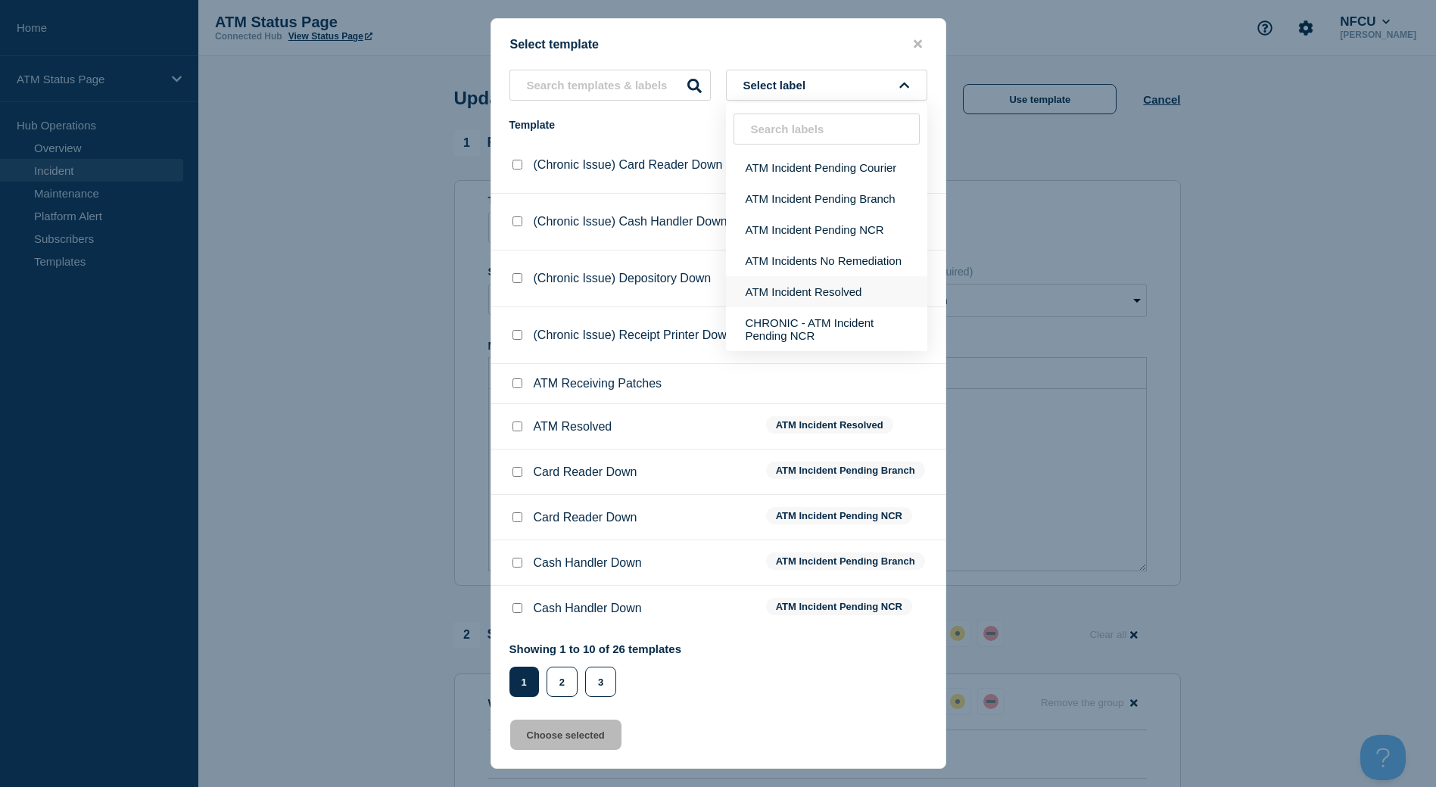
click at [835, 282] on button "ATM Incident Resolved" at bounding box center [826, 291] width 201 height 31
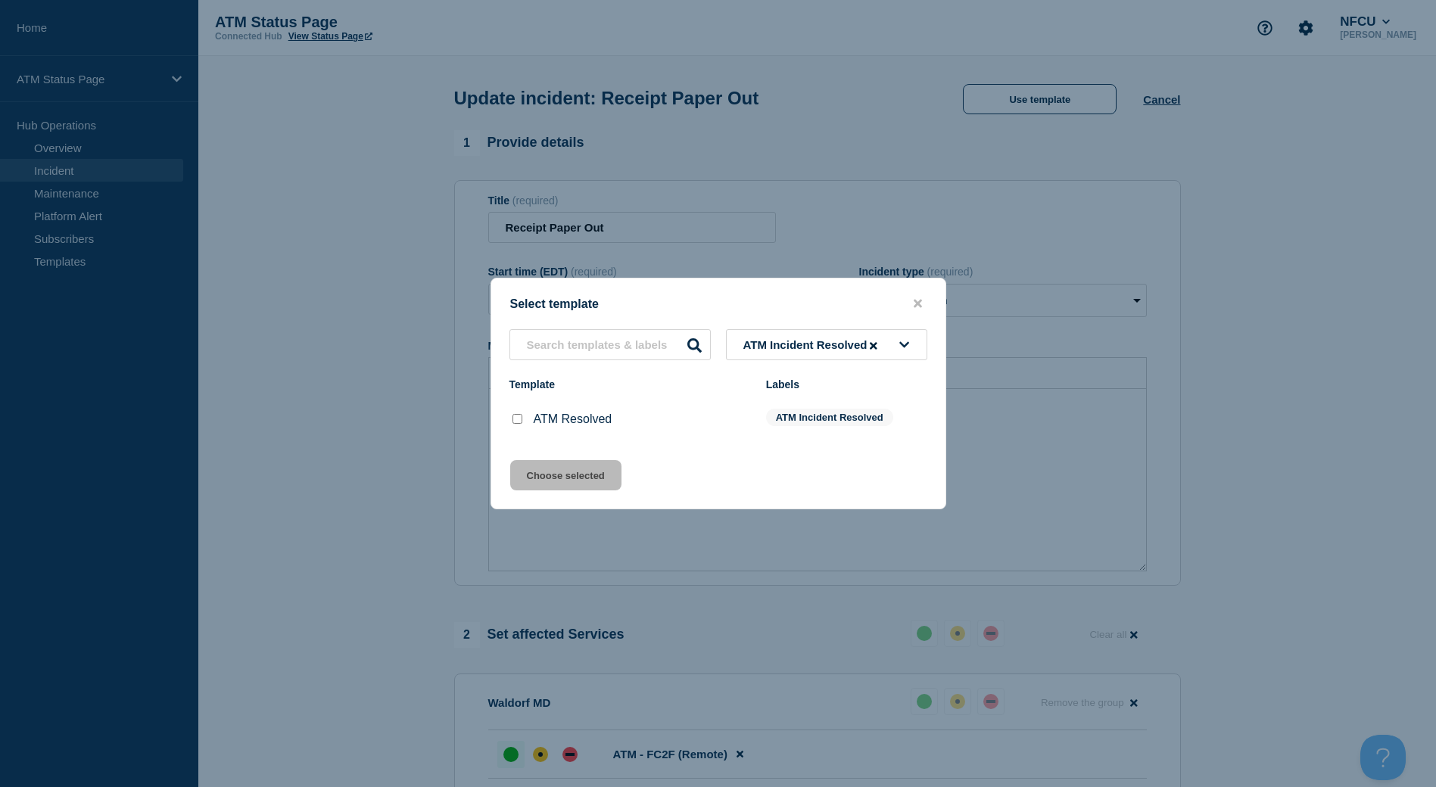
click at [515, 419] on input "ATM Resolved checkbox" at bounding box center [517, 419] width 10 height 10
checkbox input "true"
click at [524, 468] on button "Choose selected" at bounding box center [565, 475] width 111 height 30
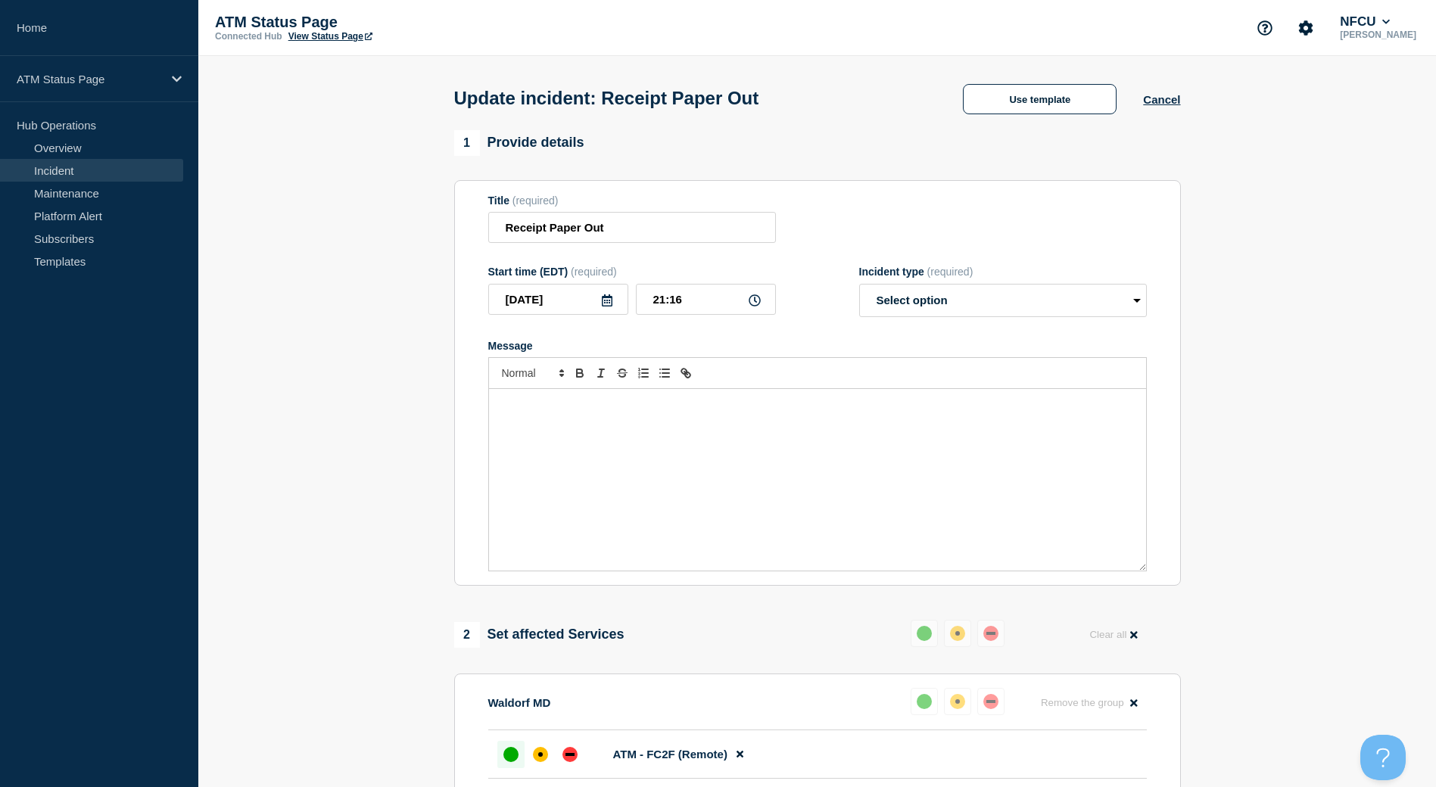
select select "resolved"
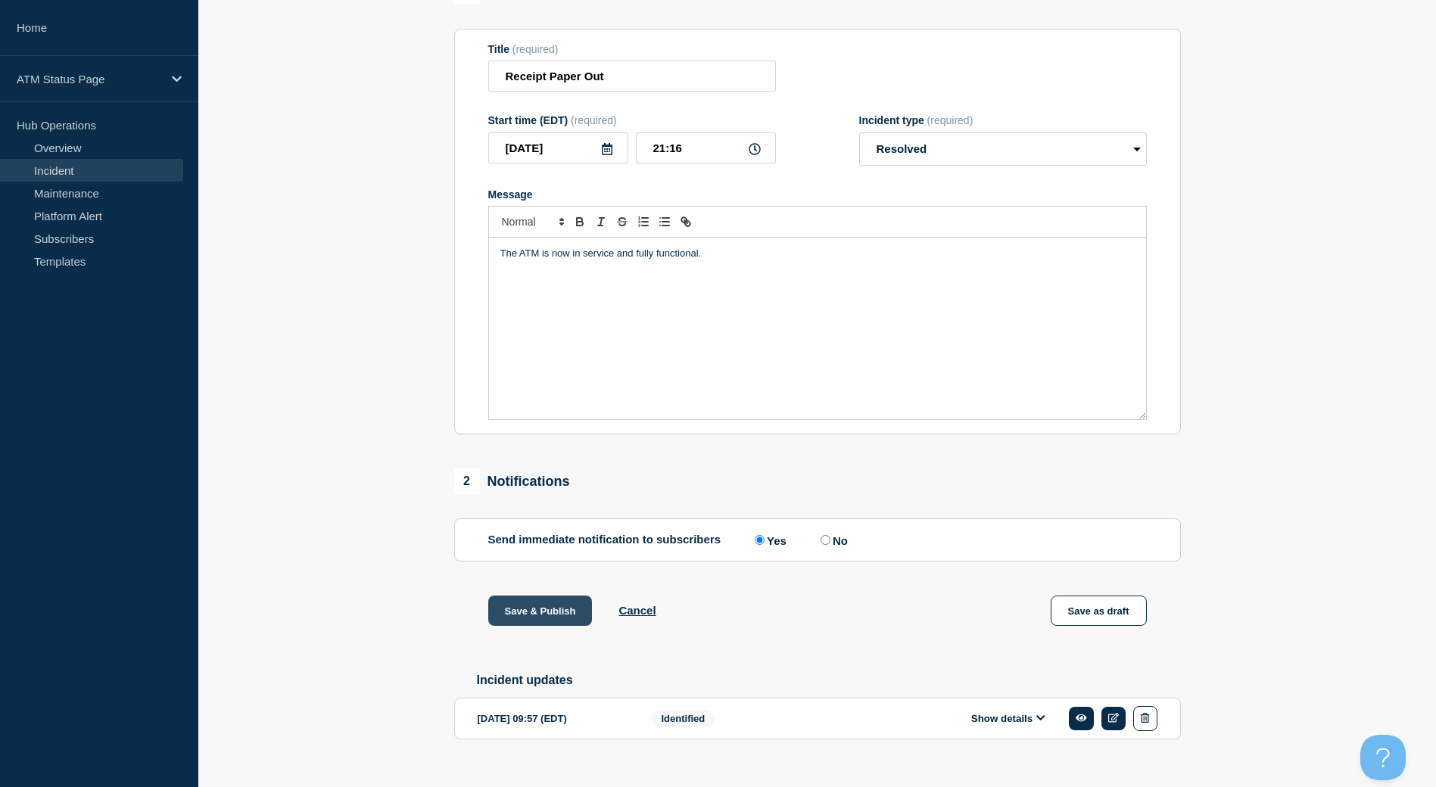
click at [540, 603] on button "Save & Publish" at bounding box center [540, 611] width 104 height 30
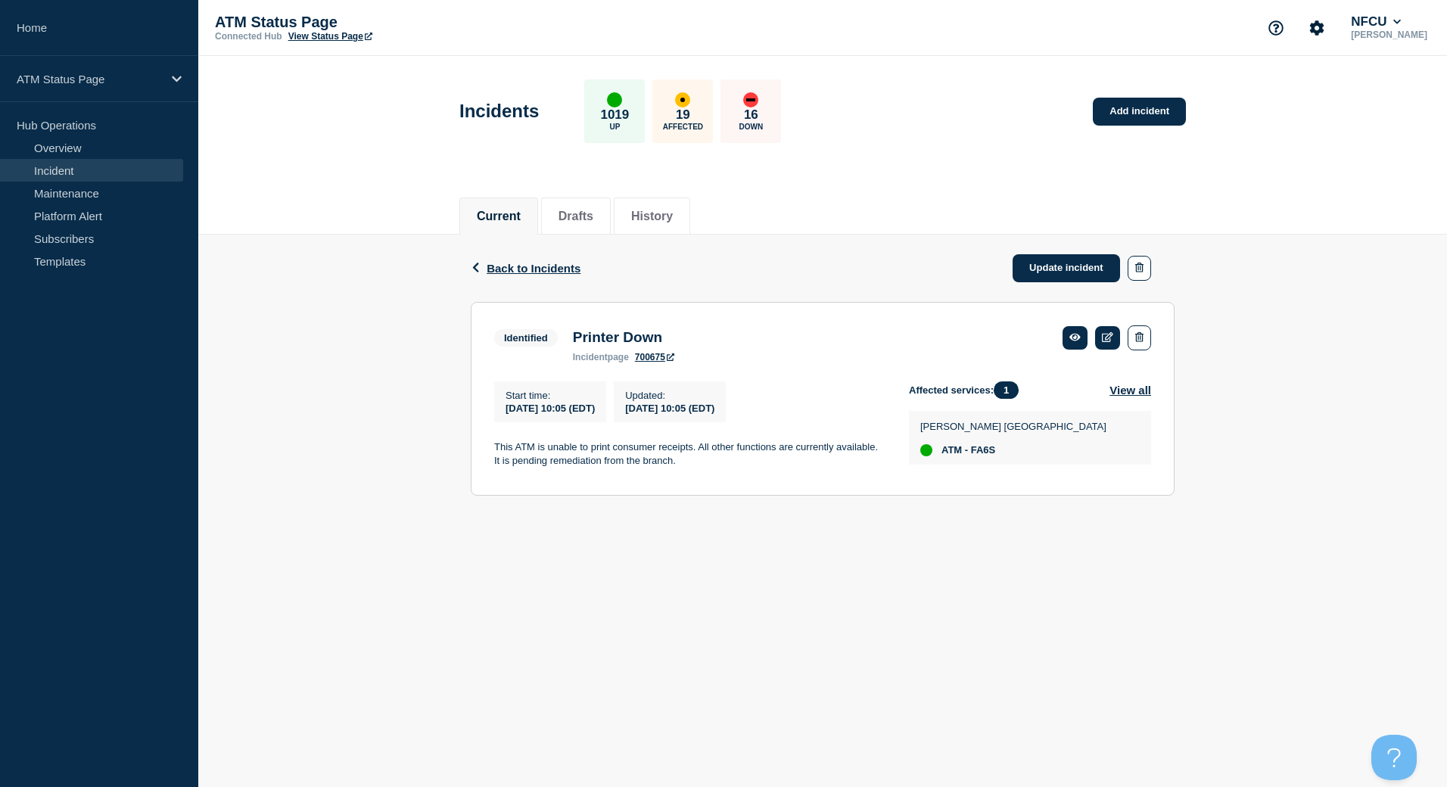
click at [982, 456] on span "ATM - FA6S" at bounding box center [968, 450] width 54 height 12
copy span "FA6S"
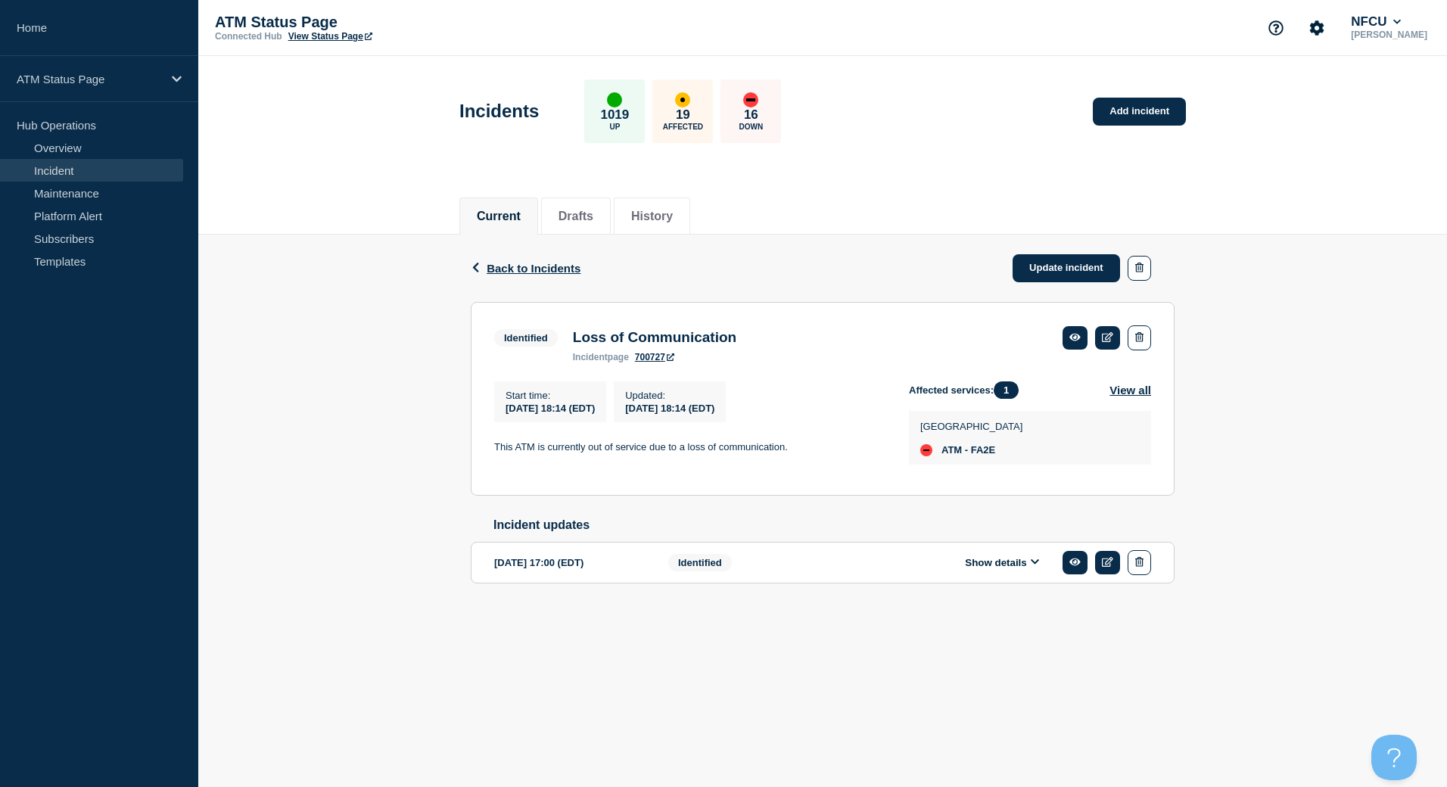
click at [986, 453] on span "ATM - FA2E" at bounding box center [968, 450] width 54 height 12
copy span "FA2E"
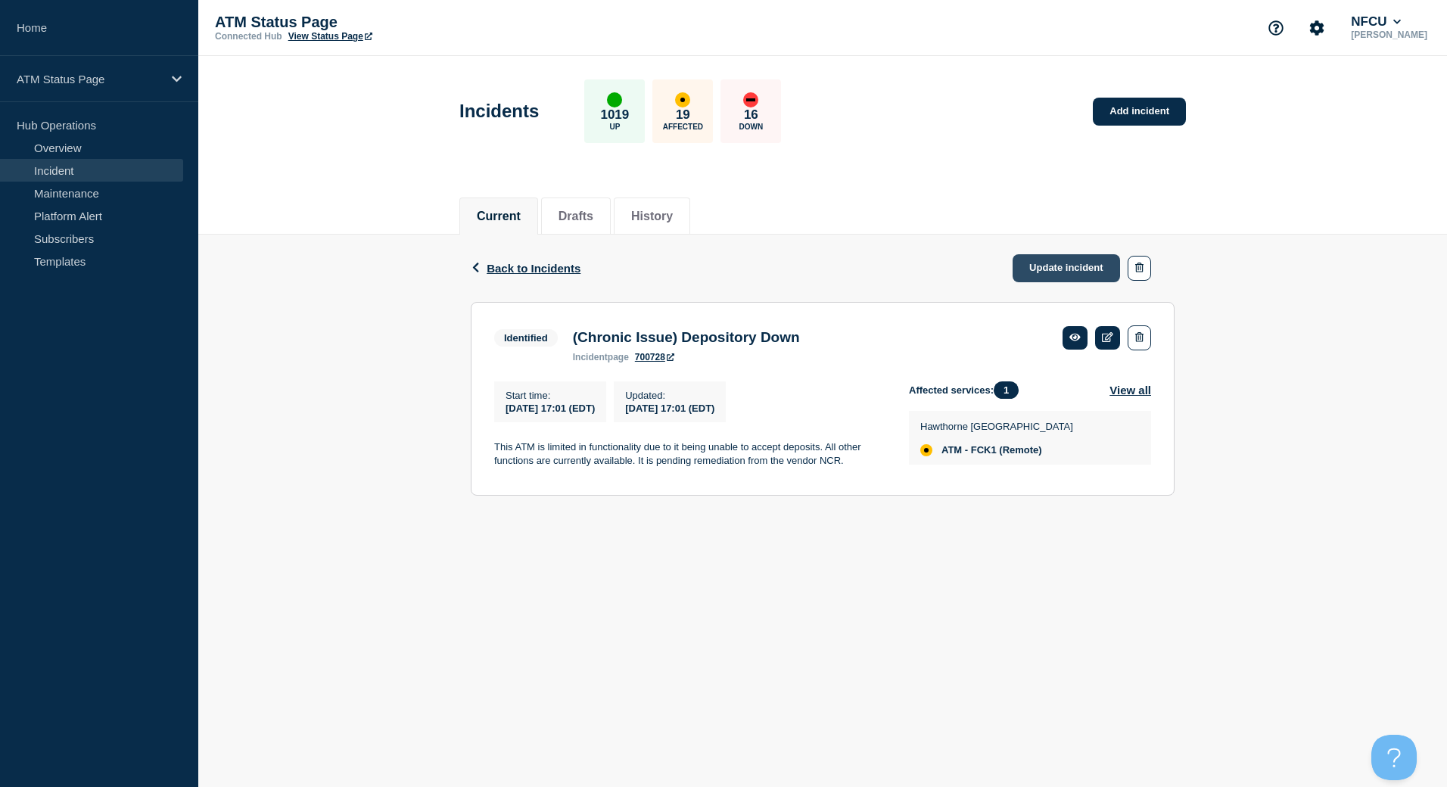
click at [1016, 269] on link "Update incident" at bounding box center [1066, 268] width 107 height 28
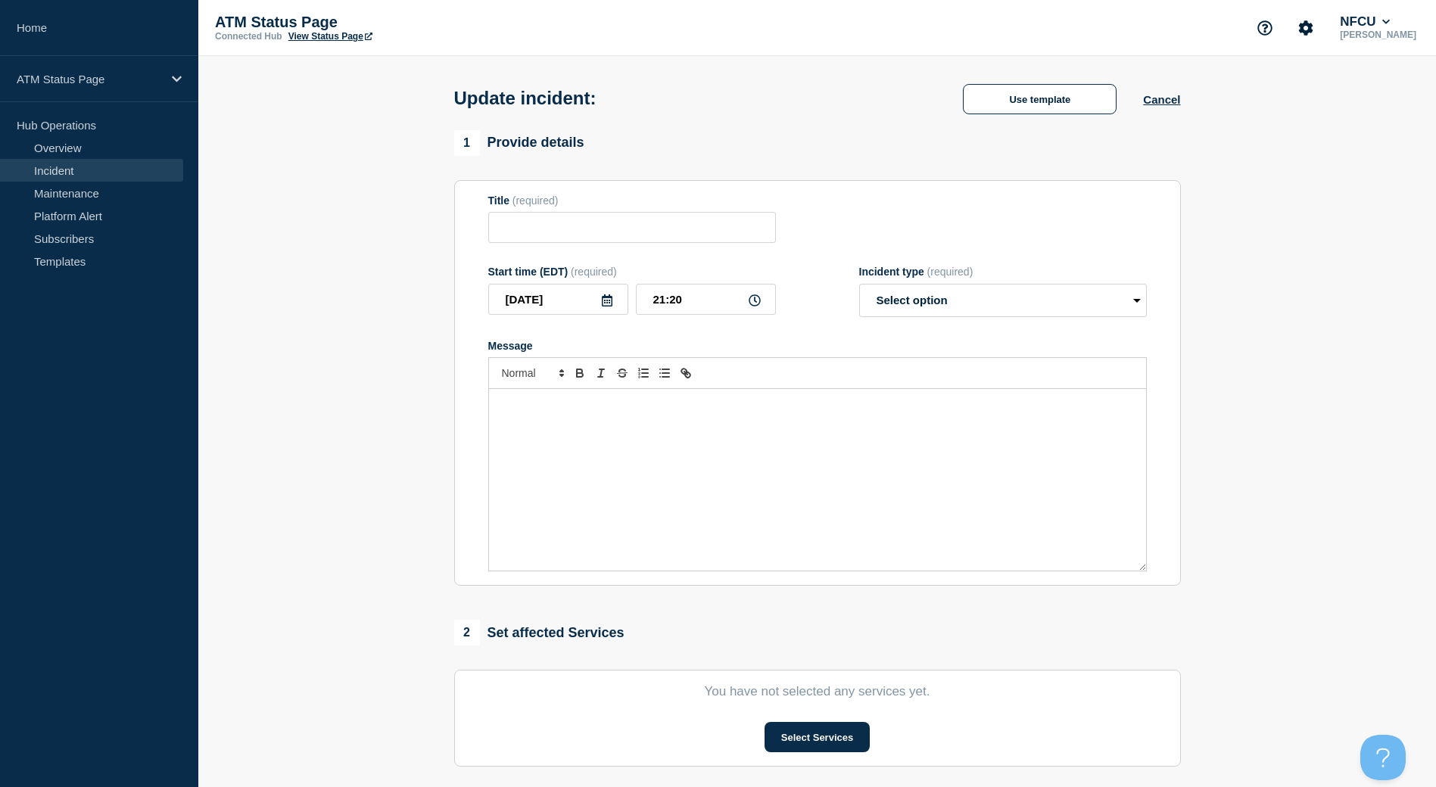
type input "(Chronic Issue) Depository Down"
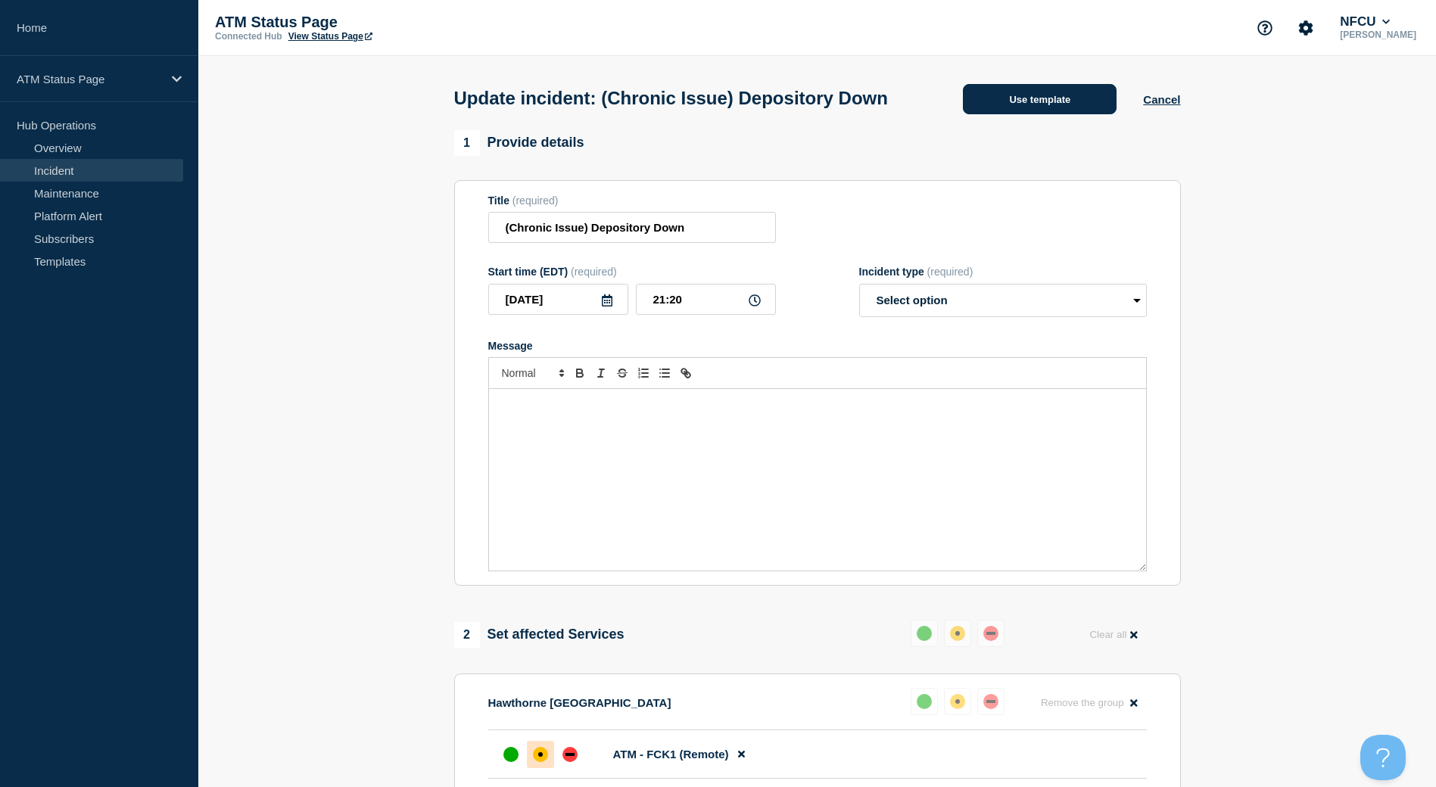
click at [1041, 114] on button "Use template" at bounding box center [1040, 99] width 154 height 30
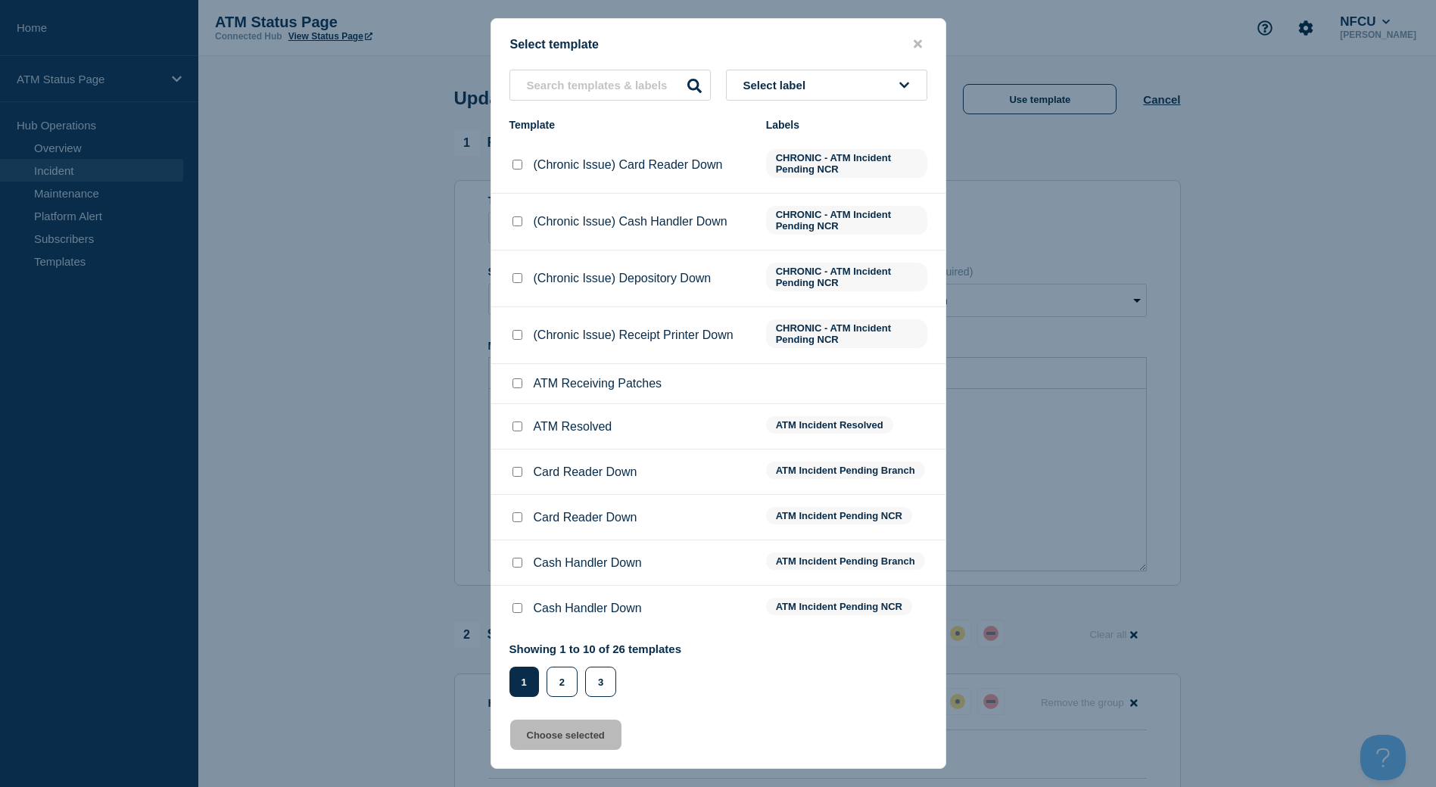
click at [845, 90] on button "Select label" at bounding box center [826, 85] width 201 height 31
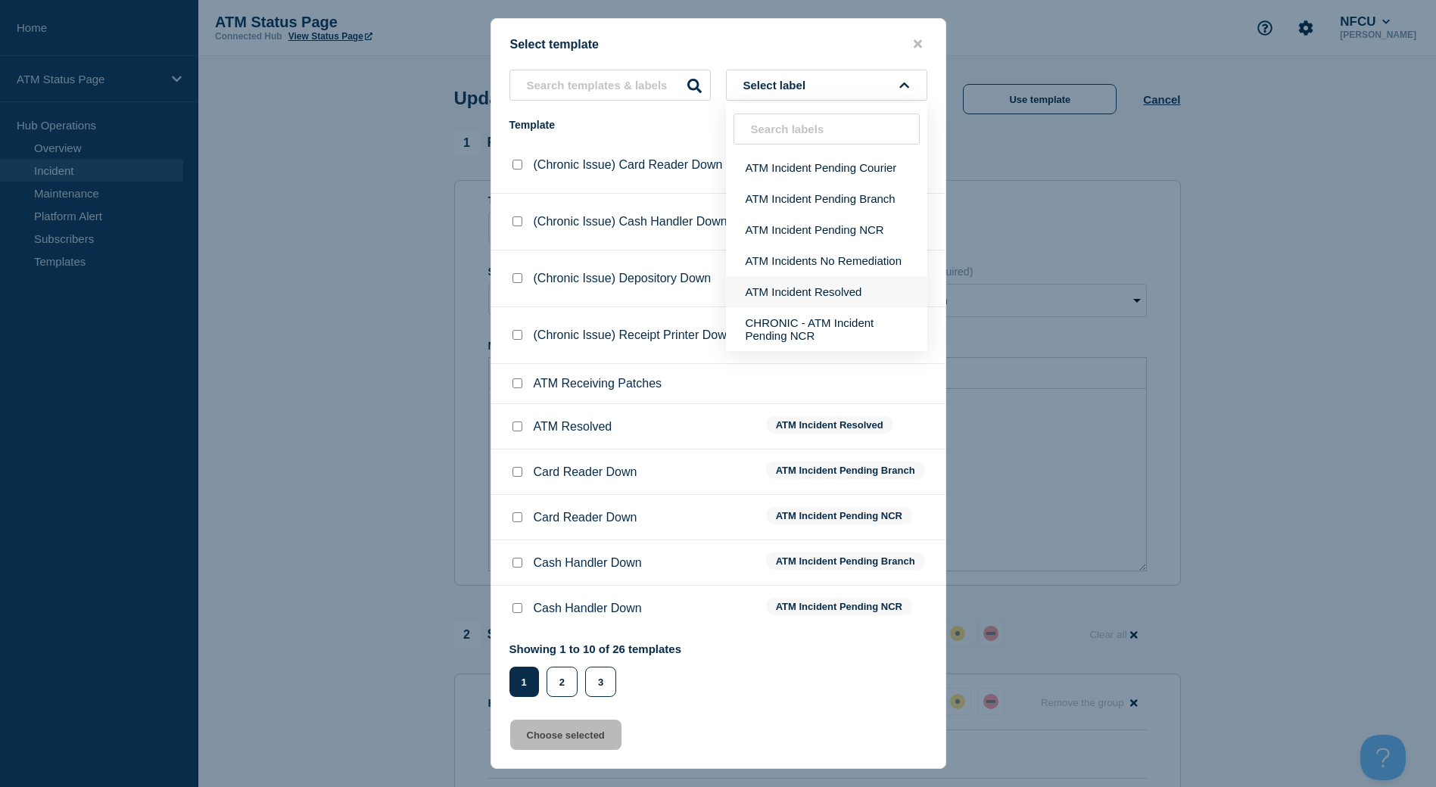
click at [878, 303] on button "ATM Incident Resolved" at bounding box center [826, 291] width 201 height 31
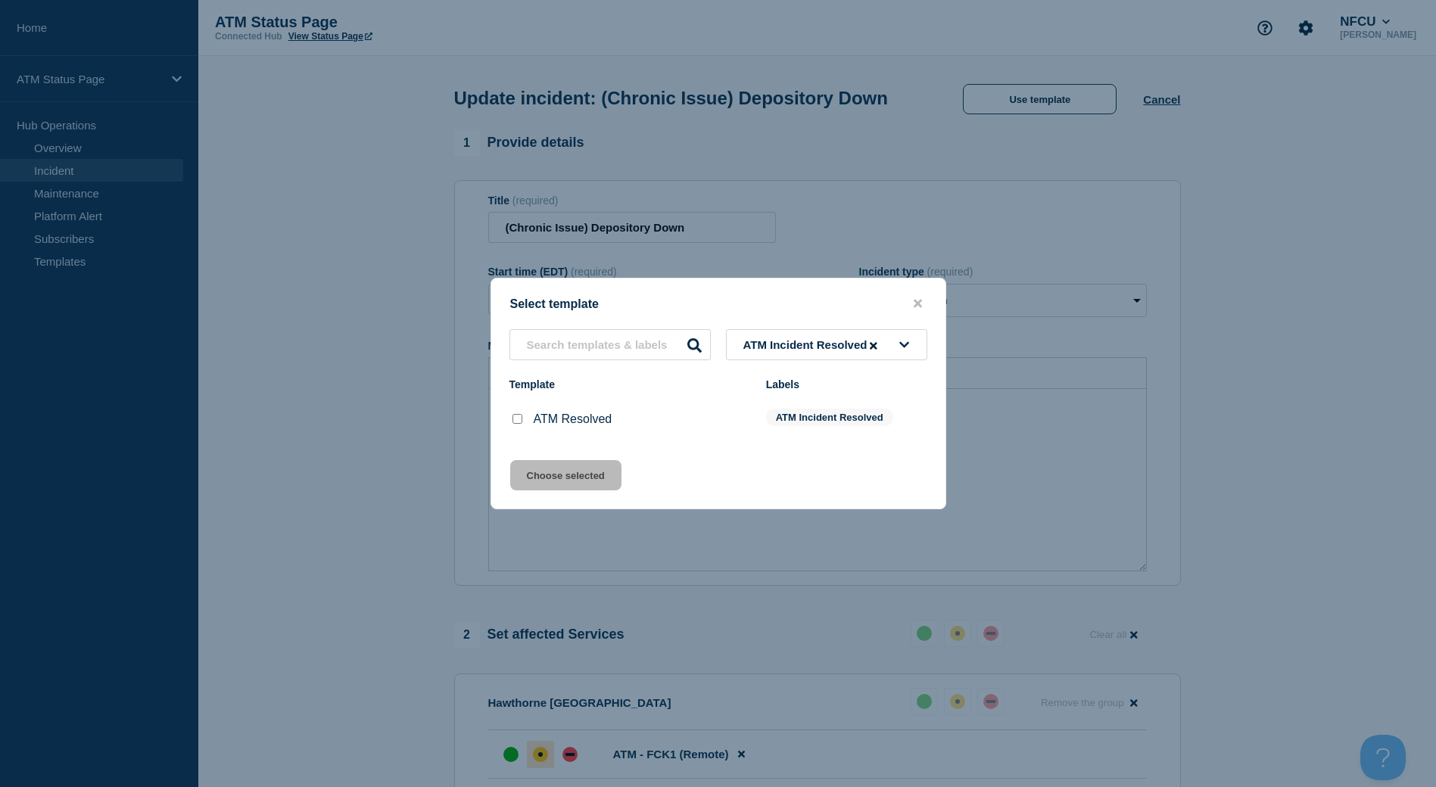
click at [516, 422] on input "ATM Resolved checkbox" at bounding box center [517, 419] width 10 height 10
checkbox input "true"
click at [538, 465] on button "Choose selected" at bounding box center [565, 475] width 111 height 30
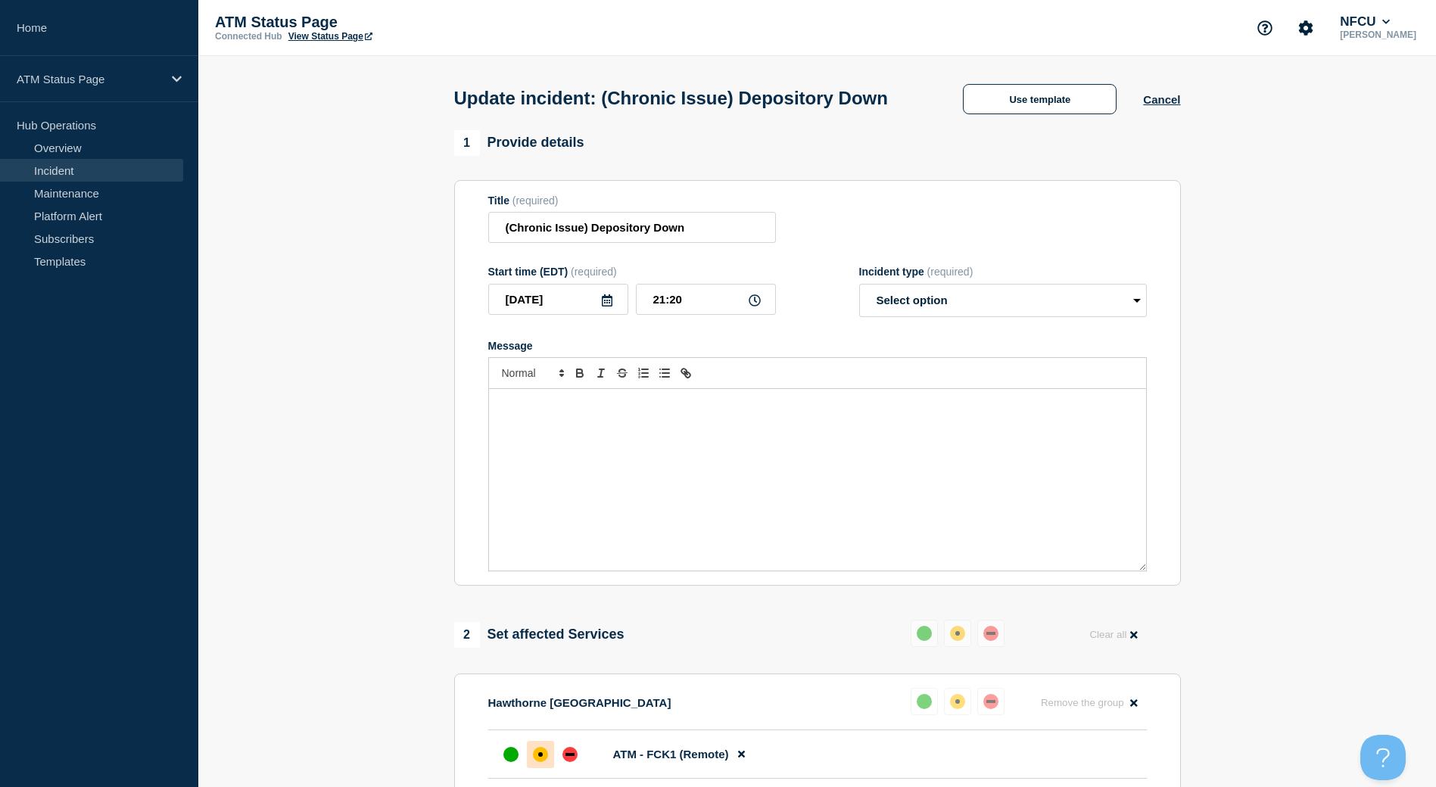
select select "resolved"
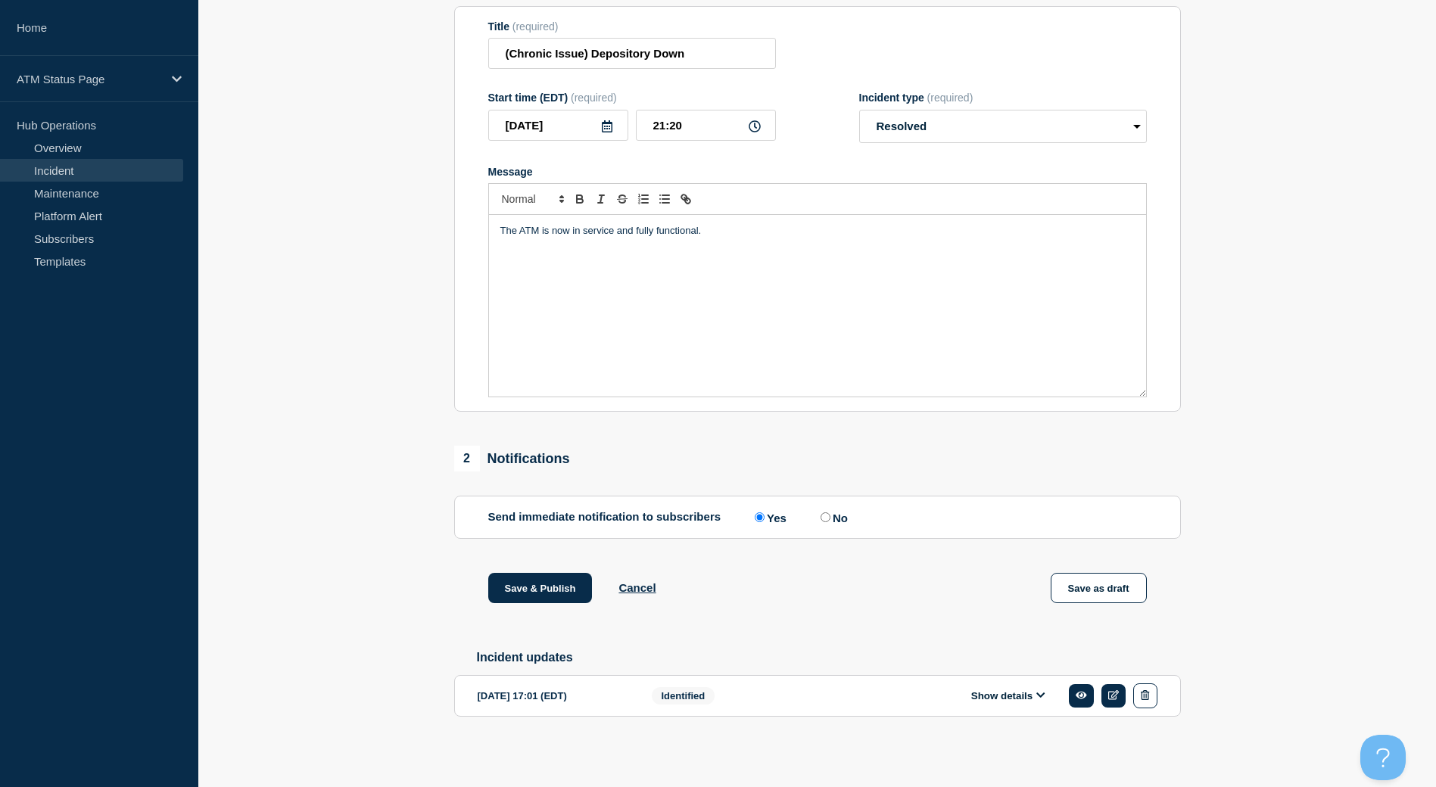
scroll to position [131, 0]
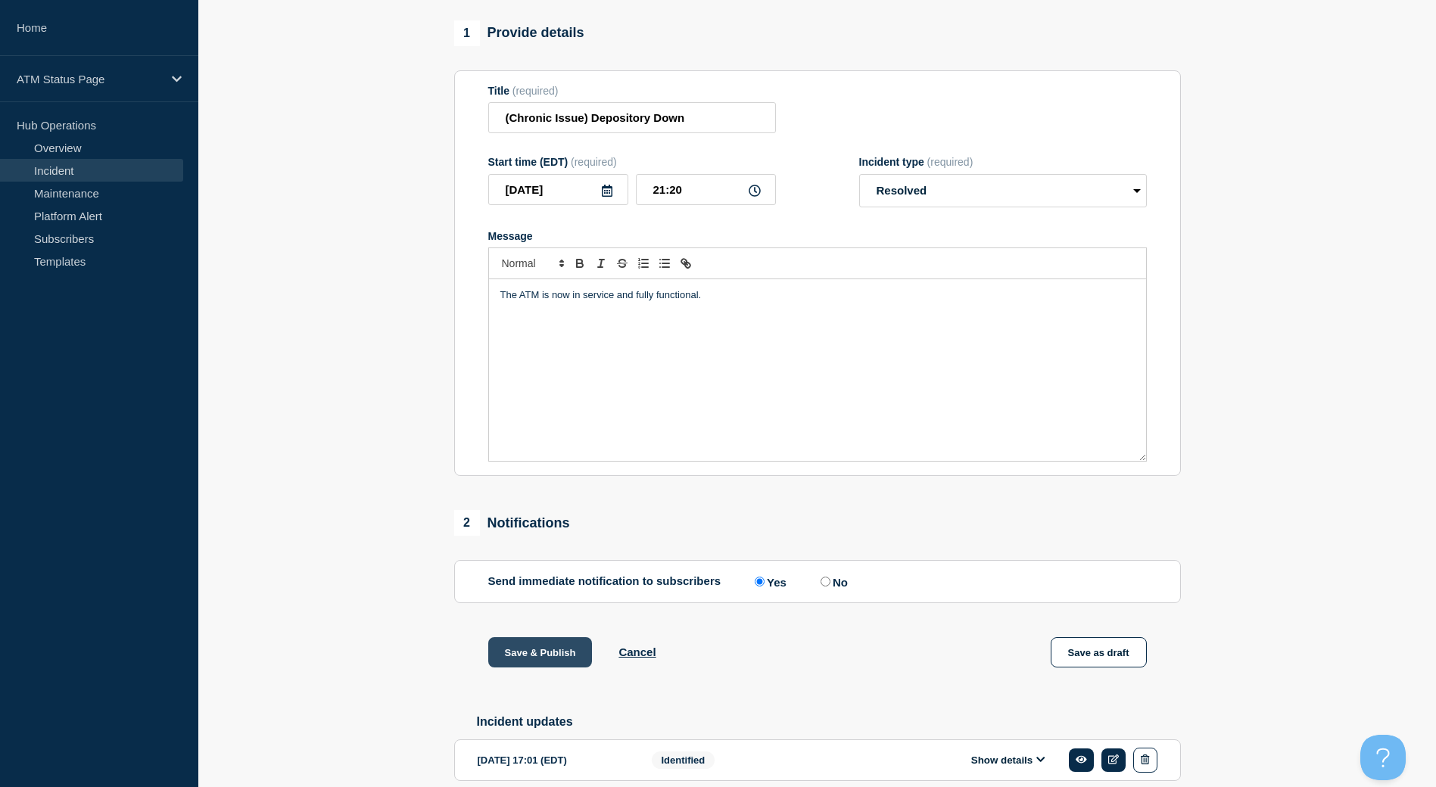
click at [565, 658] on button "Save & Publish" at bounding box center [540, 652] width 104 height 30
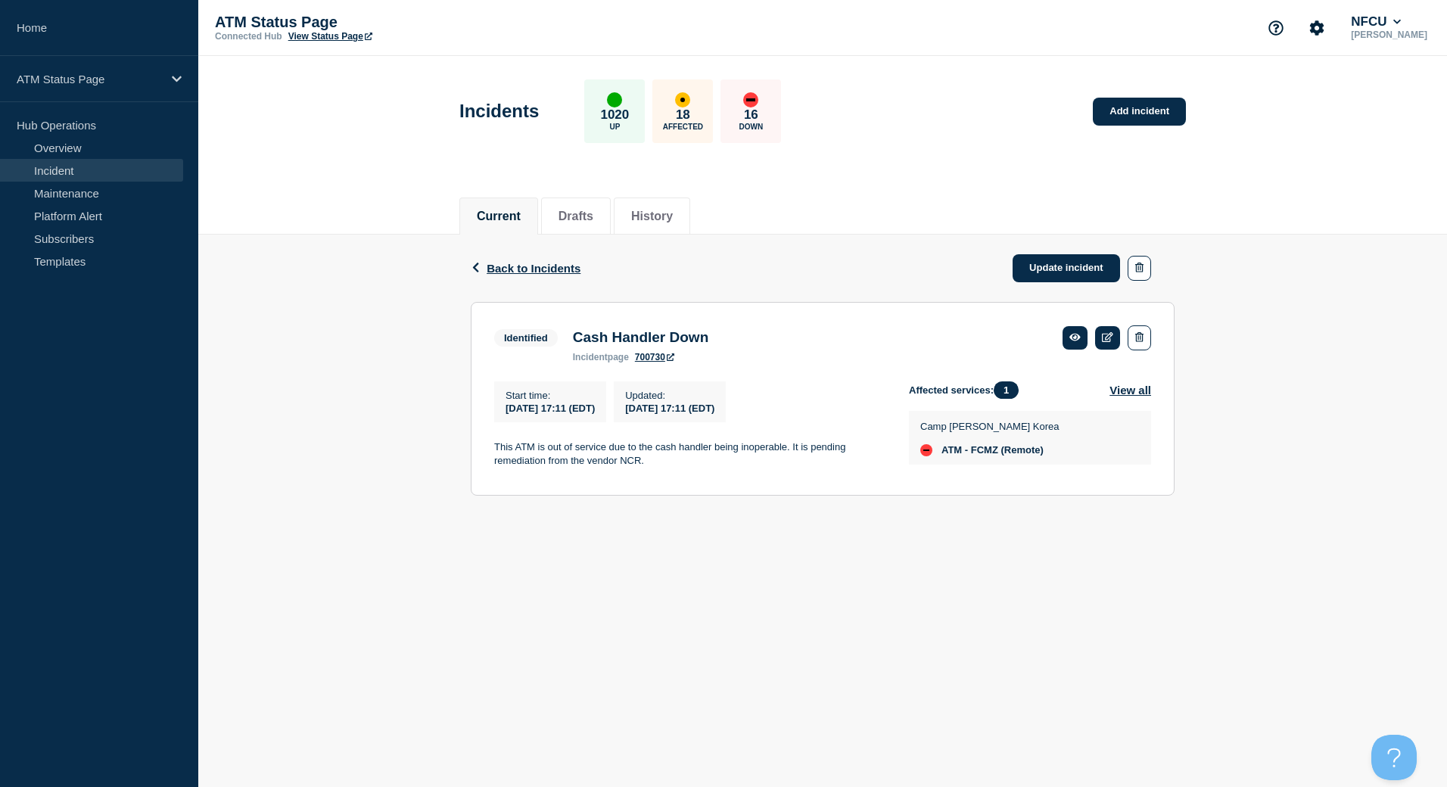
click at [991, 463] on div "Camp [PERSON_NAME] Korea ATM - FCMZ (Remote)" at bounding box center [1030, 438] width 242 height 54
click at [990, 456] on span "ATM - FCMZ (Remote)" at bounding box center [992, 450] width 102 height 12
copy span "FCMZ"
click at [1037, 273] on link "Update incident" at bounding box center [1066, 268] width 107 height 28
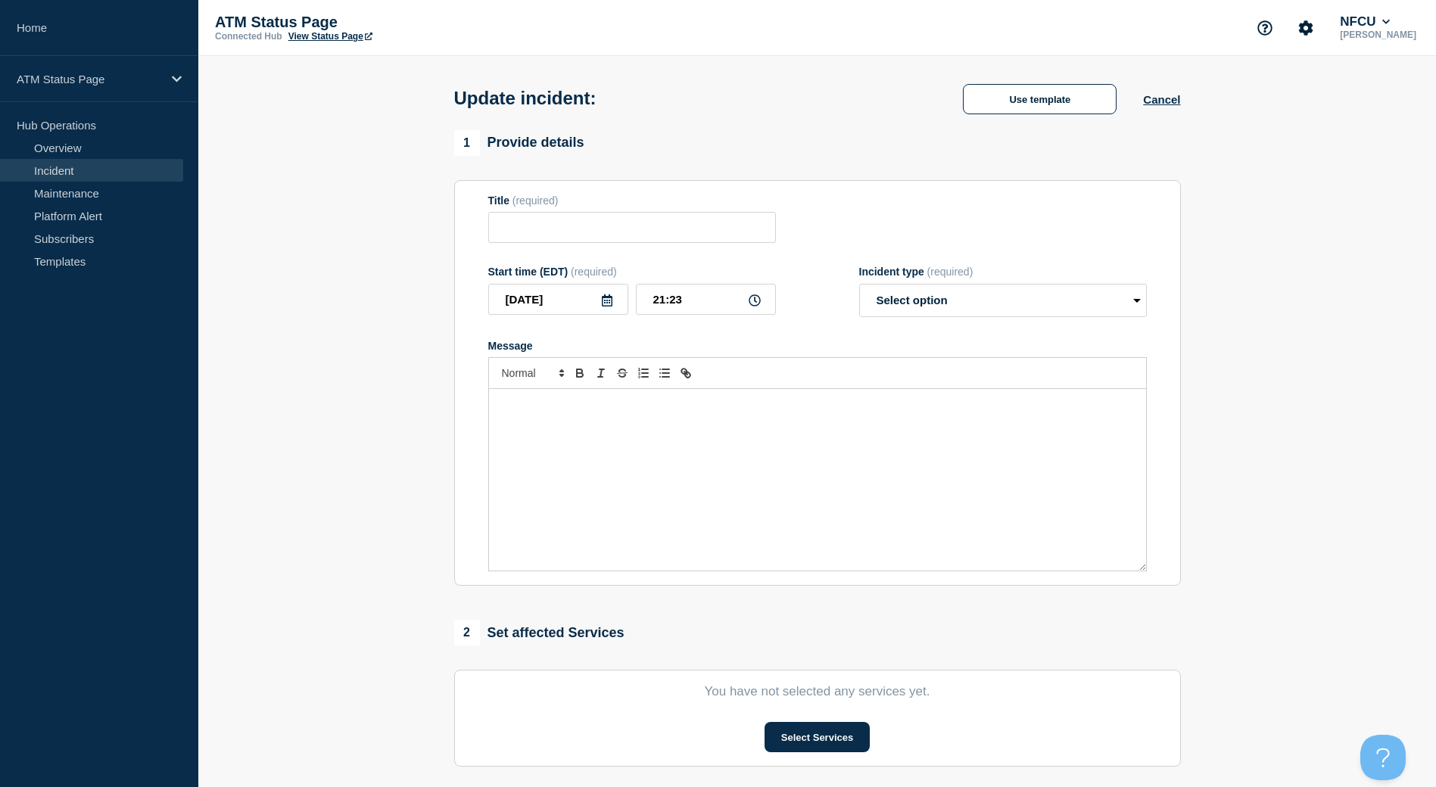
type input "Cash Handler Down"
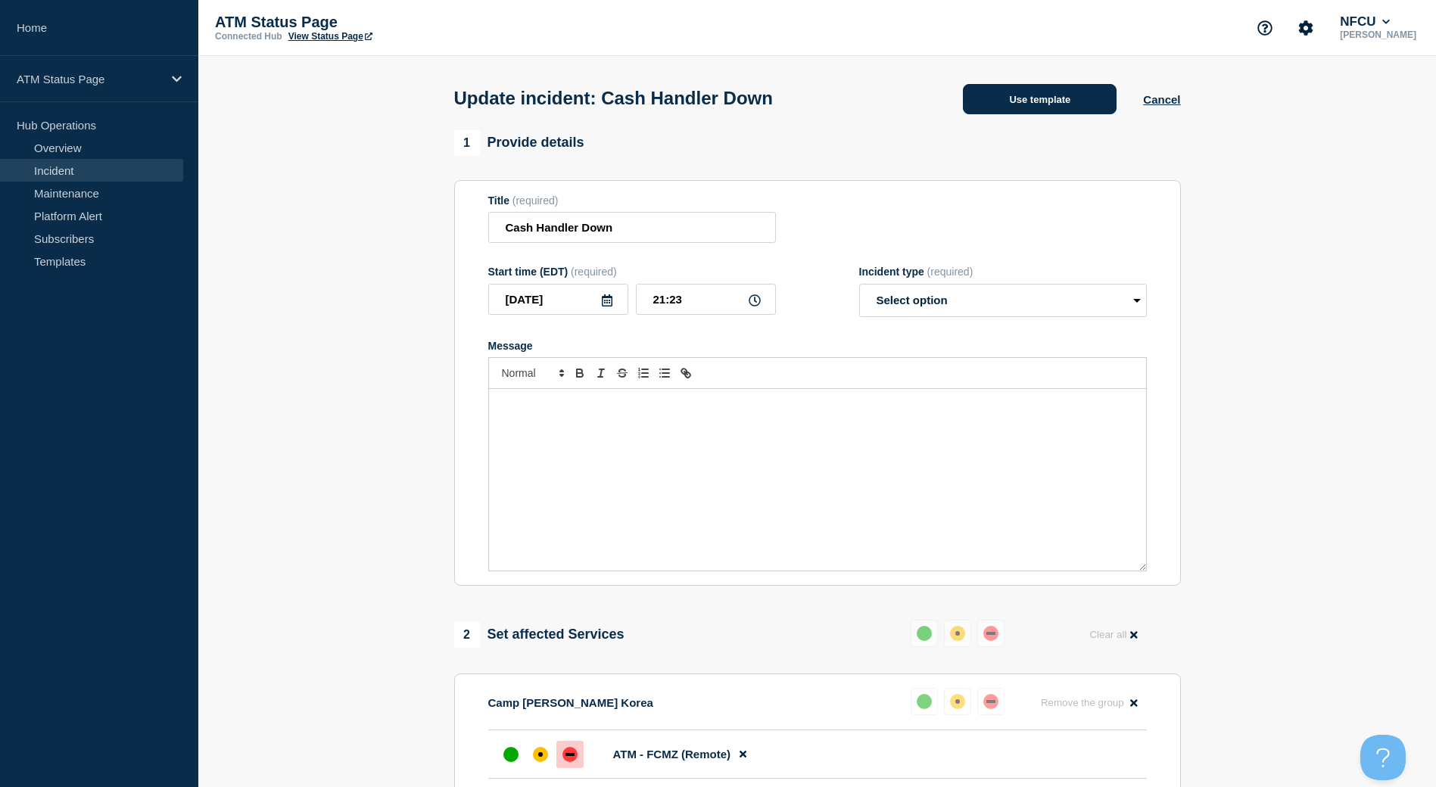
click at [1015, 111] on button "Use template" at bounding box center [1040, 99] width 154 height 30
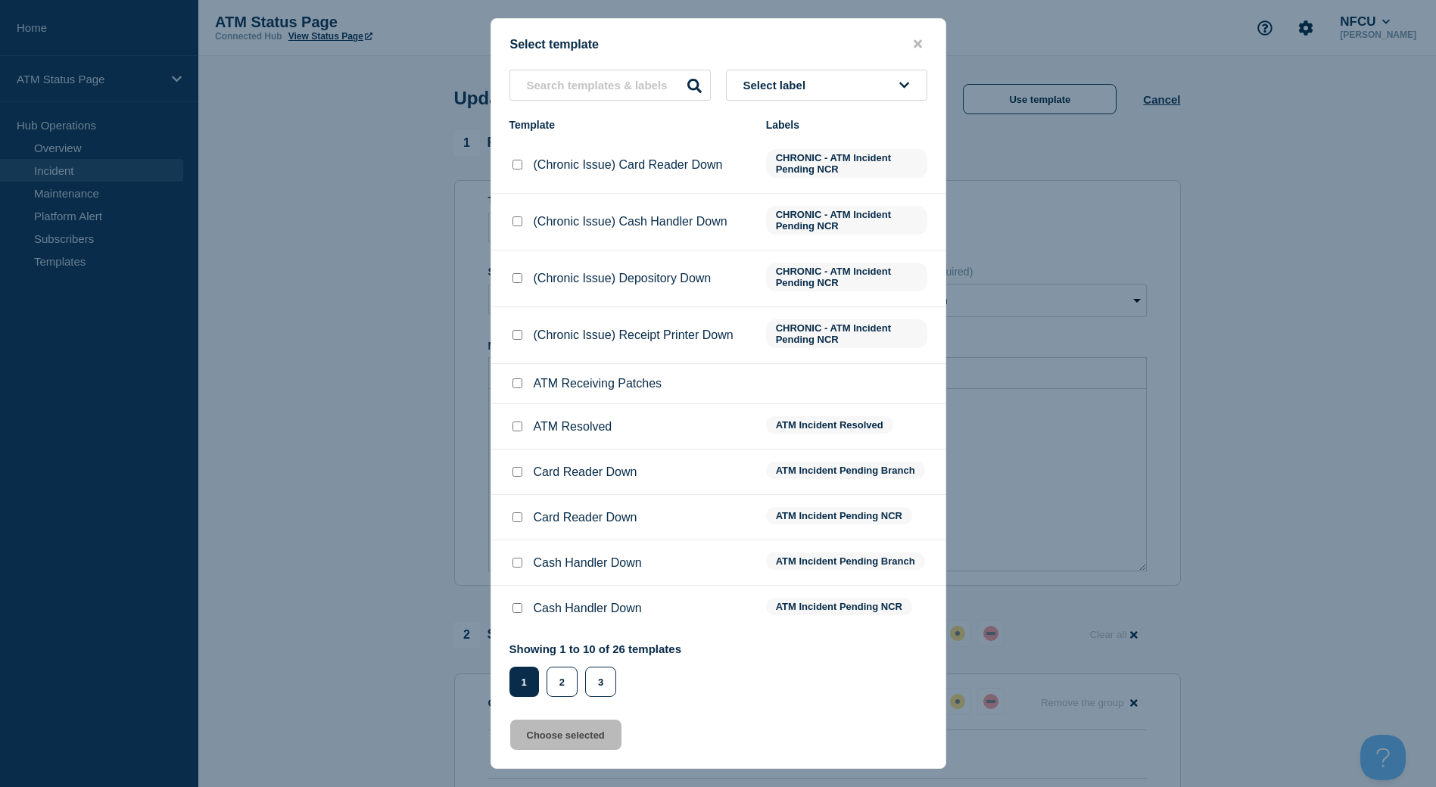
click at [895, 73] on button "Select label" at bounding box center [826, 85] width 201 height 31
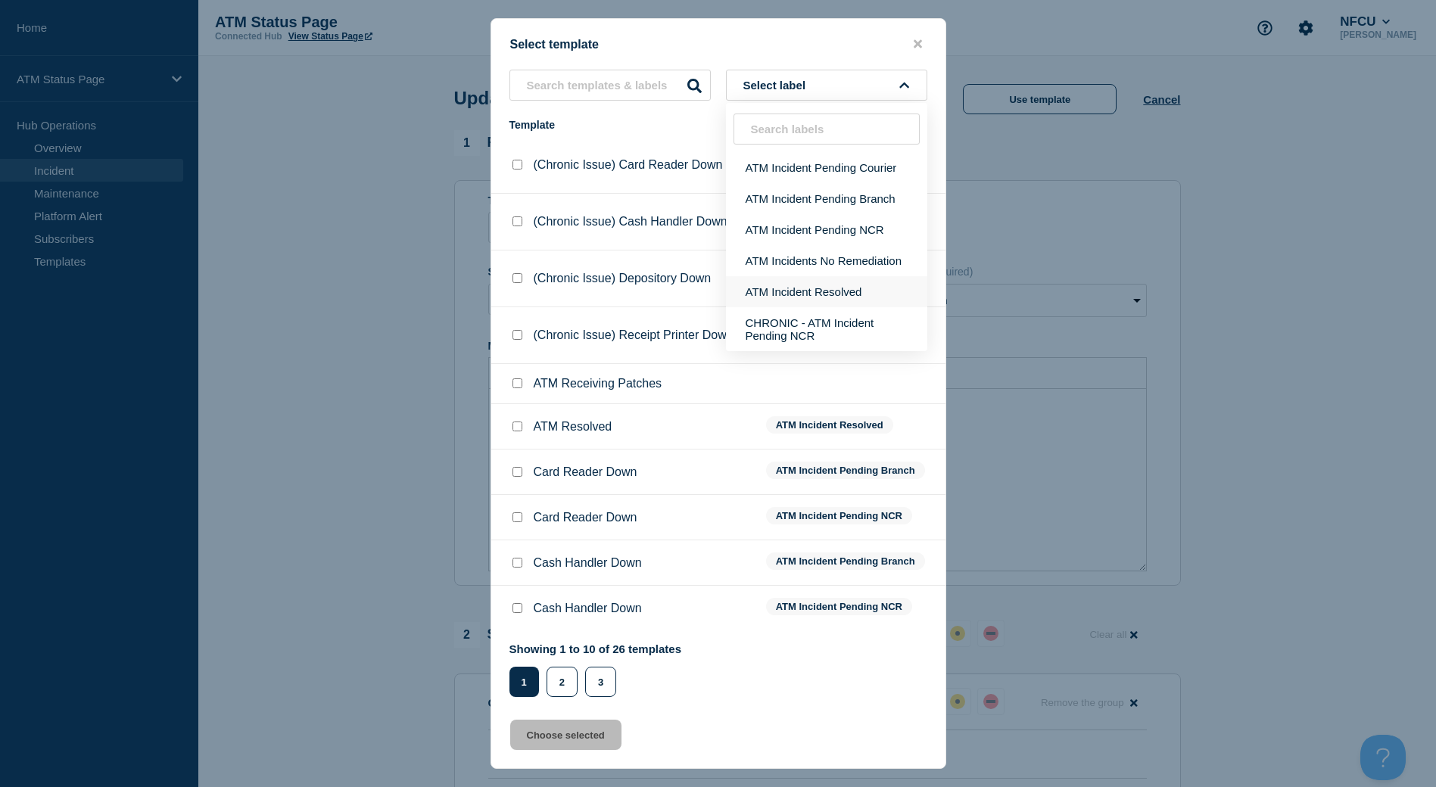
click at [832, 278] on button "ATM Incident Resolved" at bounding box center [826, 291] width 201 height 31
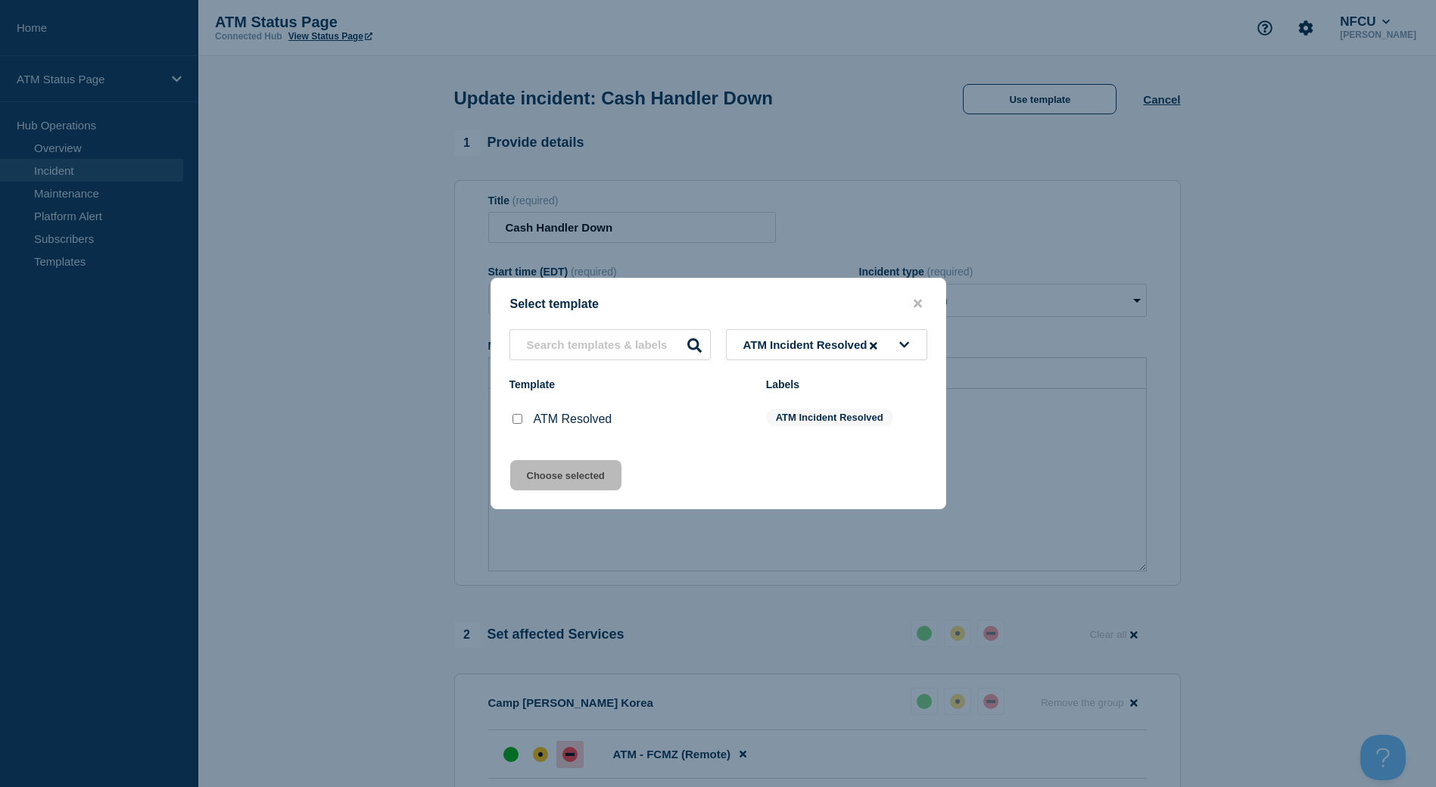
click at [517, 420] on input "ATM Resolved checkbox" at bounding box center [517, 419] width 10 height 10
checkbox input "true"
click at [527, 475] on button "Choose selected" at bounding box center [565, 475] width 111 height 30
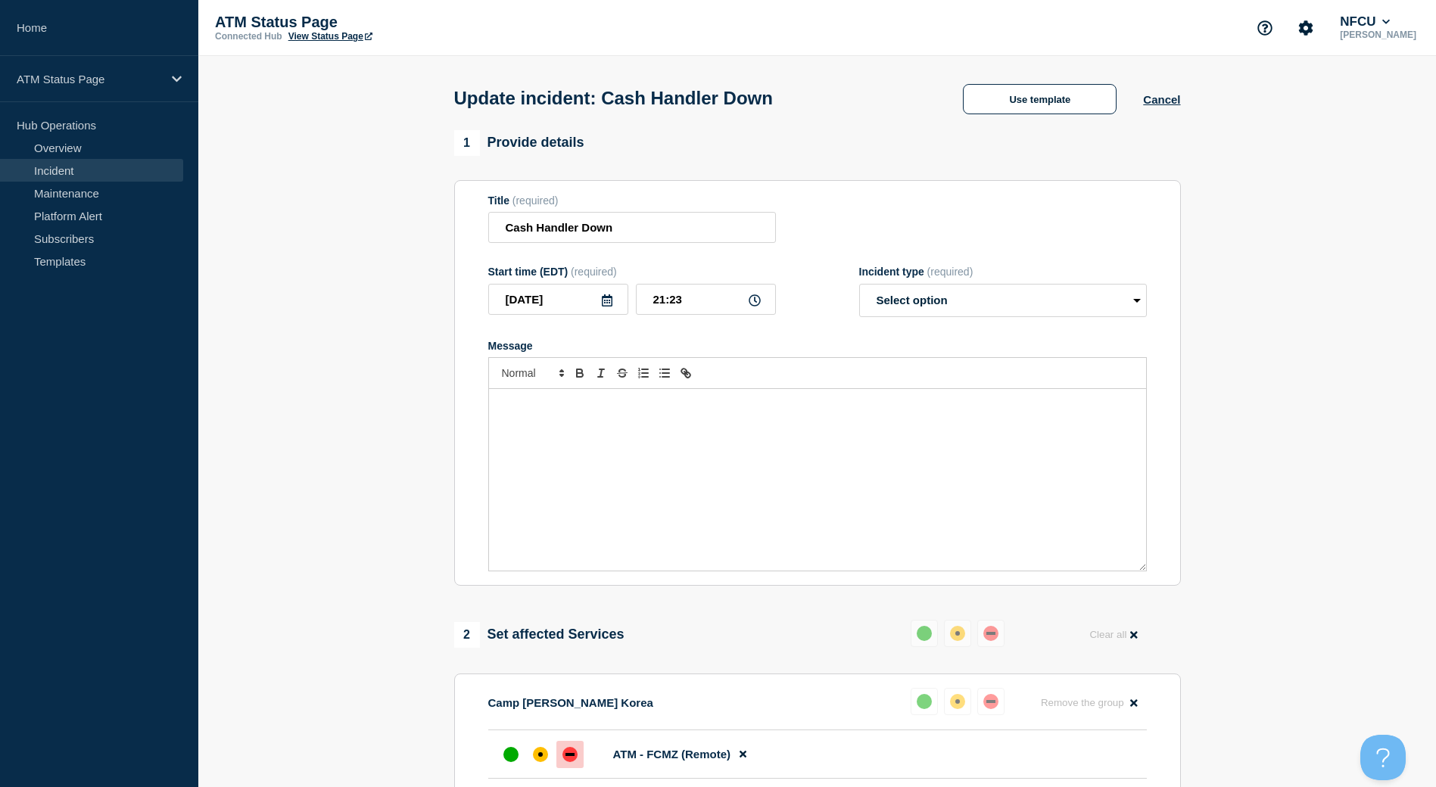
select select "resolved"
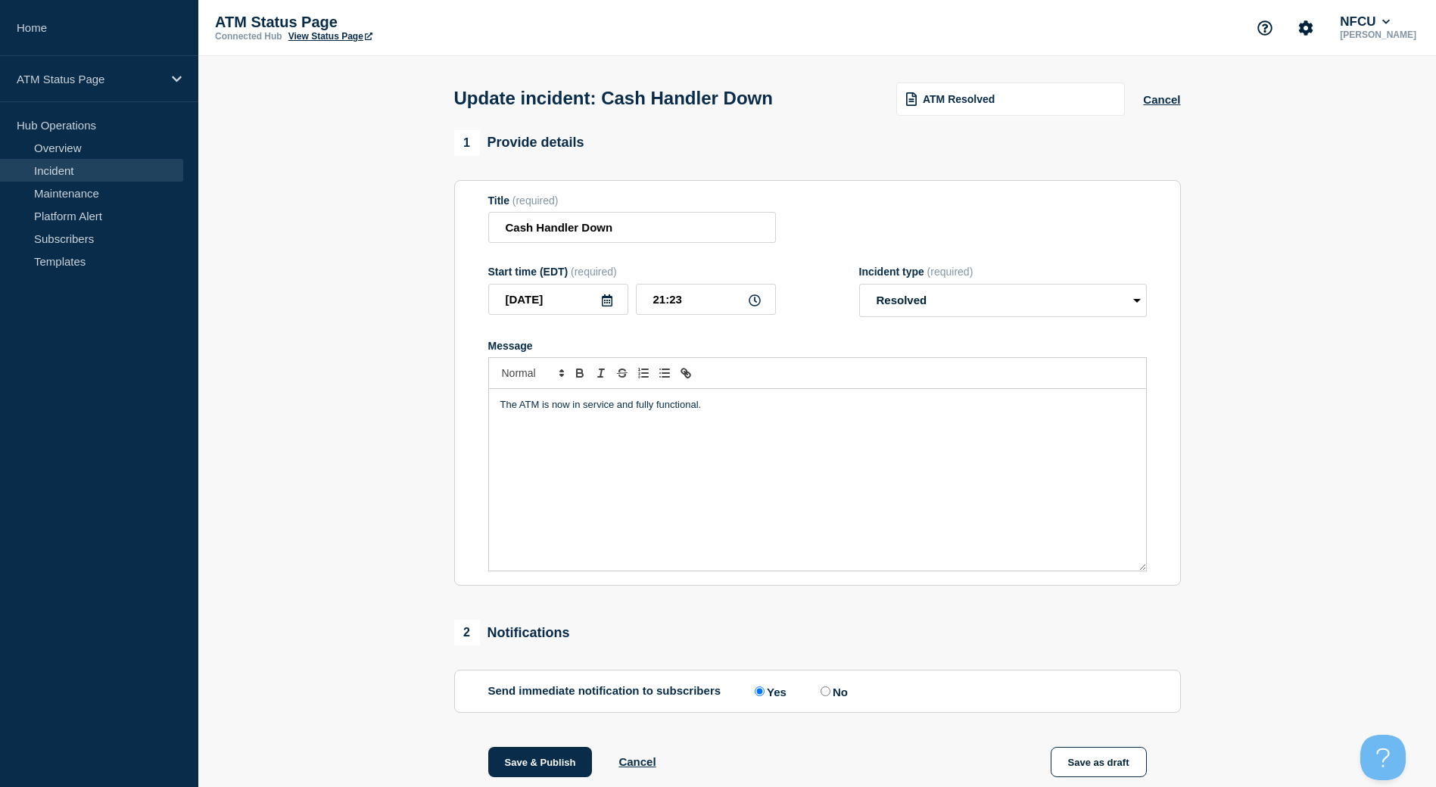
scroll to position [76, 0]
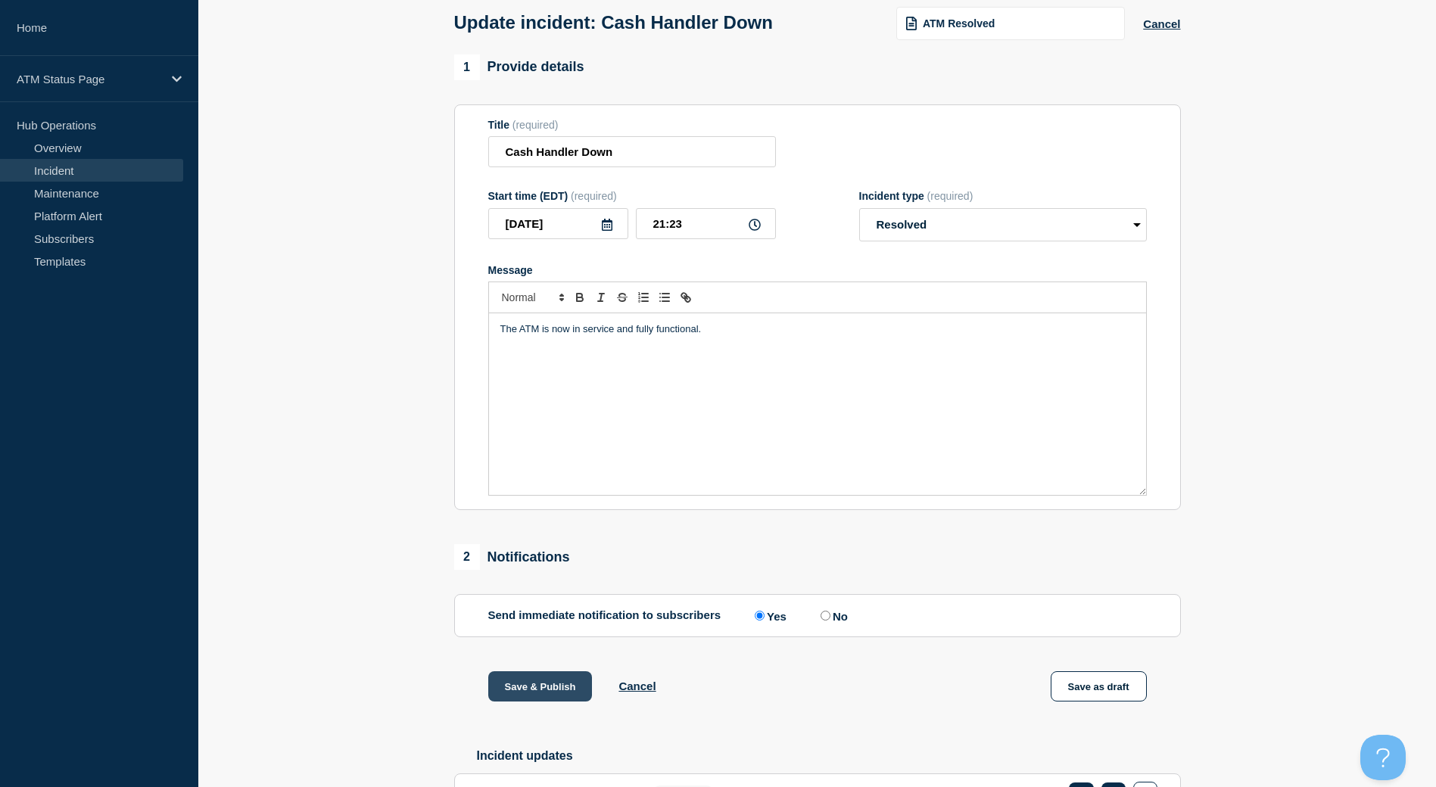
click at [555, 678] on button "Save & Publish" at bounding box center [540, 686] width 104 height 30
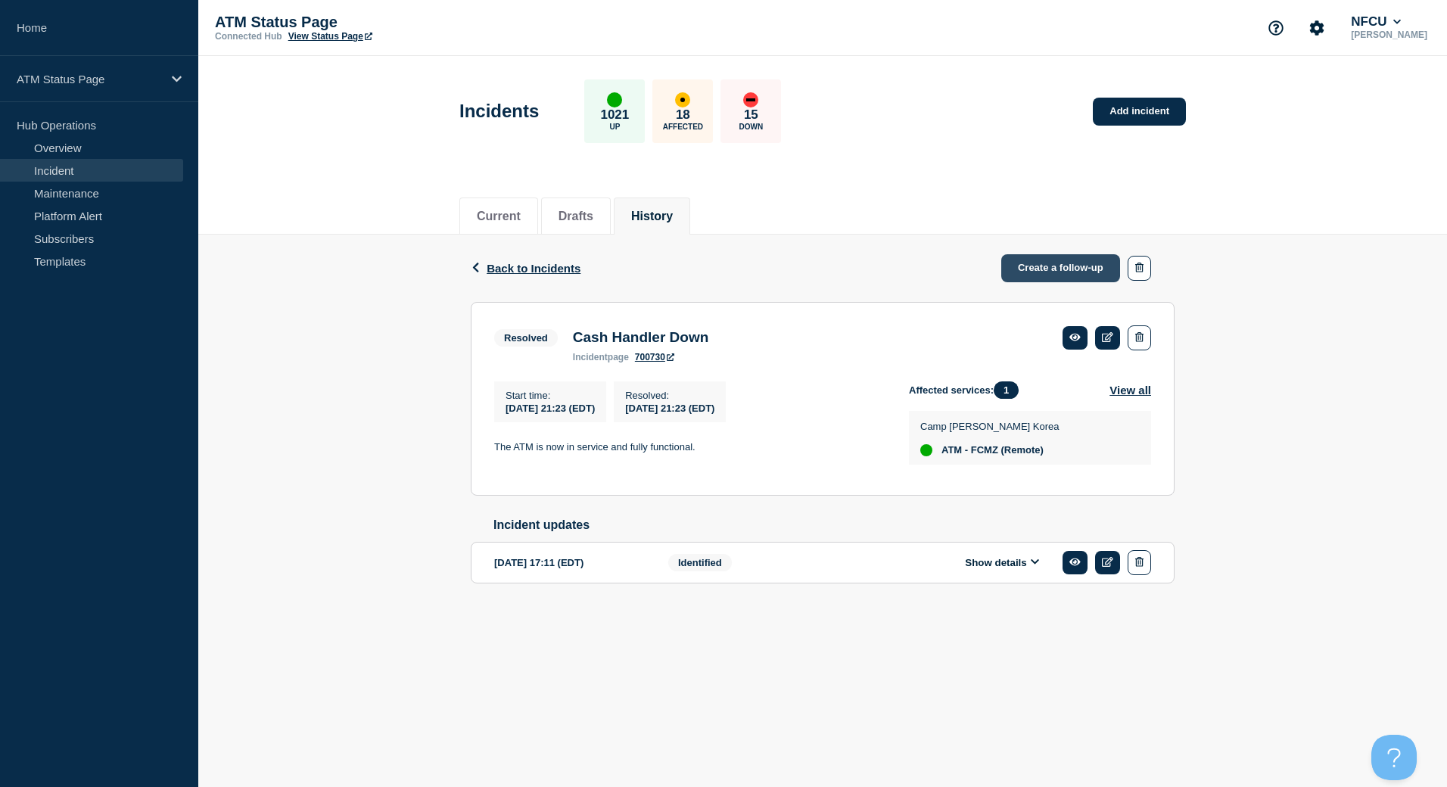
click at [1061, 266] on link "Create a follow-up" at bounding box center [1060, 268] width 119 height 28
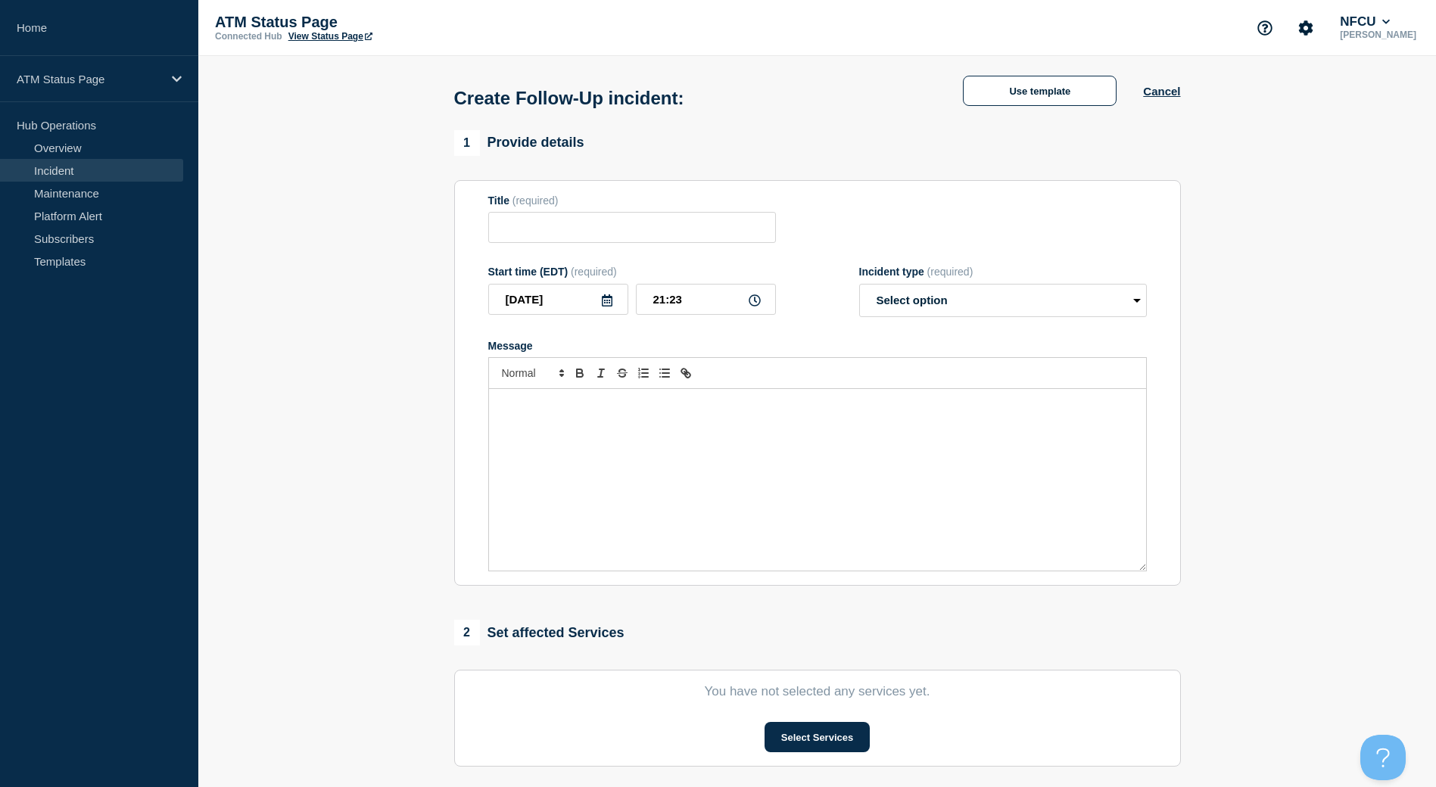
type input "Cash Handler Down"
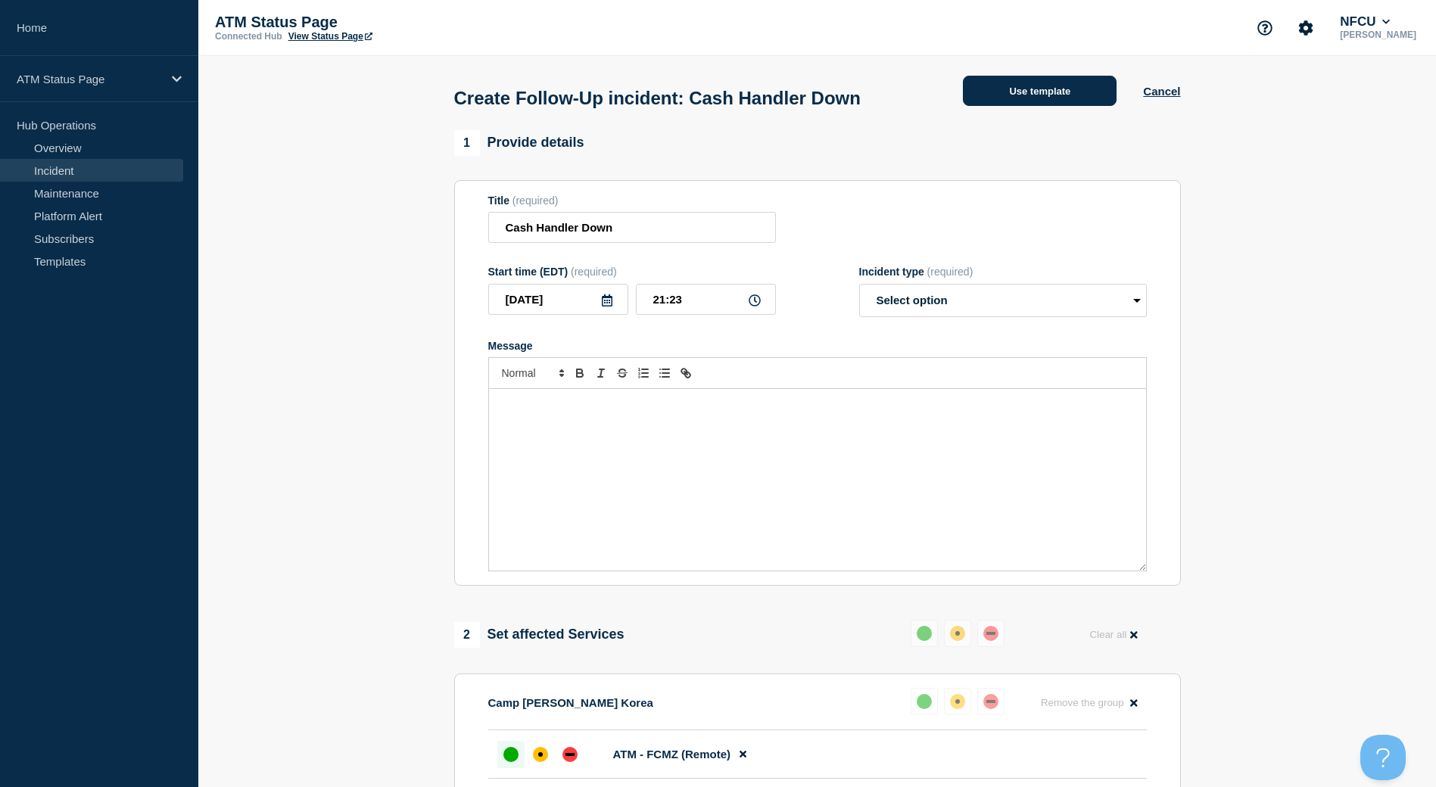
click at [1048, 103] on button "Use template" at bounding box center [1040, 91] width 154 height 30
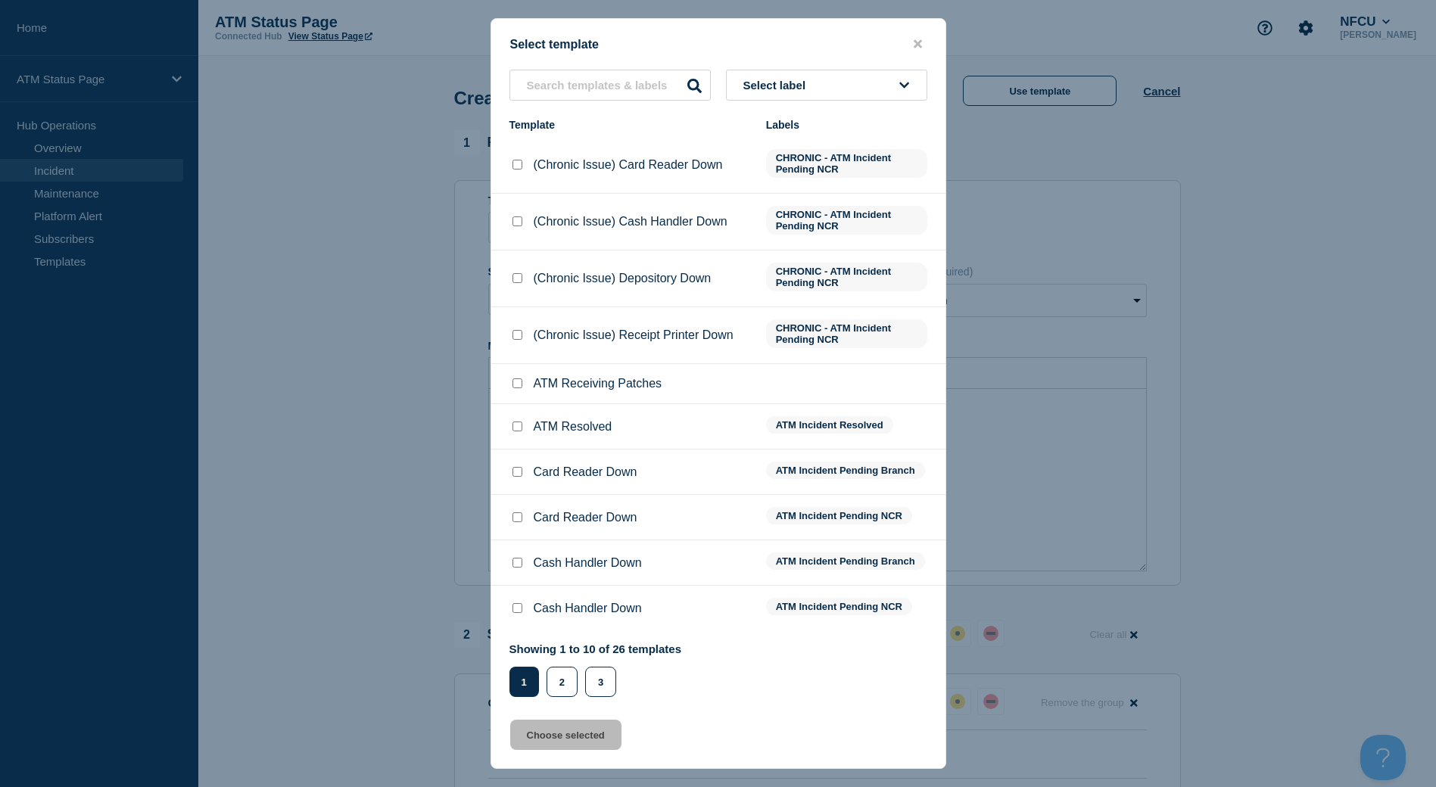
click at [860, 71] on button "Select label" at bounding box center [826, 85] width 201 height 31
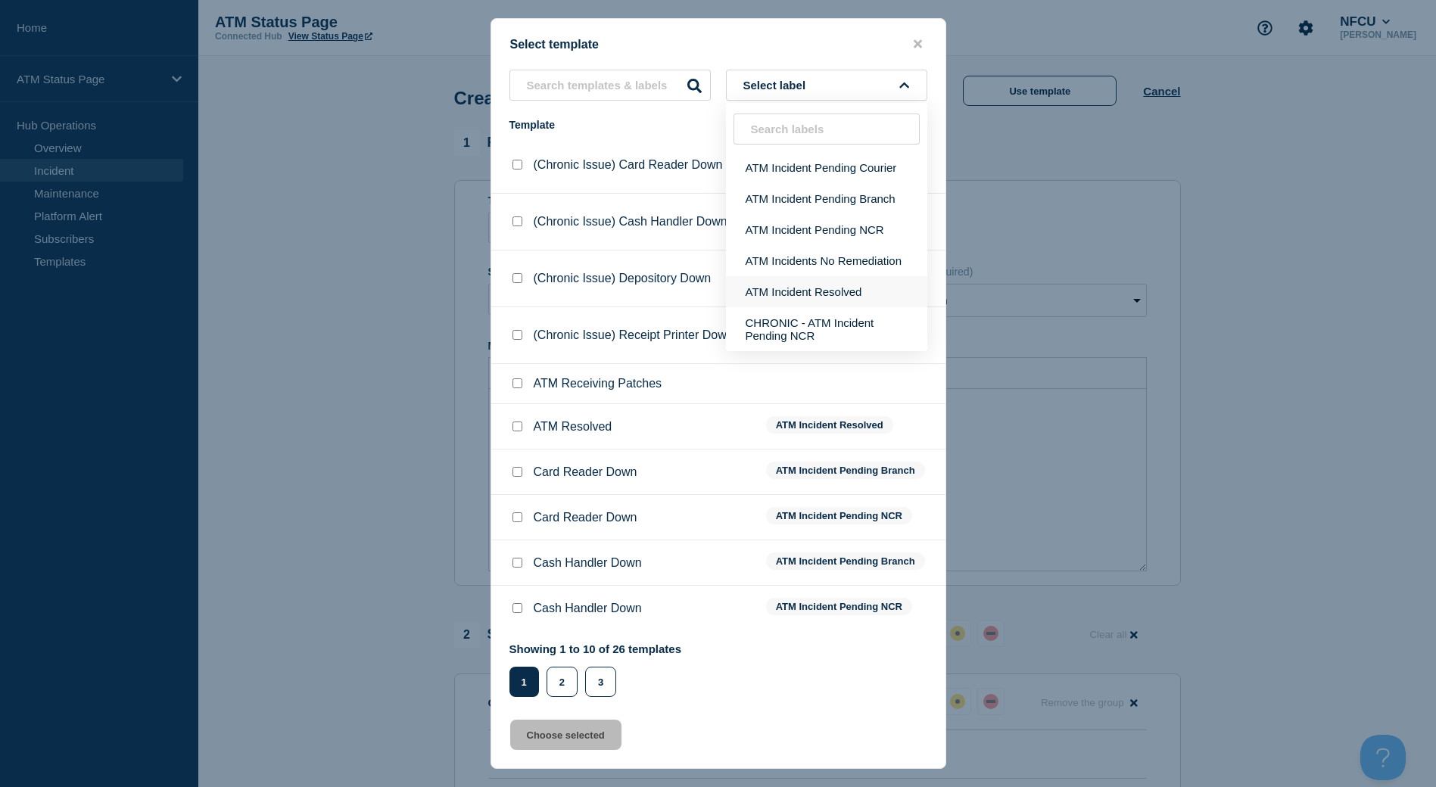
click at [863, 285] on button "ATM Incident Resolved" at bounding box center [826, 291] width 201 height 31
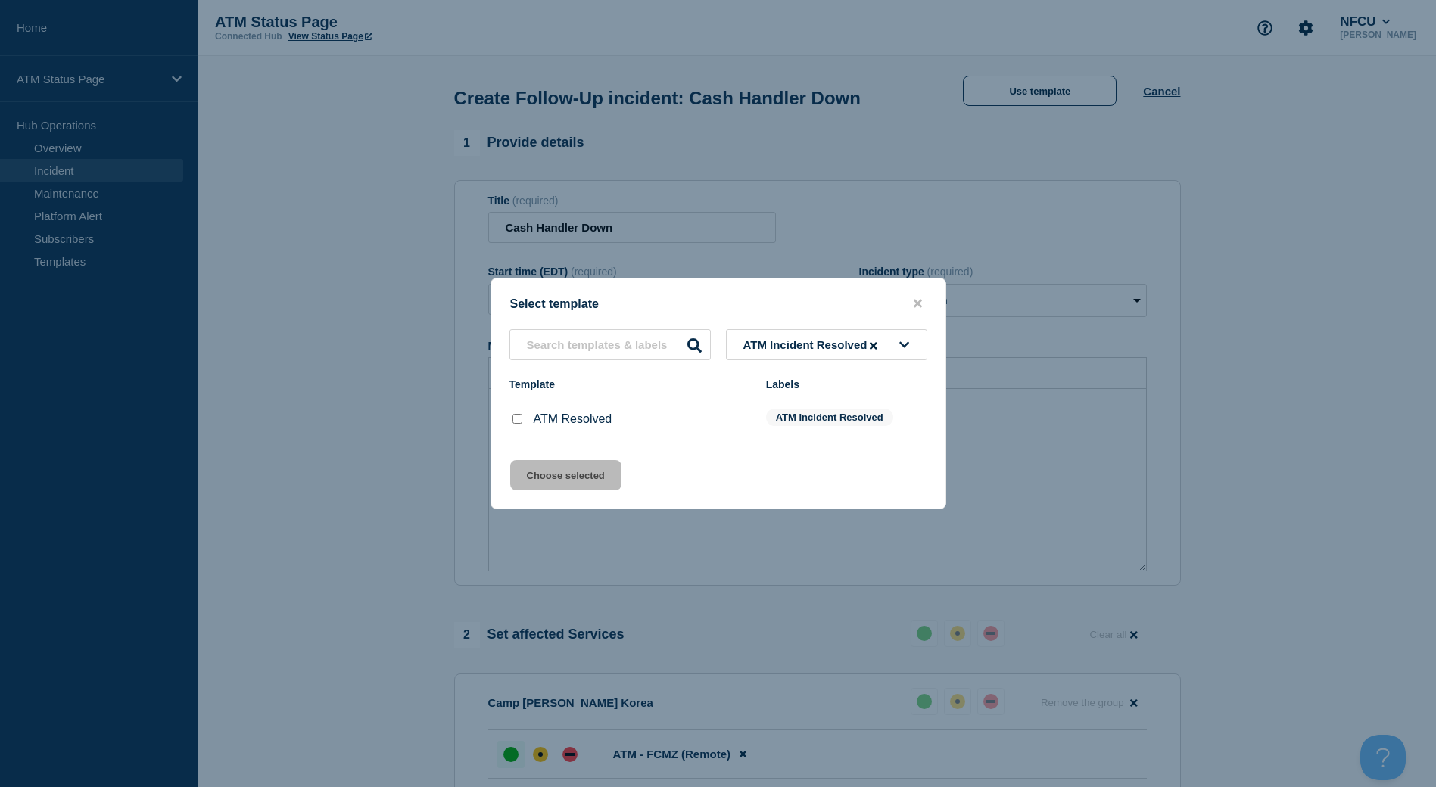
click at [516, 424] on input "ATM Resolved checkbox" at bounding box center [517, 419] width 10 height 10
checkbox input "true"
click at [560, 486] on button "Choose selected" at bounding box center [565, 475] width 111 height 30
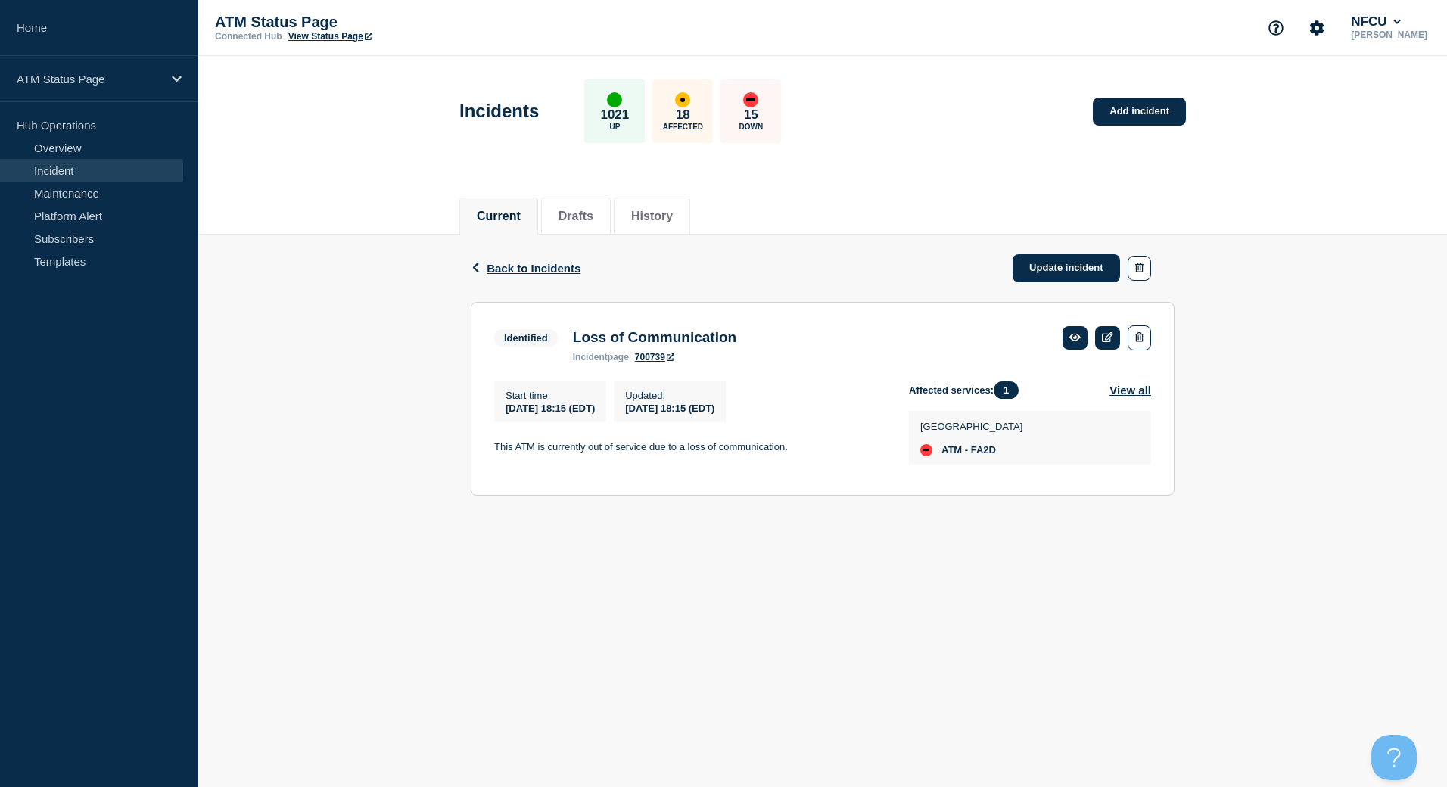
click at [983, 456] on span "ATM - FA2D" at bounding box center [968, 450] width 54 height 12
copy span "FA2D"
click at [991, 453] on span "ATM - FA8I" at bounding box center [966, 450] width 50 height 12
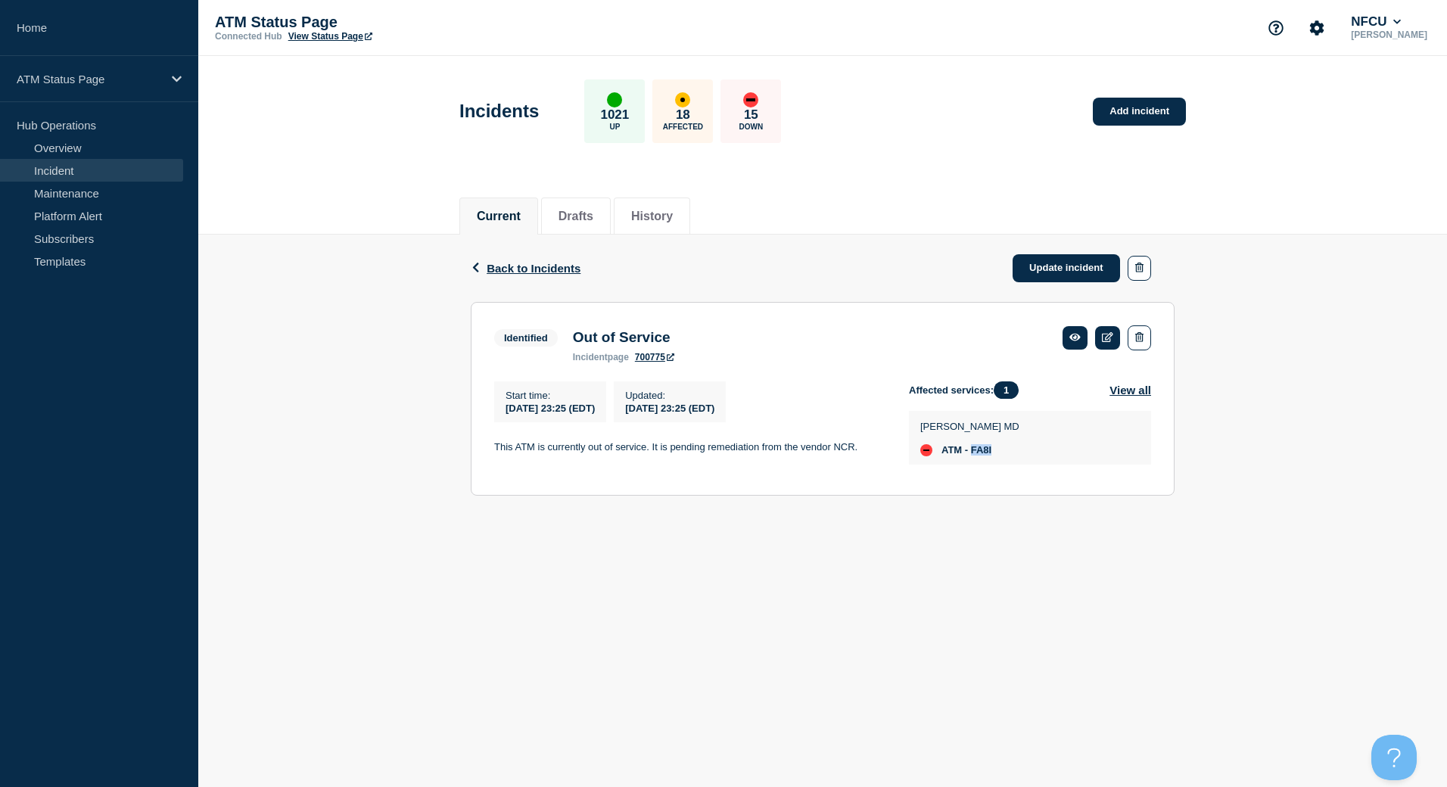
copy span "FA8I"
click at [1053, 263] on link "Update incident" at bounding box center [1066, 268] width 107 height 28
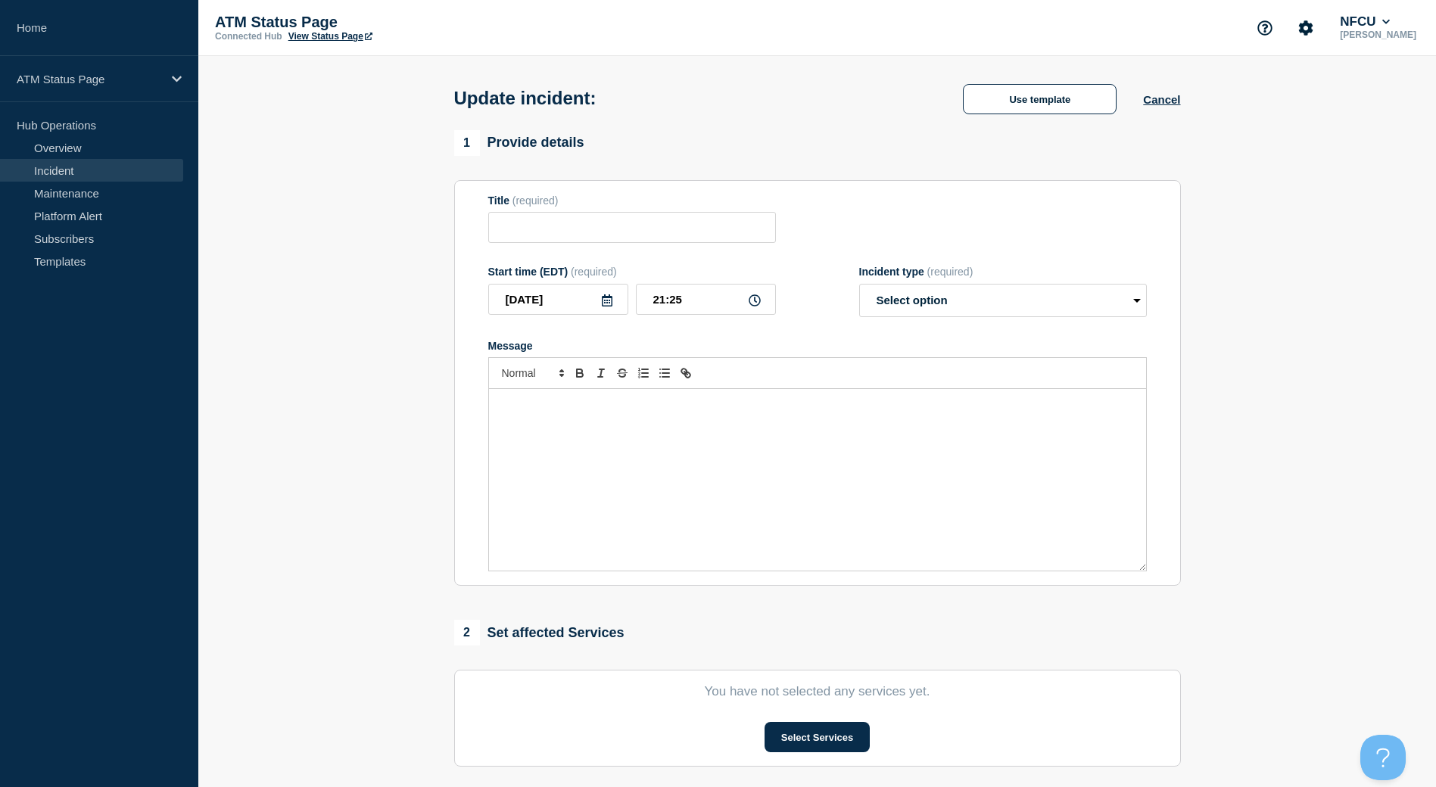
type input "Out of Service"
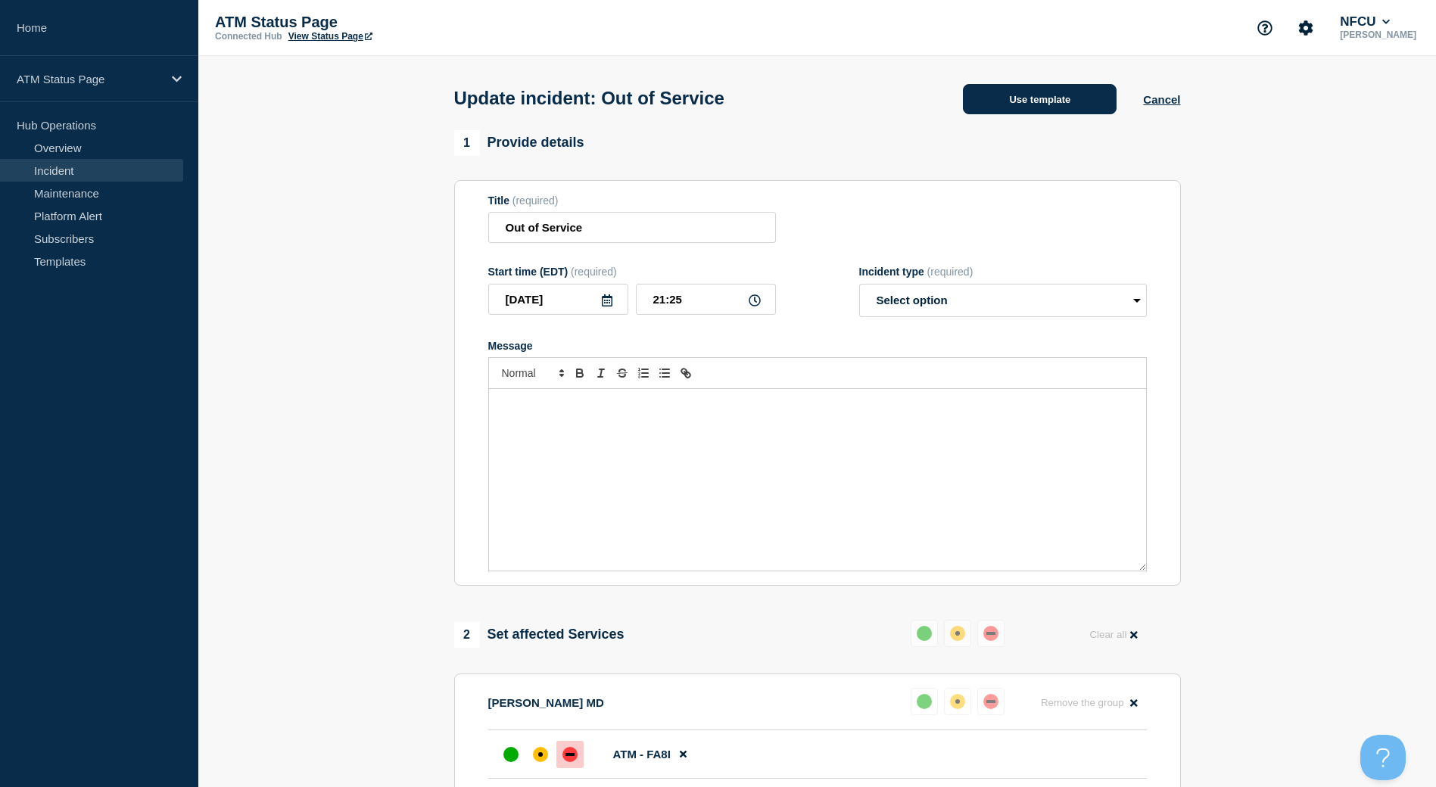
click at [1013, 96] on button "Use template" at bounding box center [1040, 99] width 154 height 30
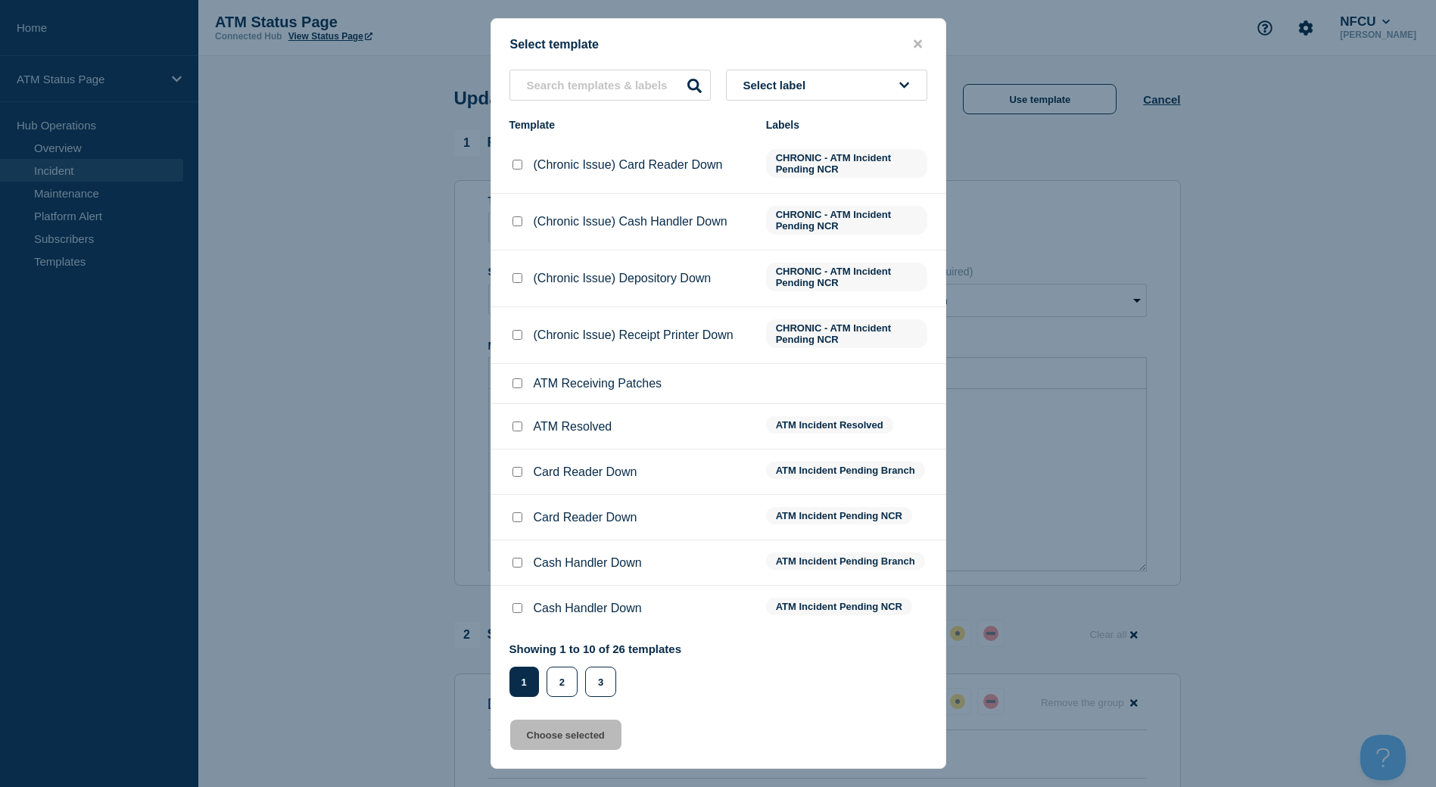
click at [882, 100] on button "Select label" at bounding box center [826, 85] width 201 height 31
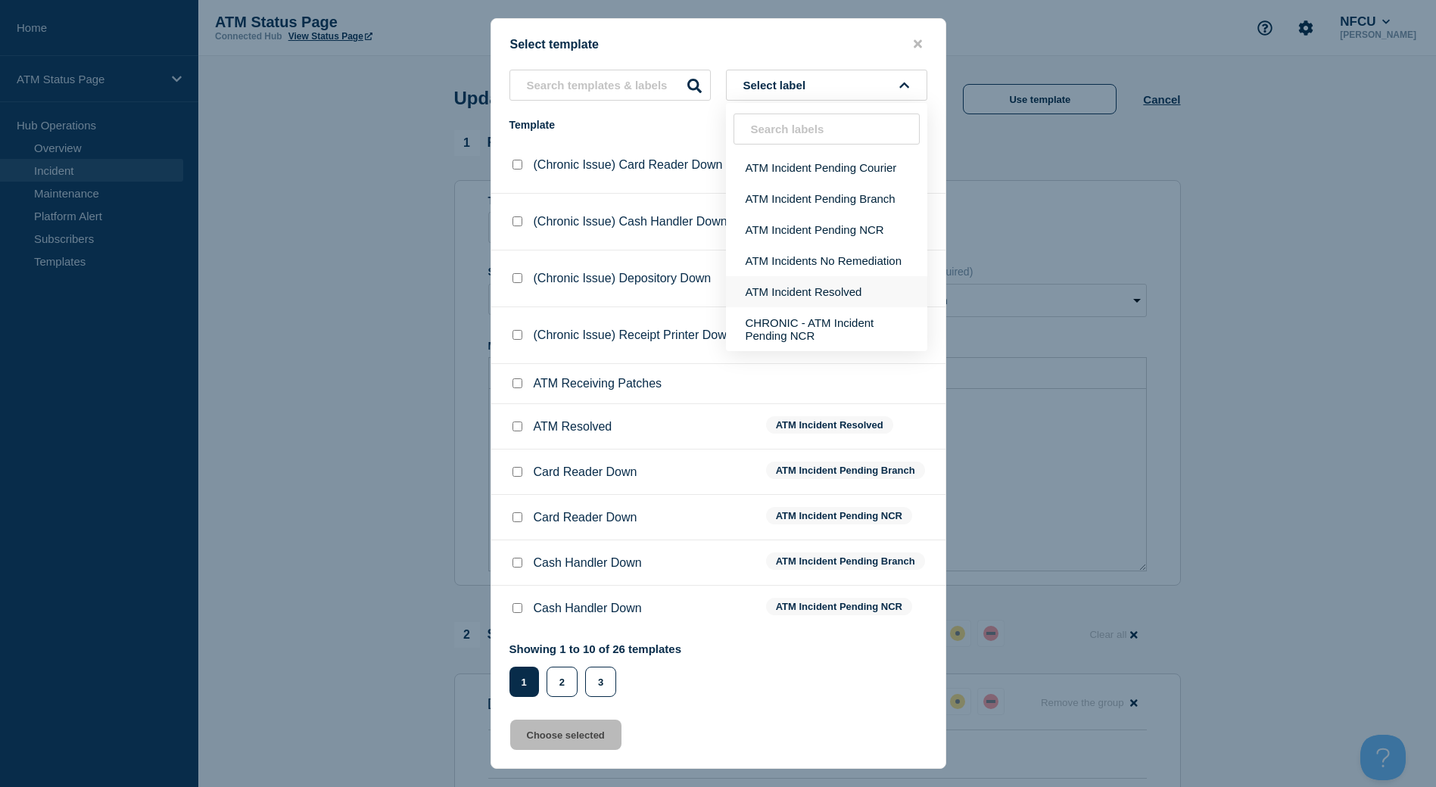
click at [854, 296] on button "ATM Incident Resolved" at bounding box center [826, 291] width 201 height 31
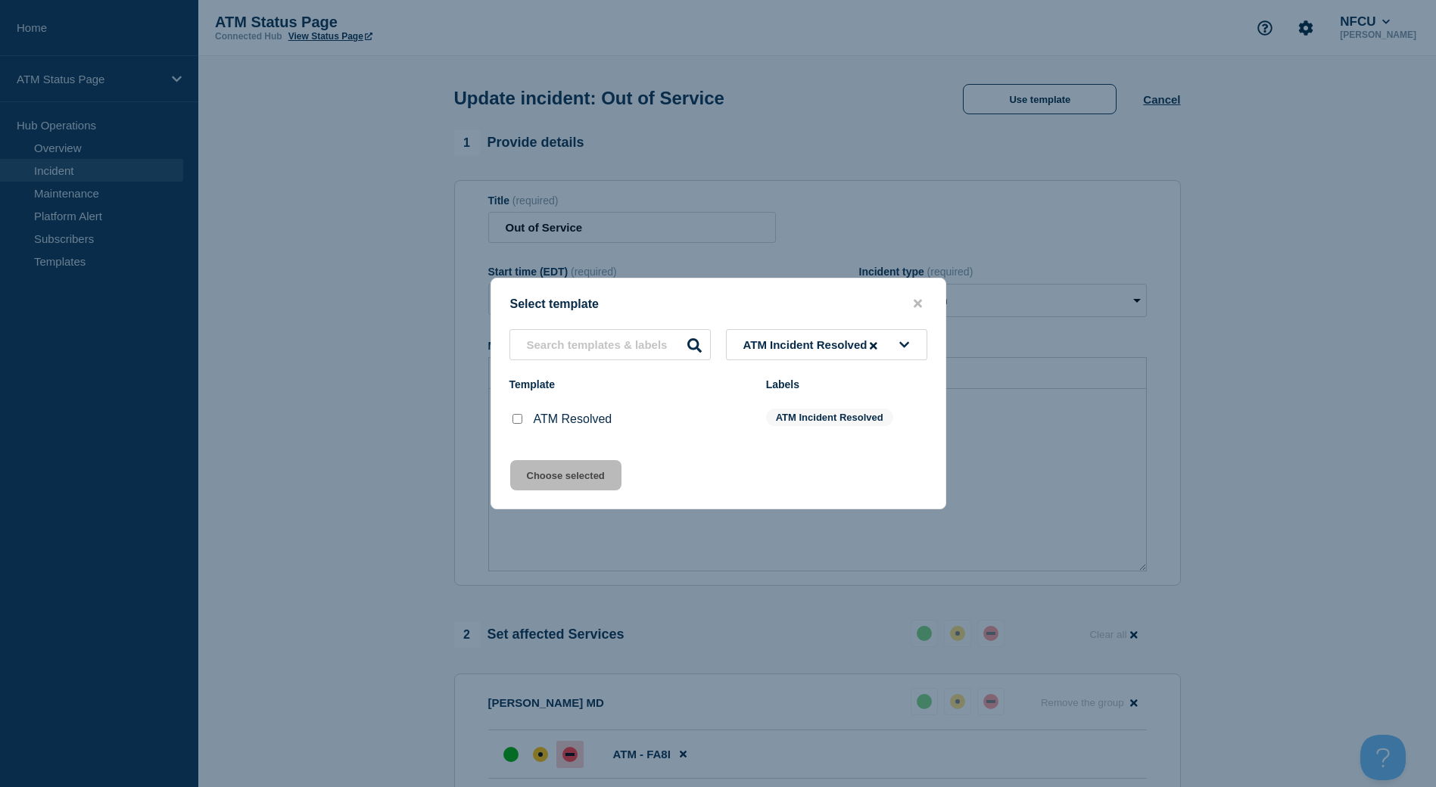
click at [521, 418] on input "ATM Resolved checkbox" at bounding box center [517, 419] width 10 height 10
checkbox input "true"
click at [544, 477] on button "Choose selected" at bounding box center [565, 475] width 111 height 30
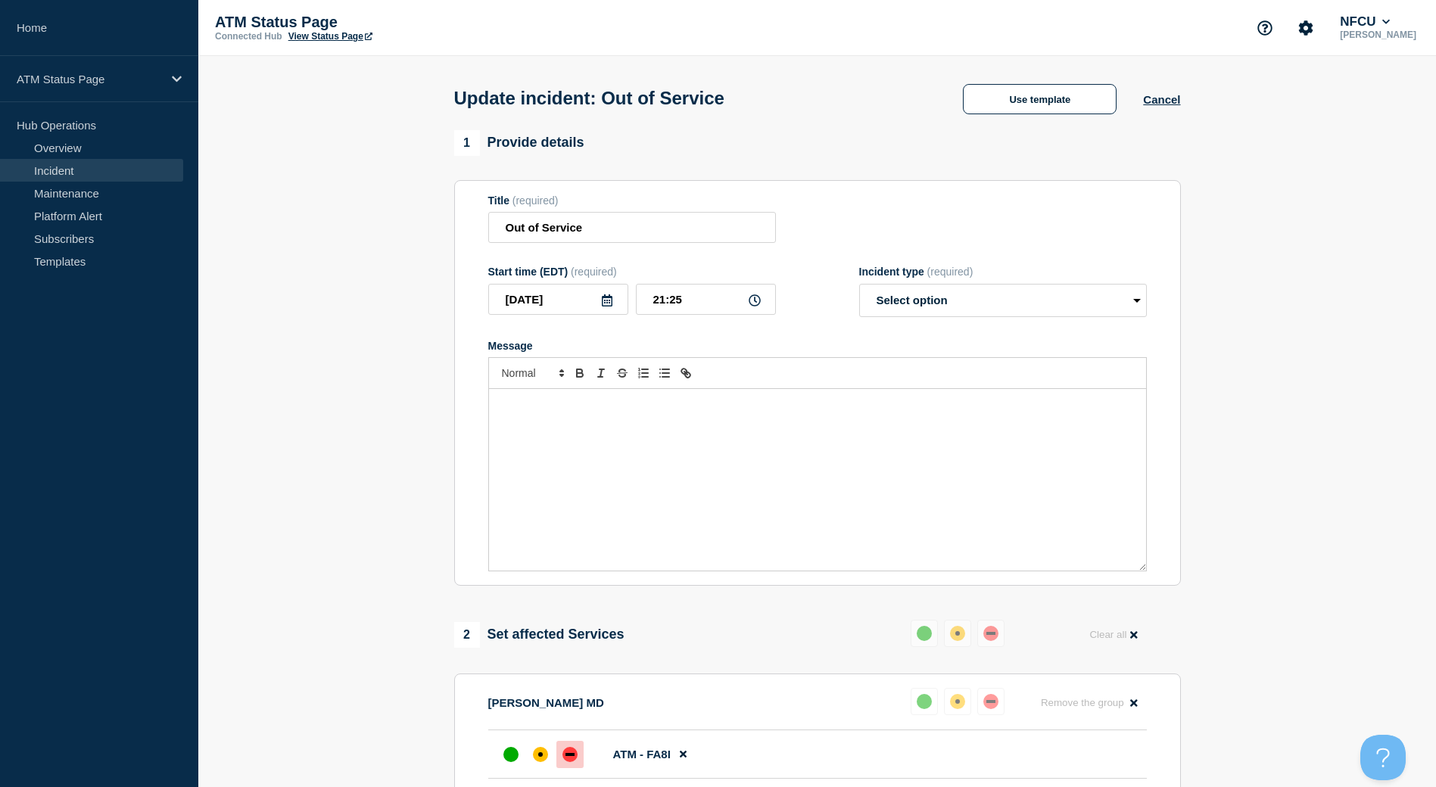
select select "resolved"
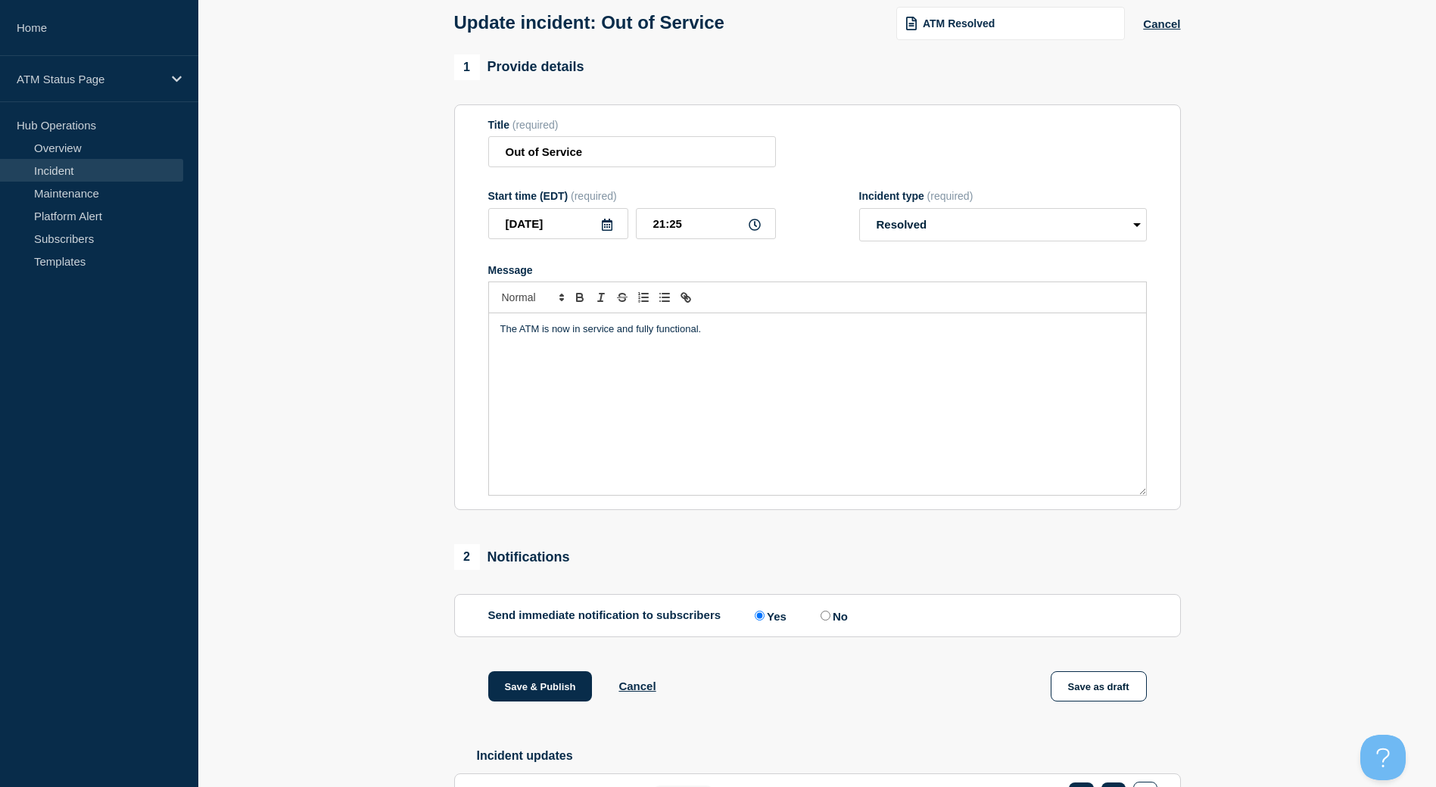
scroll to position [182, 0]
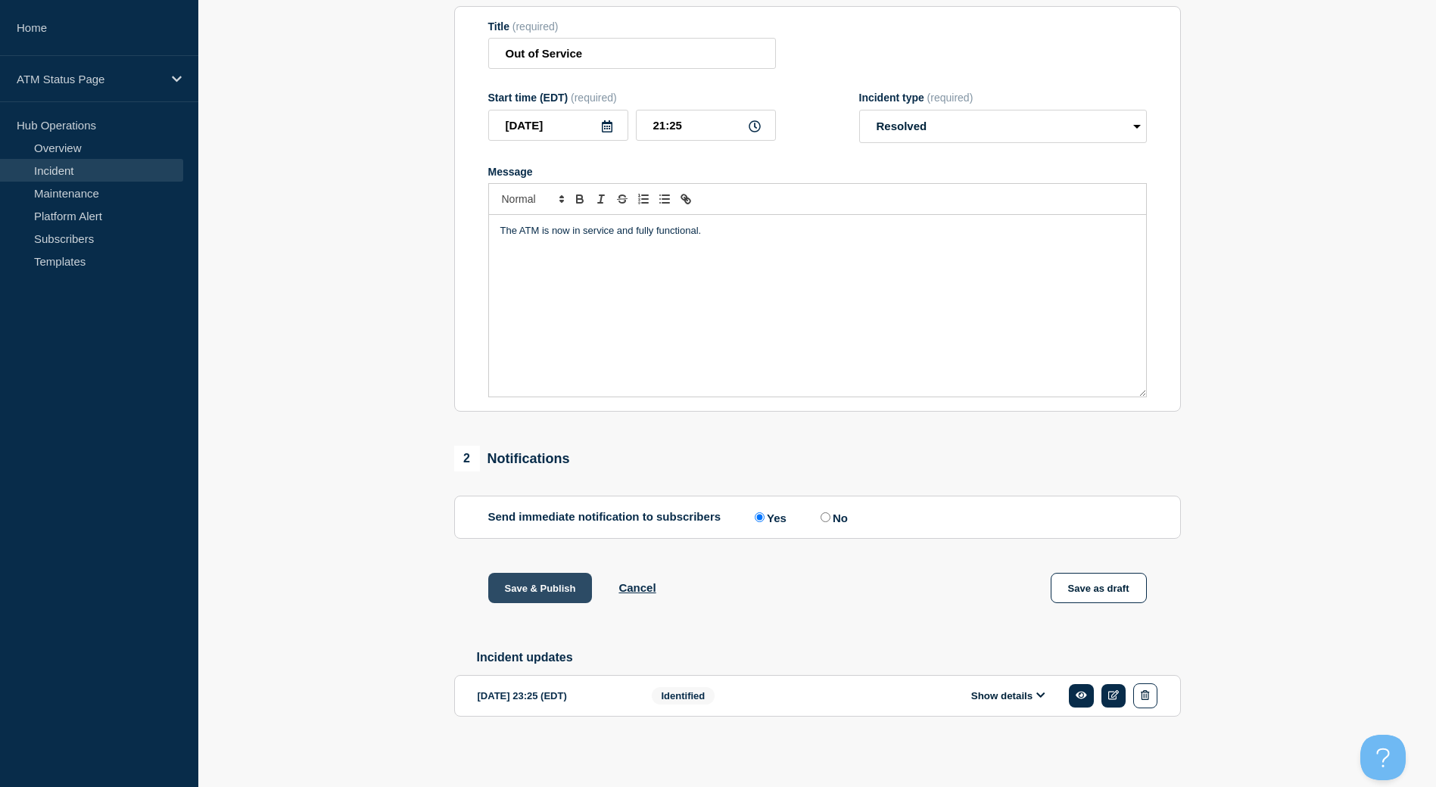
click at [557, 587] on button "Save & Publish" at bounding box center [540, 588] width 104 height 30
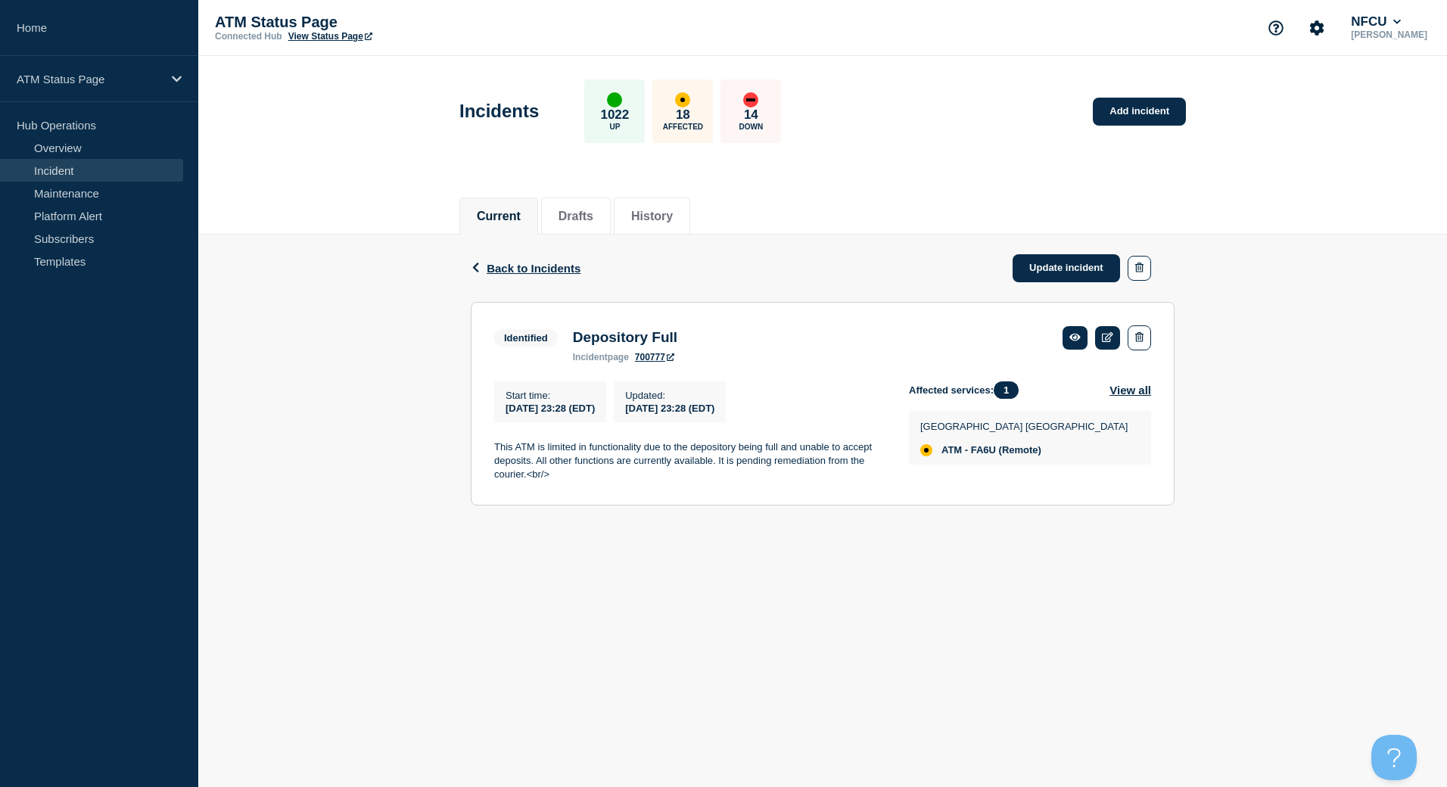
click at [982, 456] on span "ATM - FA6U (Remote)" at bounding box center [991, 450] width 100 height 12
copy span "FA6U"
